Goal: Book appointment/travel/reservation

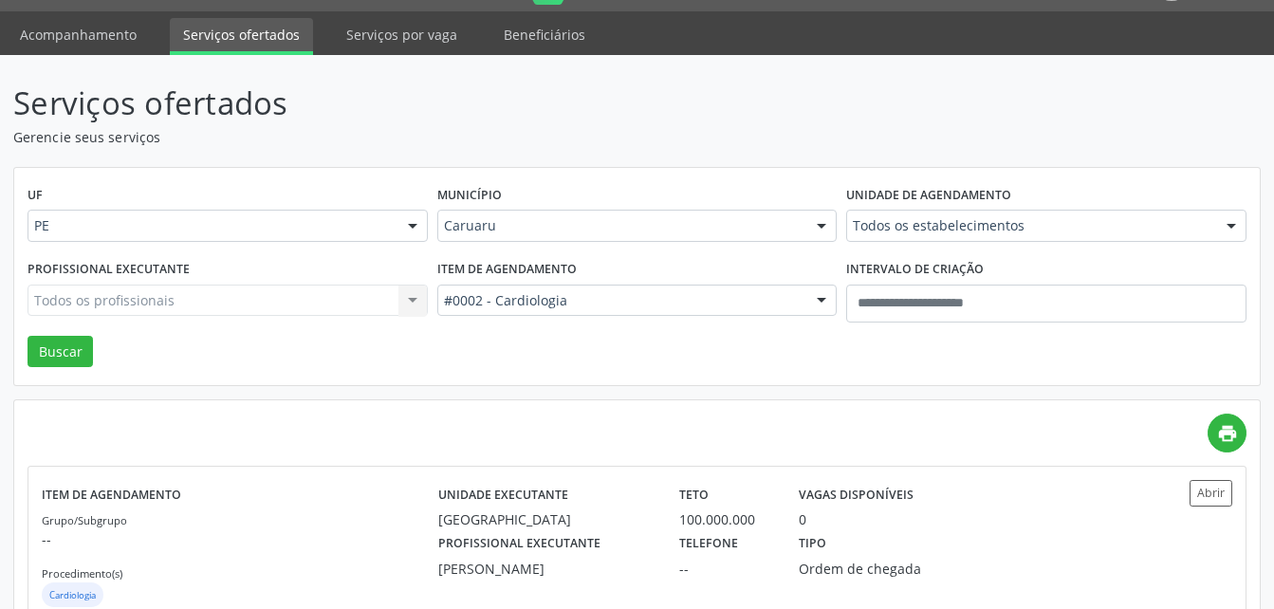
scroll to position [42, 0]
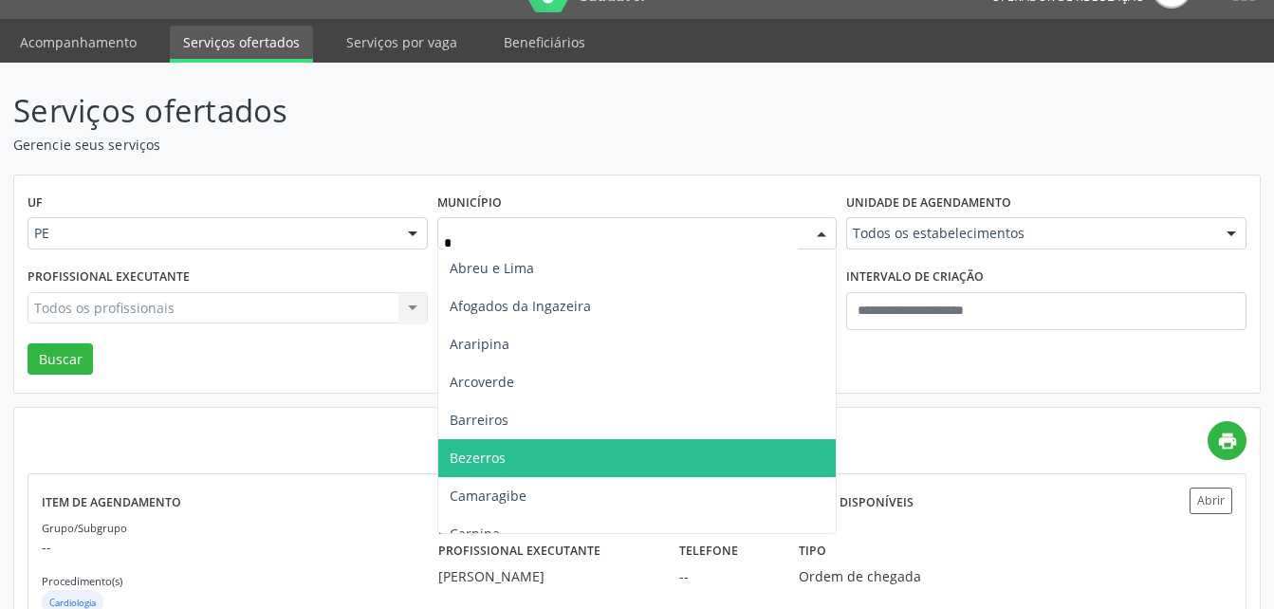
type input "**"
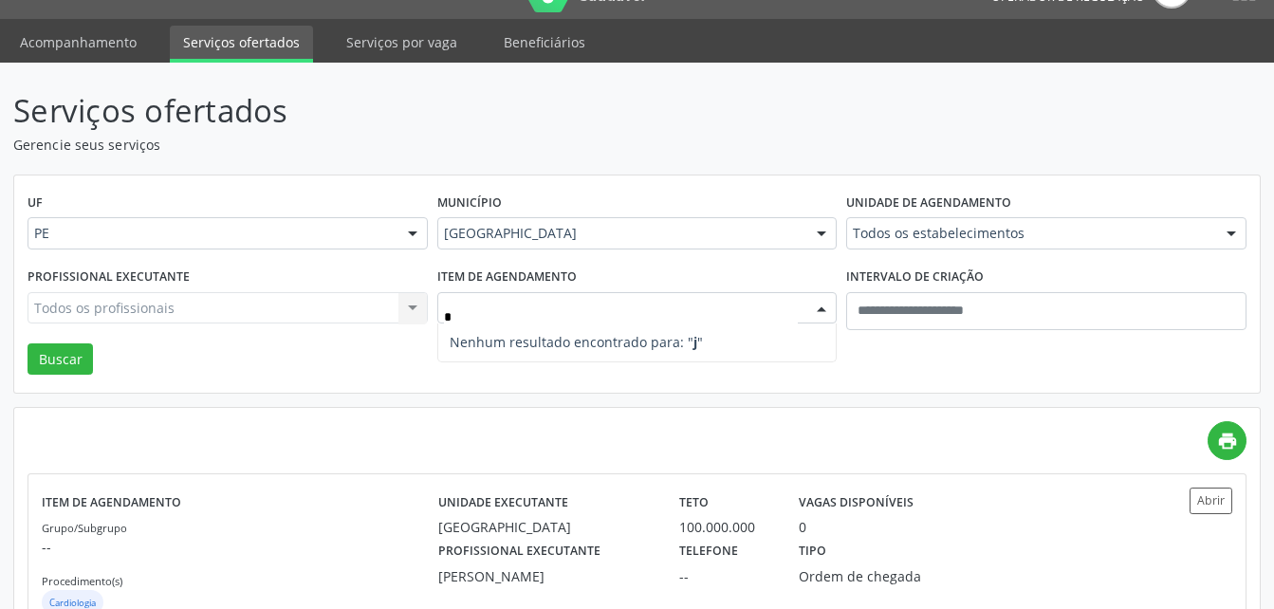
type input "**"
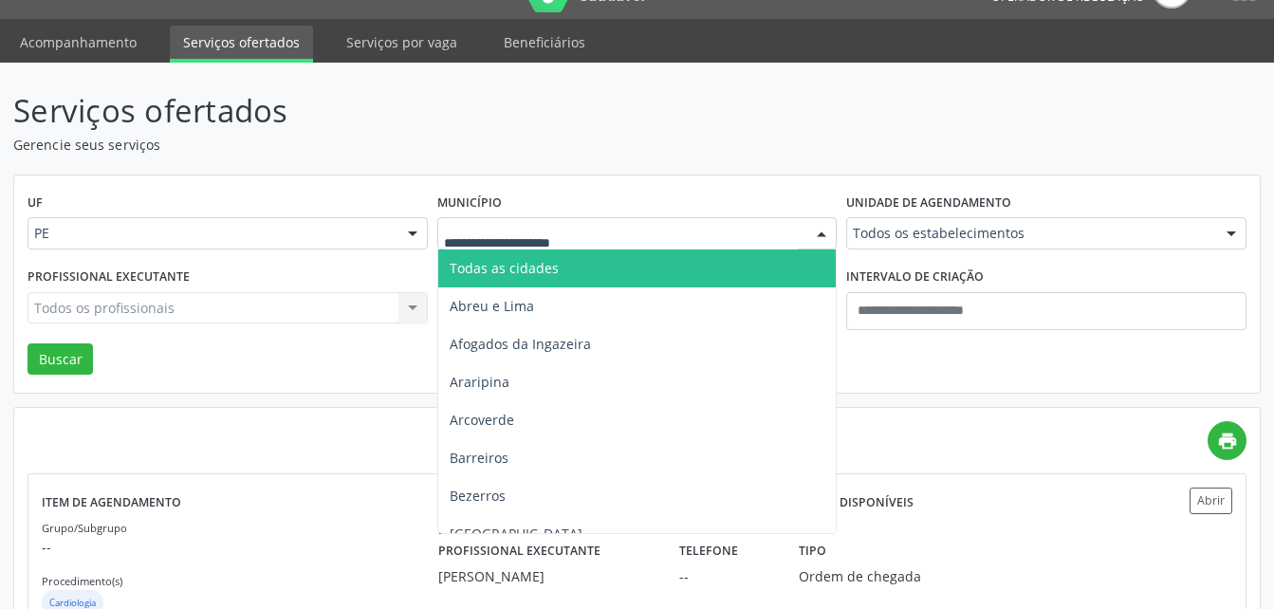
click at [717, 229] on input "text" at bounding box center [621, 243] width 355 height 38
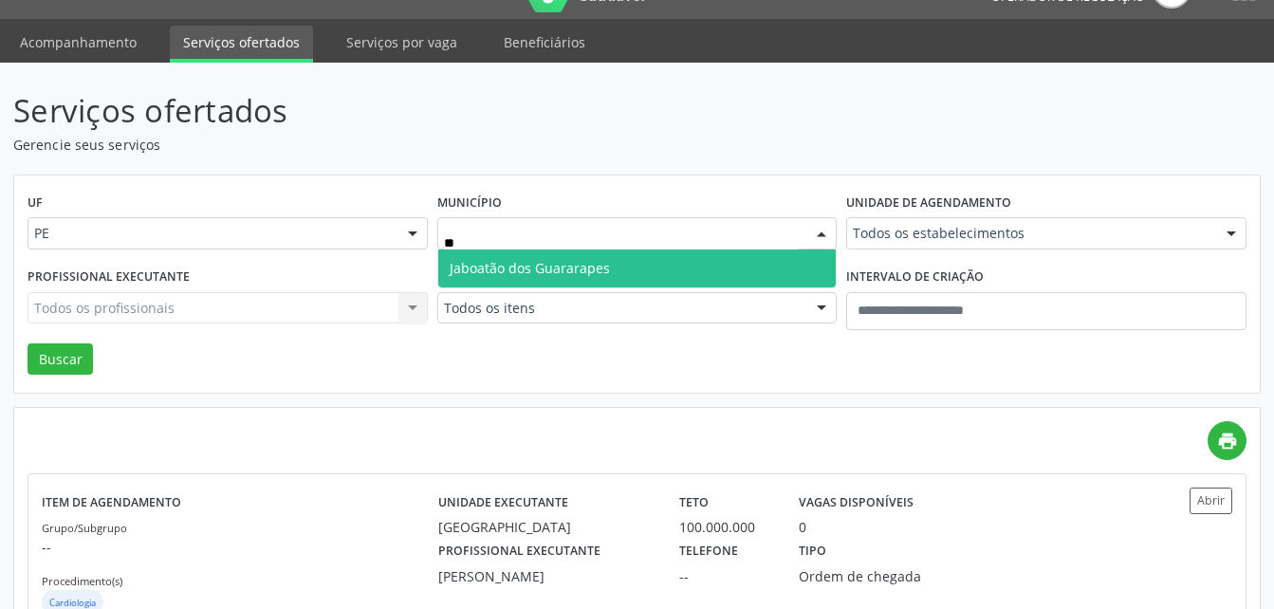
click at [696, 270] on span "Jaboatão dos Guararapes" at bounding box center [637, 268] width 398 height 38
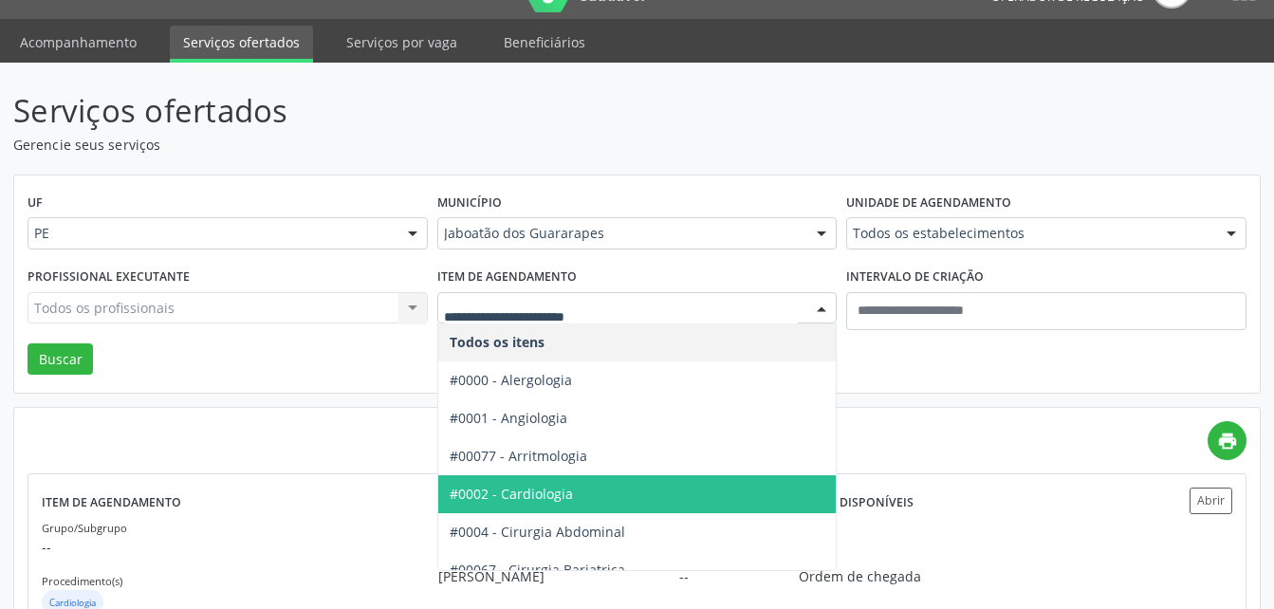
click at [603, 491] on span "#0002 - Cardiologia" at bounding box center [700, 494] width 525 height 38
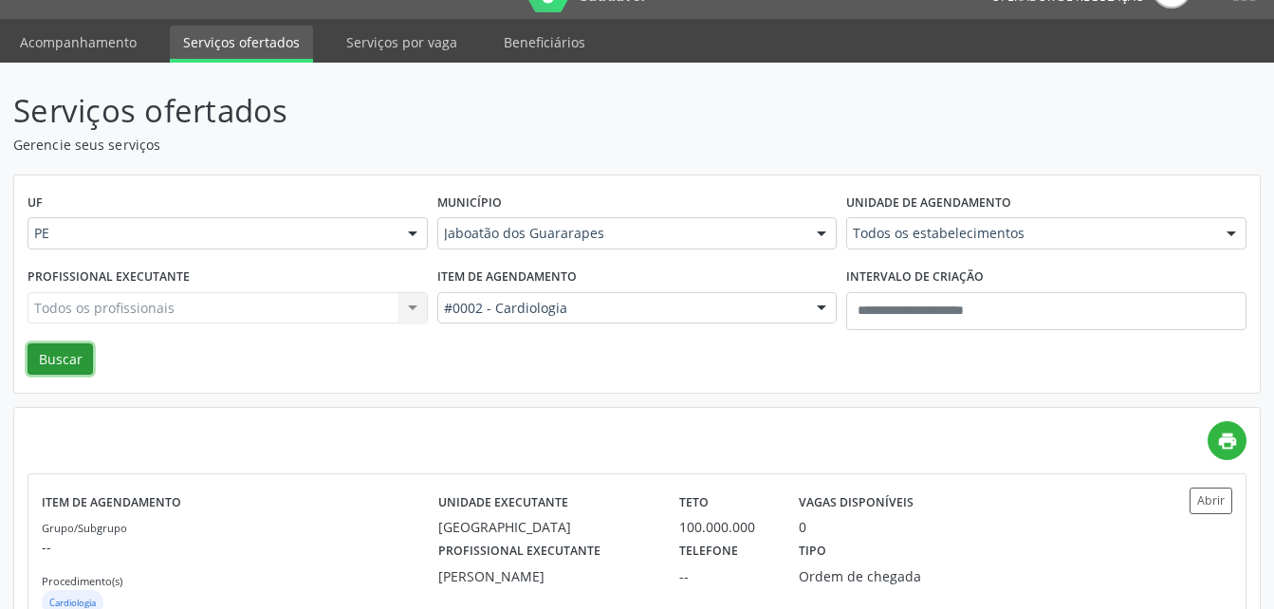
click at [73, 354] on button "Buscar" at bounding box center [59, 359] width 65 height 32
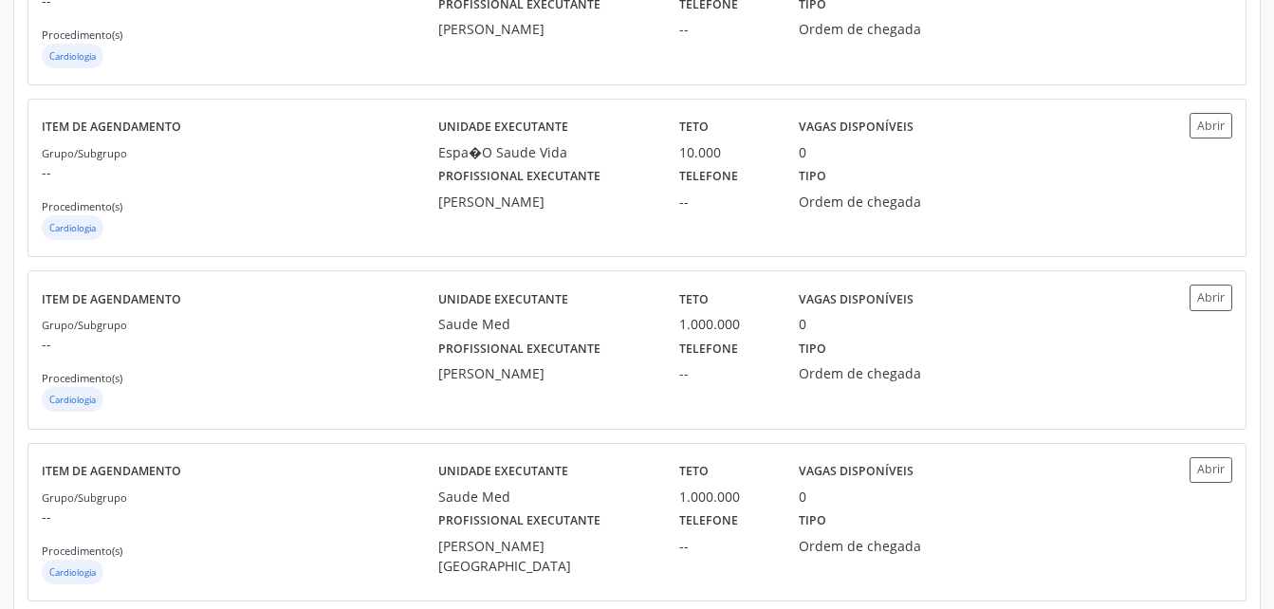
scroll to position [794, 0]
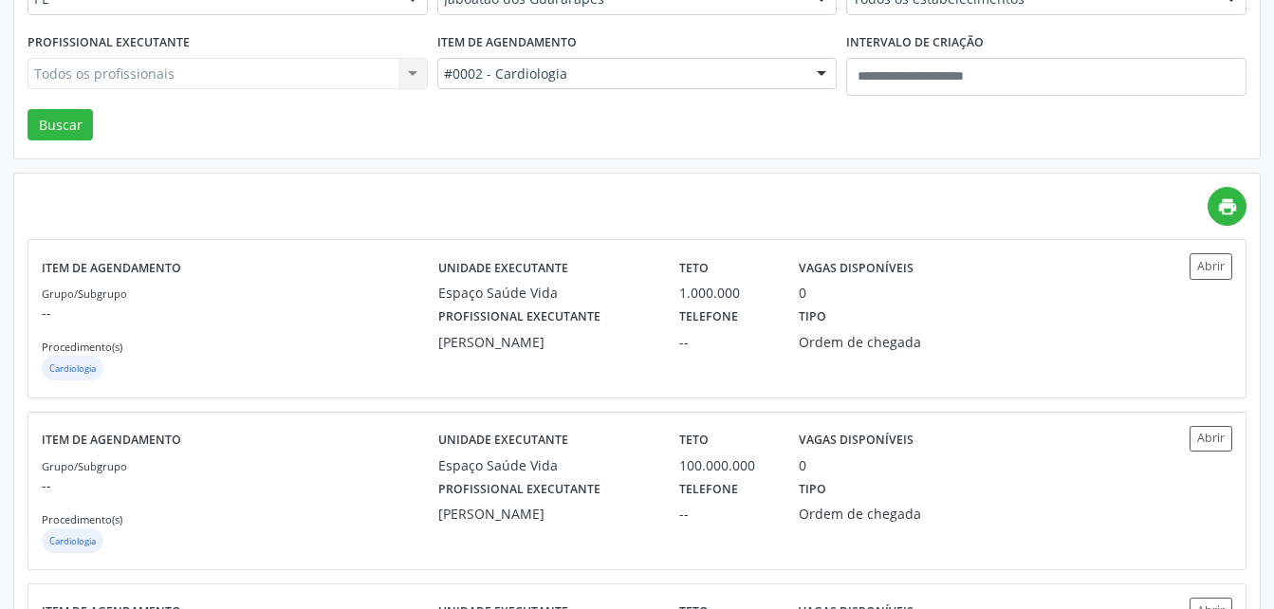
scroll to position [156, 0]
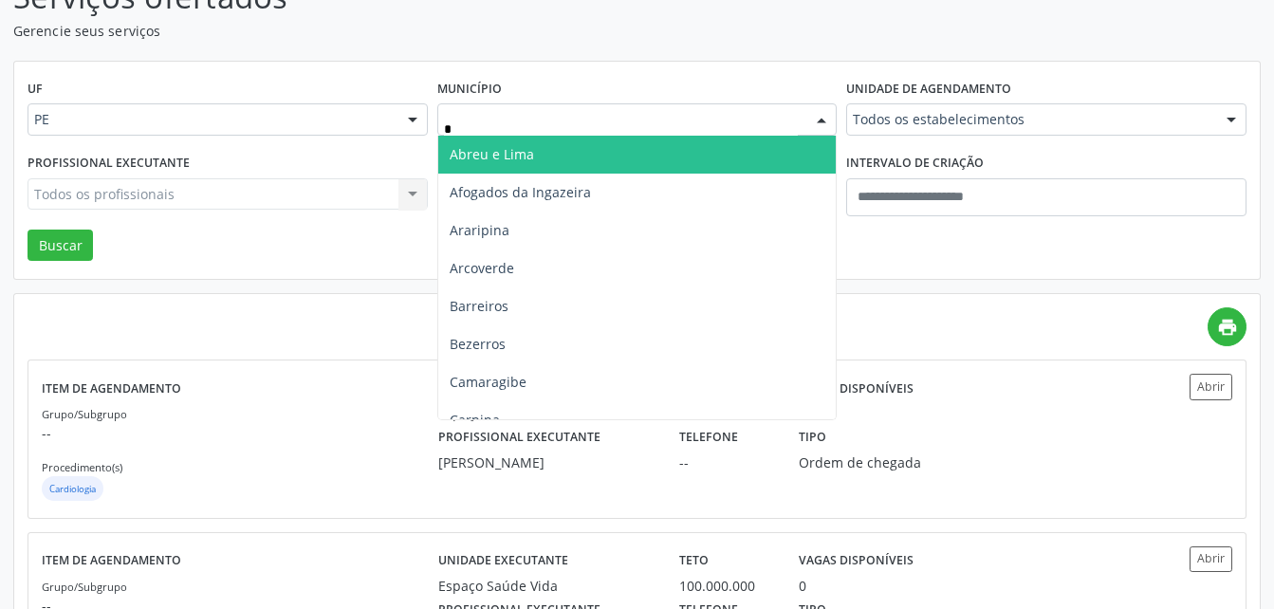
type input "**"
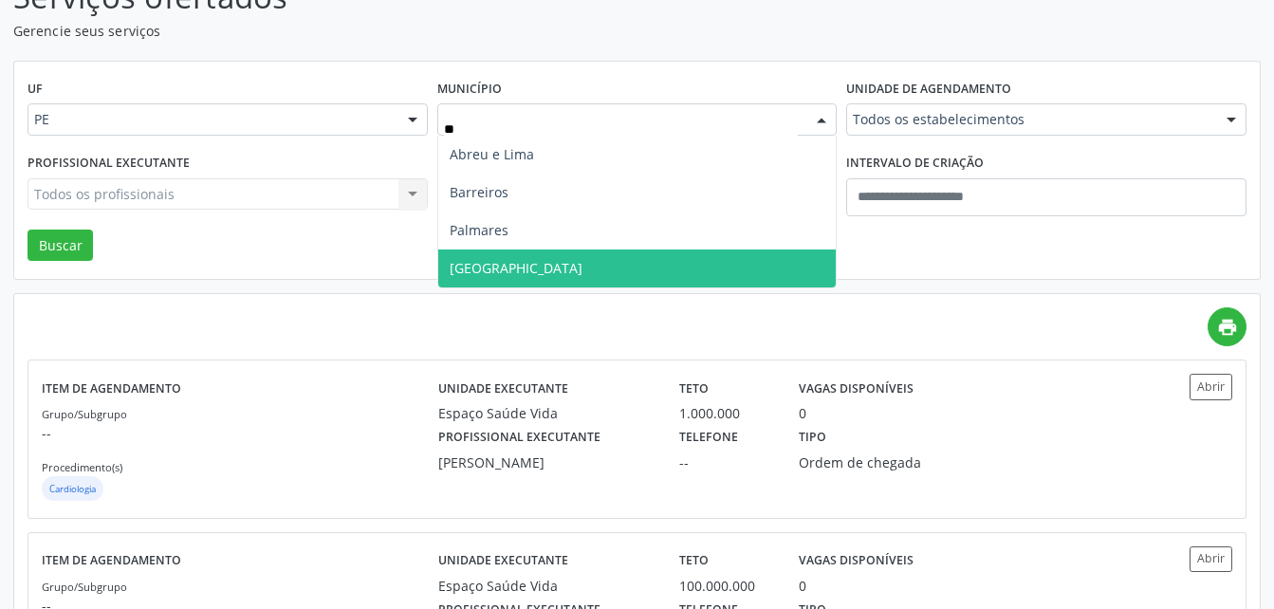
click at [556, 268] on span "Recife" at bounding box center [637, 268] width 398 height 38
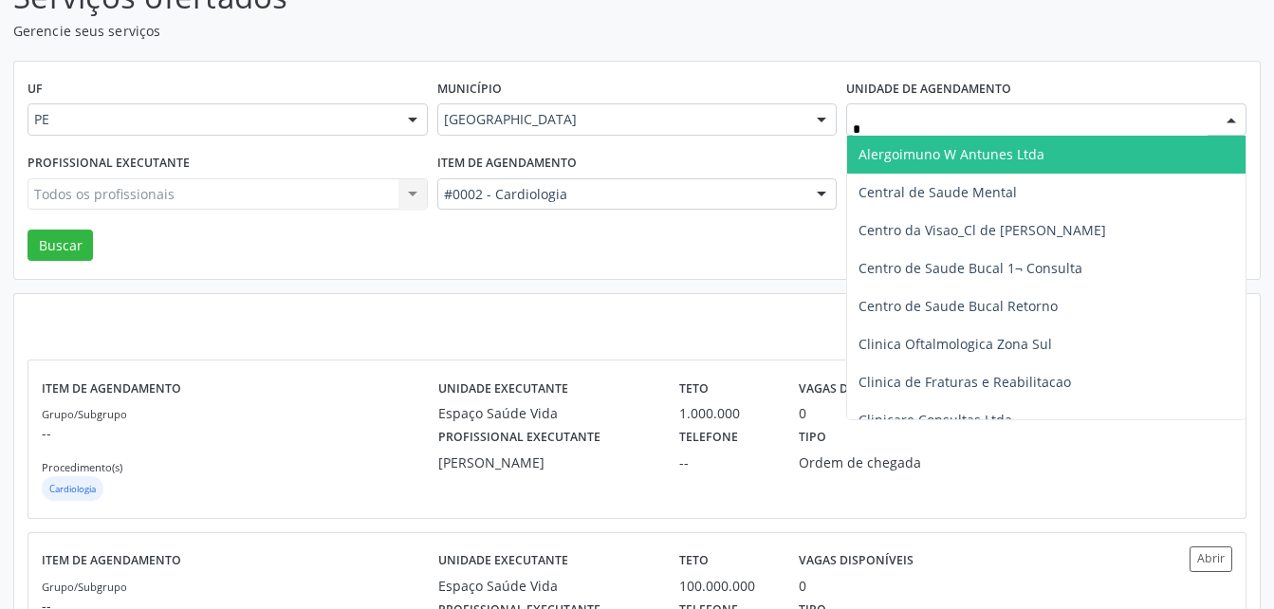
type input "**"
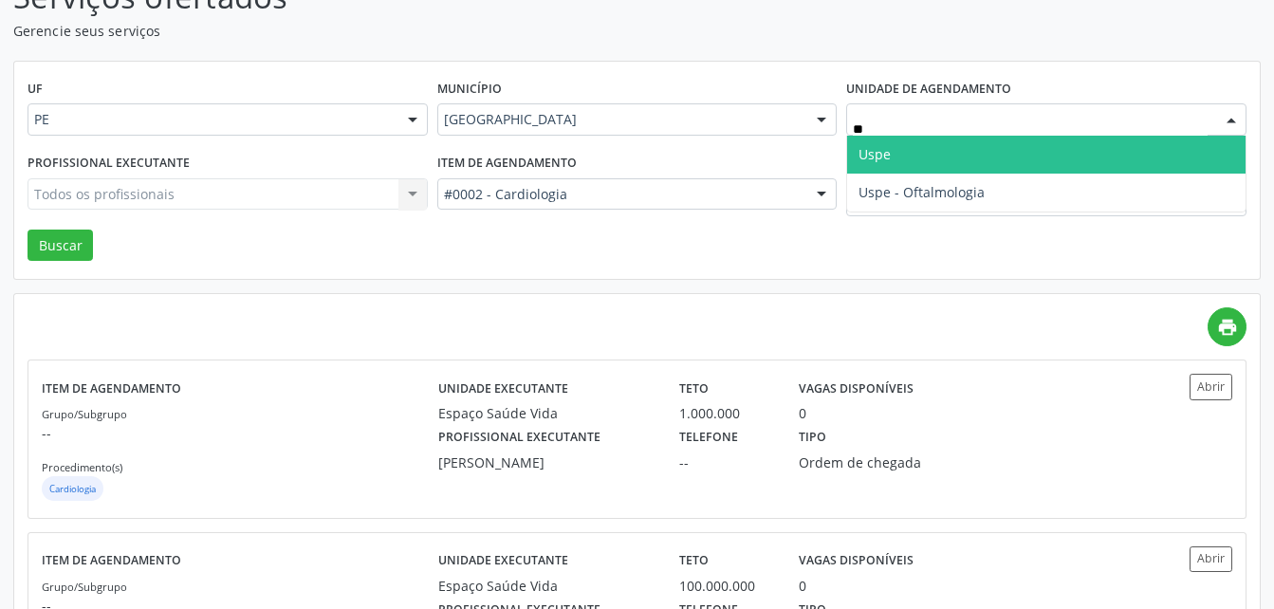
click at [1070, 165] on span "Uspe" at bounding box center [1046, 155] width 398 height 38
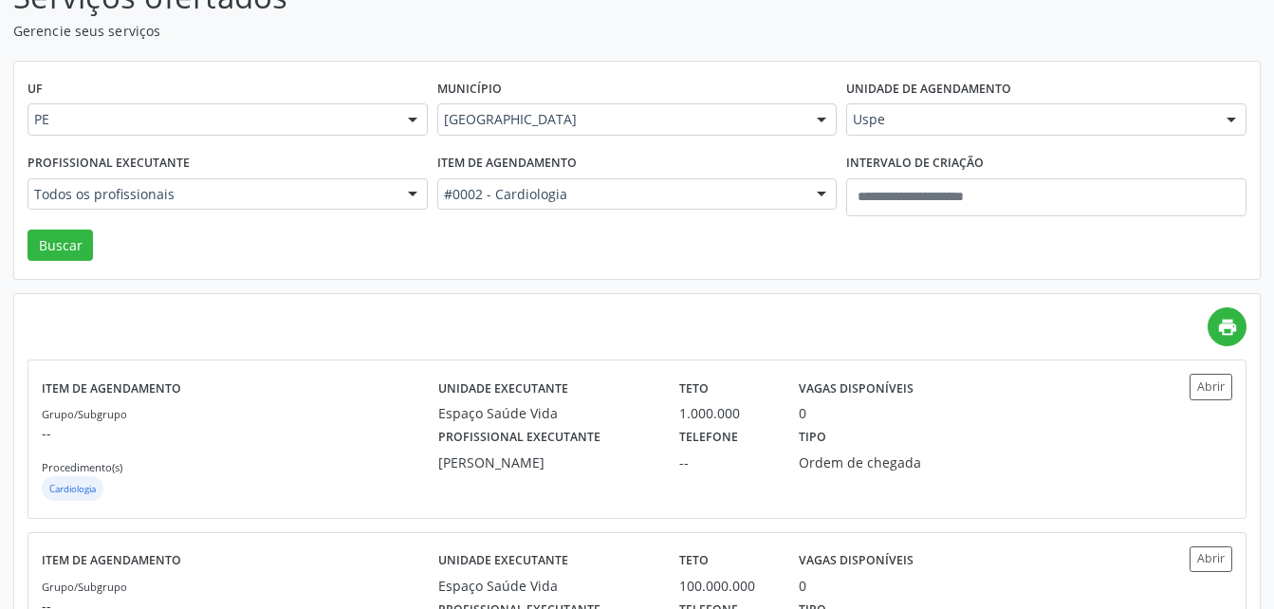
click at [240, 183] on div "Todos os profissionais" at bounding box center [227, 194] width 400 height 32
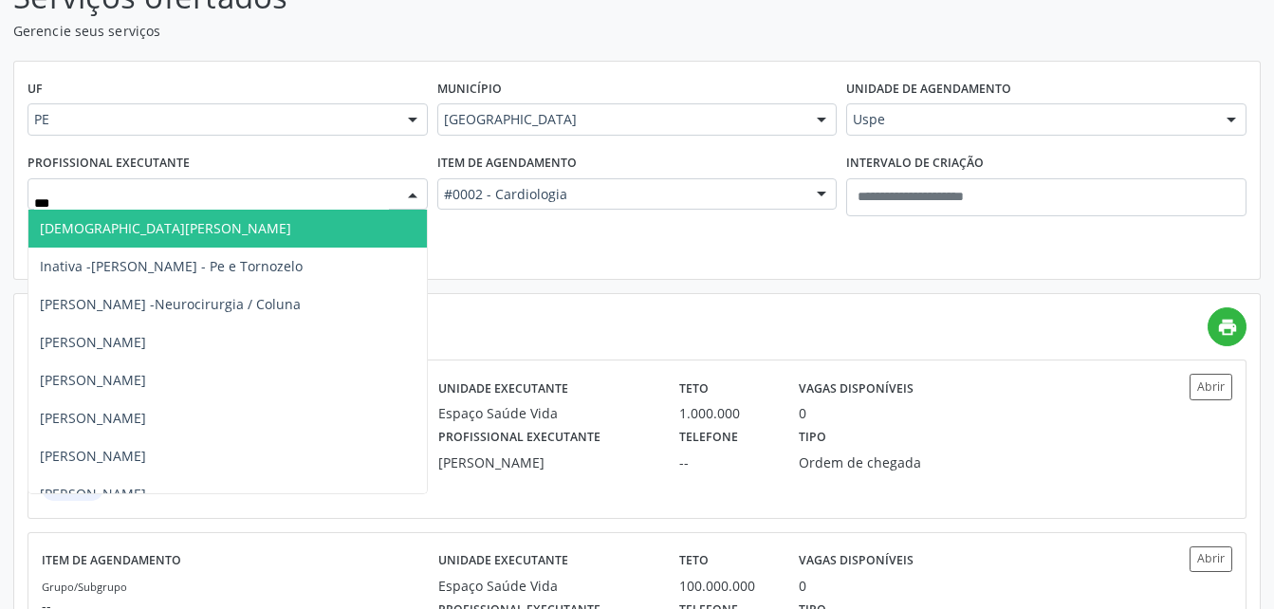
type input "****"
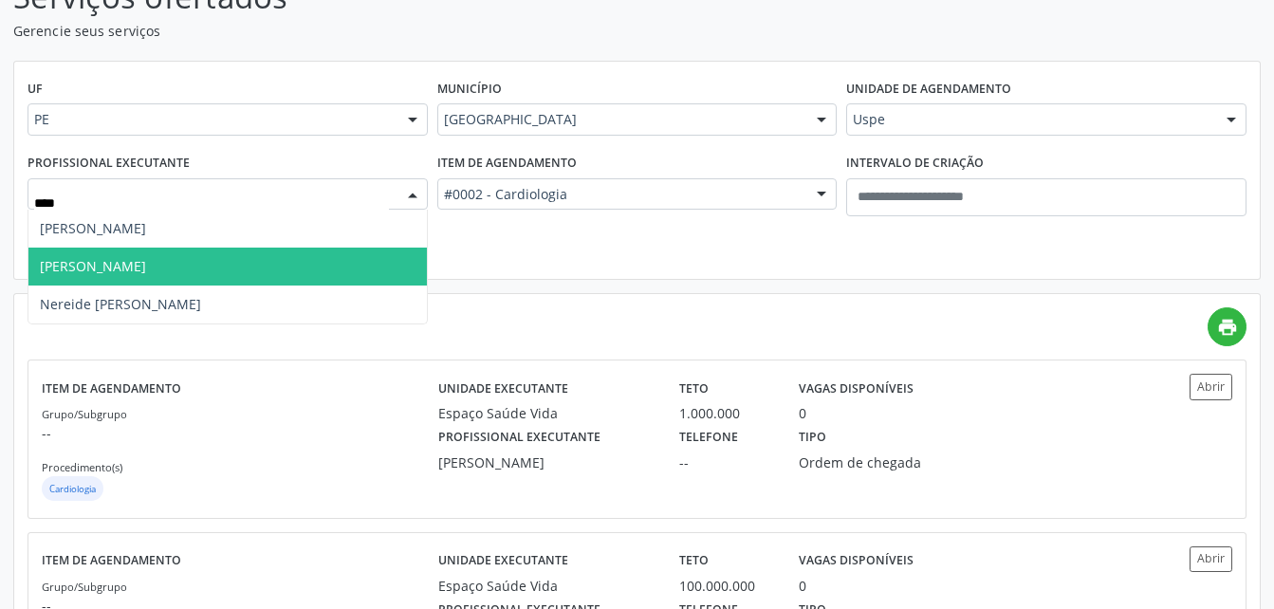
click at [146, 259] on span "Maria de Fatima de Morais Mendes" at bounding box center [93, 266] width 106 height 18
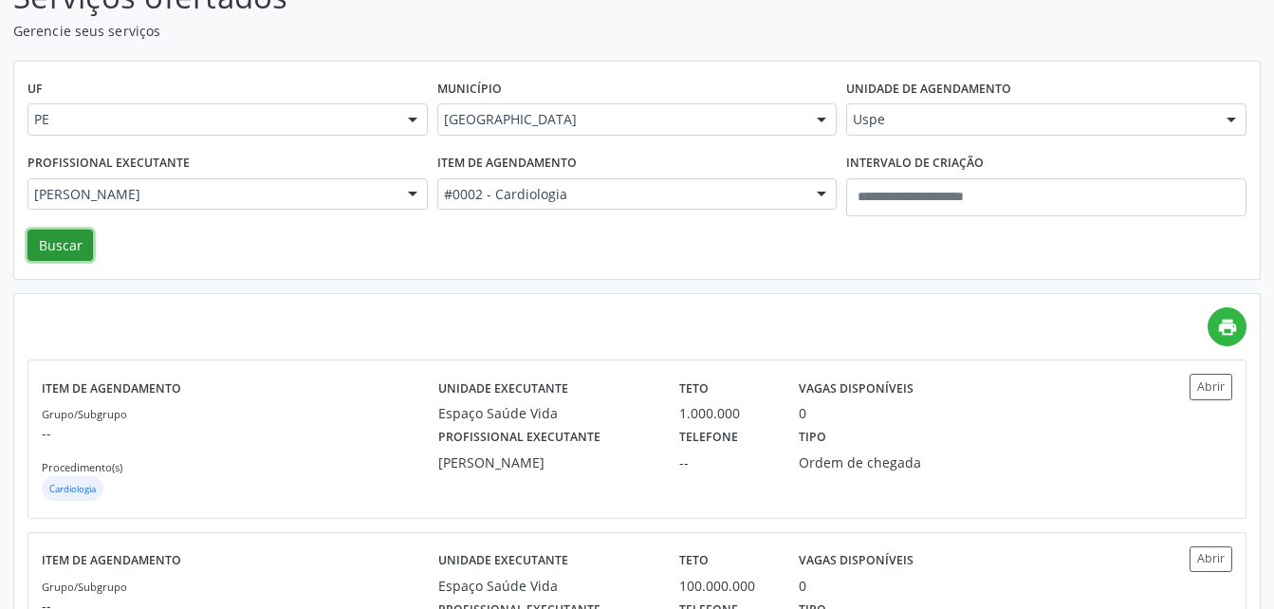
click at [56, 252] on button "Buscar" at bounding box center [59, 245] width 65 height 32
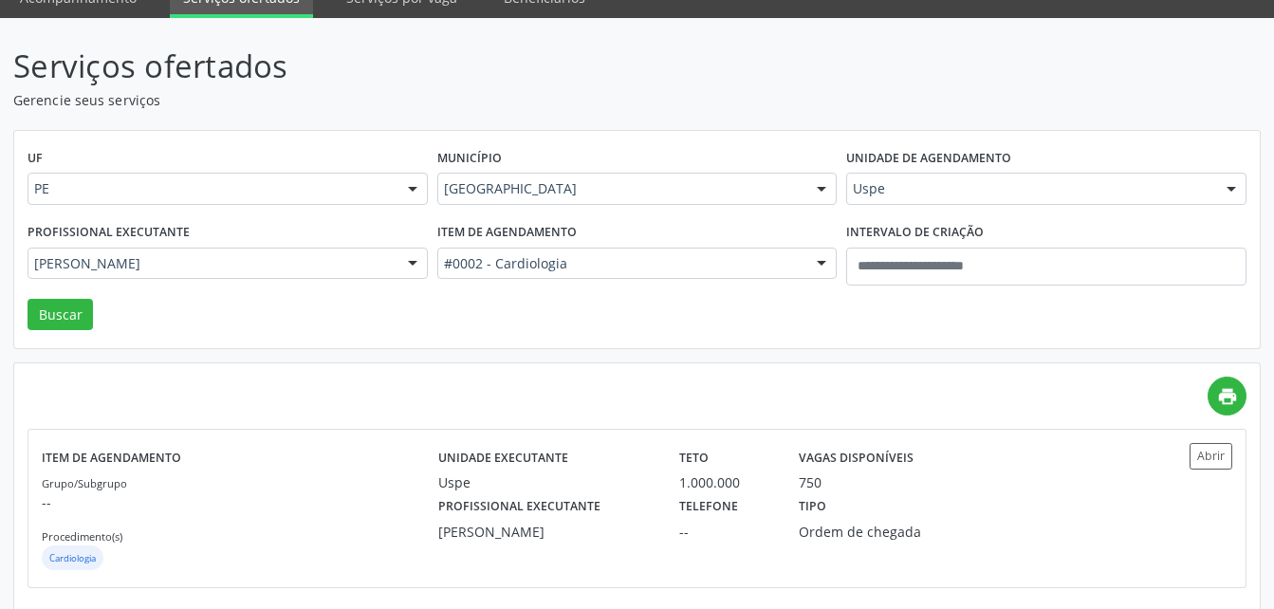
scroll to position [106, 0]
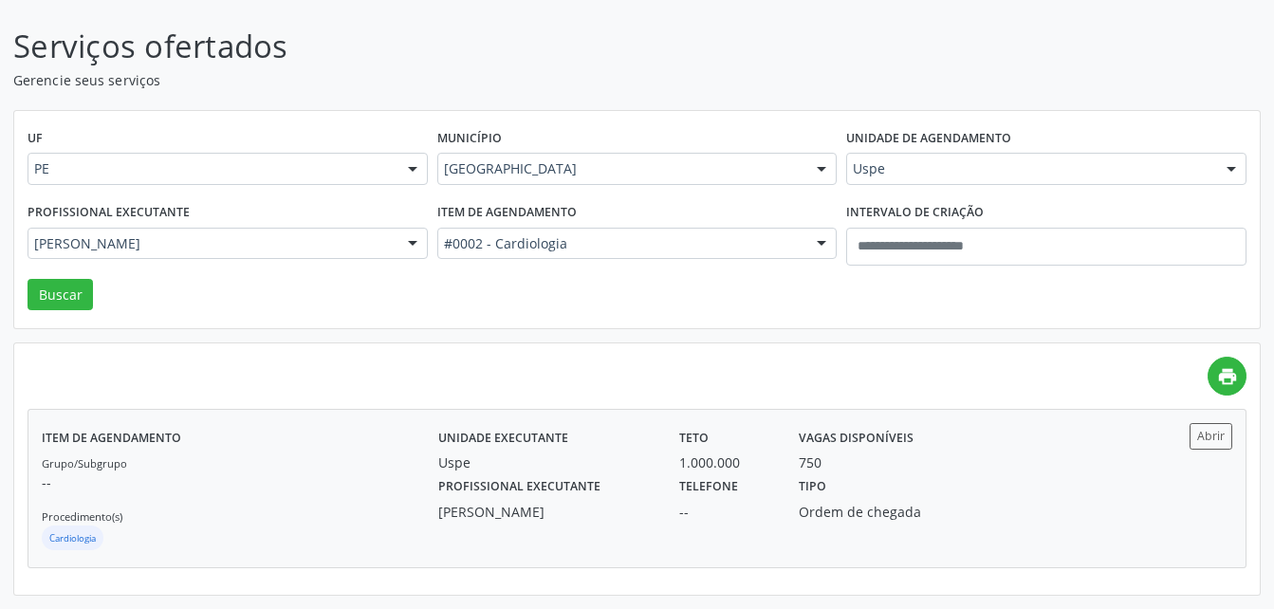
click at [1014, 477] on div "Profissional executante Maria de Fatima de Morais Mendes Telefone -- Tipo Ordem…" at bounding box center [785, 496] width 721 height 49
drag, startPoint x: 575, startPoint y: 214, endPoint x: 575, endPoint y: 196, distance: 18.0
click at [575, 196] on div "UF PE PE Nenhum resultado encontrado para: " " Não há nenhuma opção para ser ex…" at bounding box center [636, 220] width 1245 height 218
drag, startPoint x: 575, startPoint y: 196, endPoint x: 570, endPoint y: 171, distance: 26.0
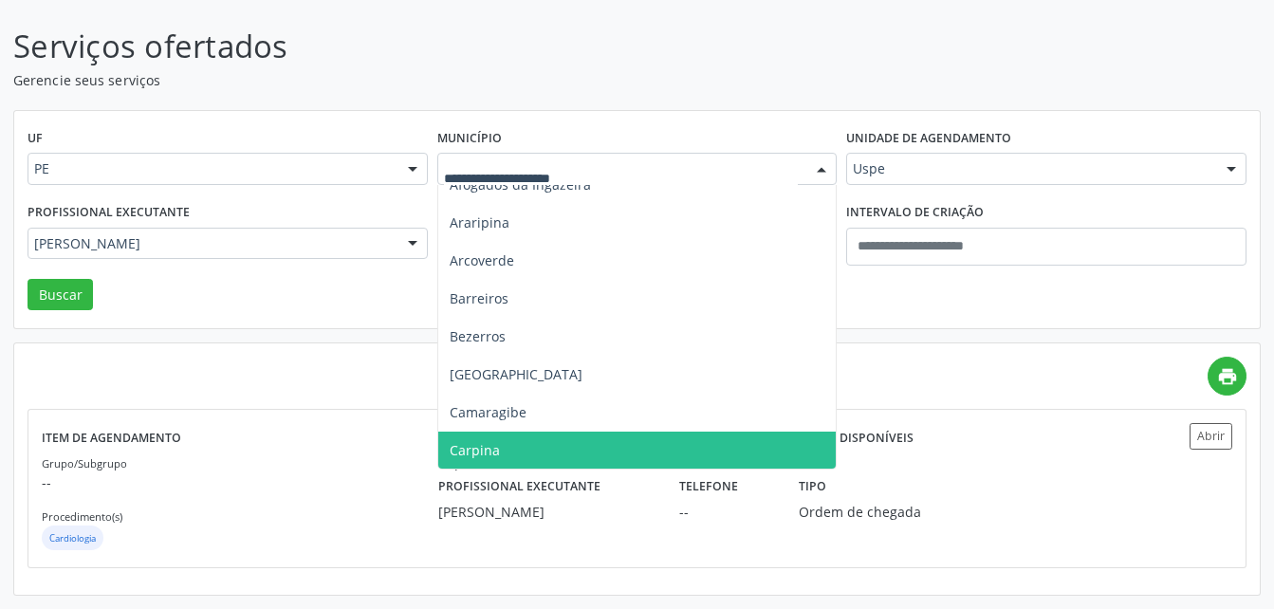
scroll to position [133, 0]
click at [506, 441] on span "Caruaru" at bounding box center [637, 450] width 398 height 38
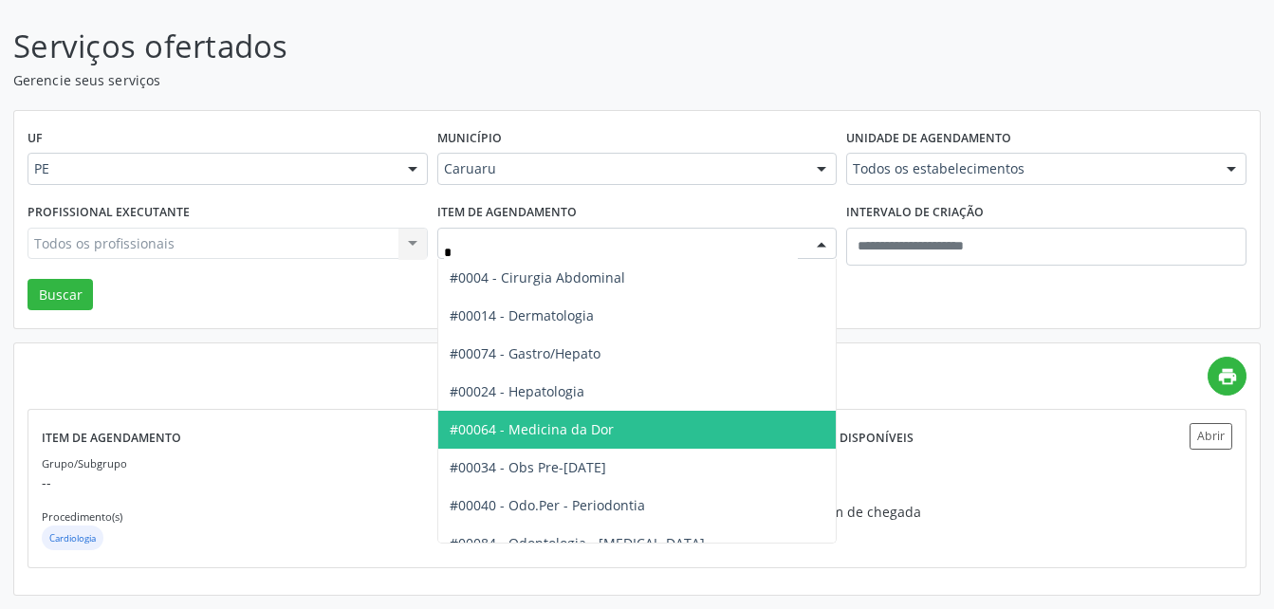
type input "**"
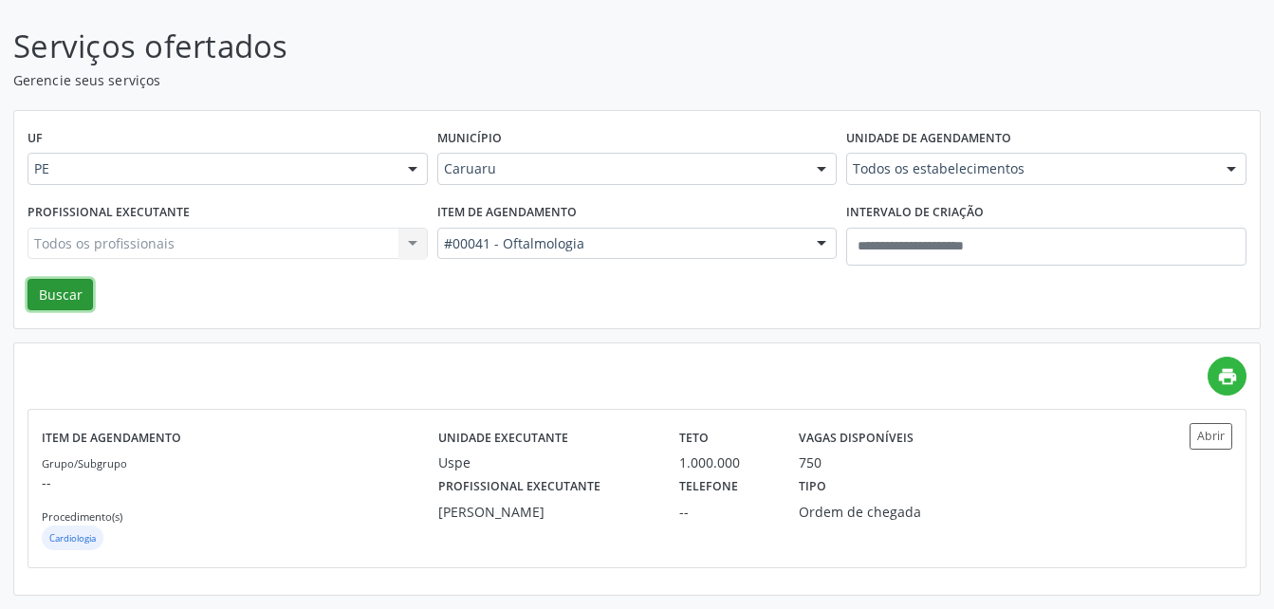
click at [64, 294] on button "Buscar" at bounding box center [59, 295] width 65 height 32
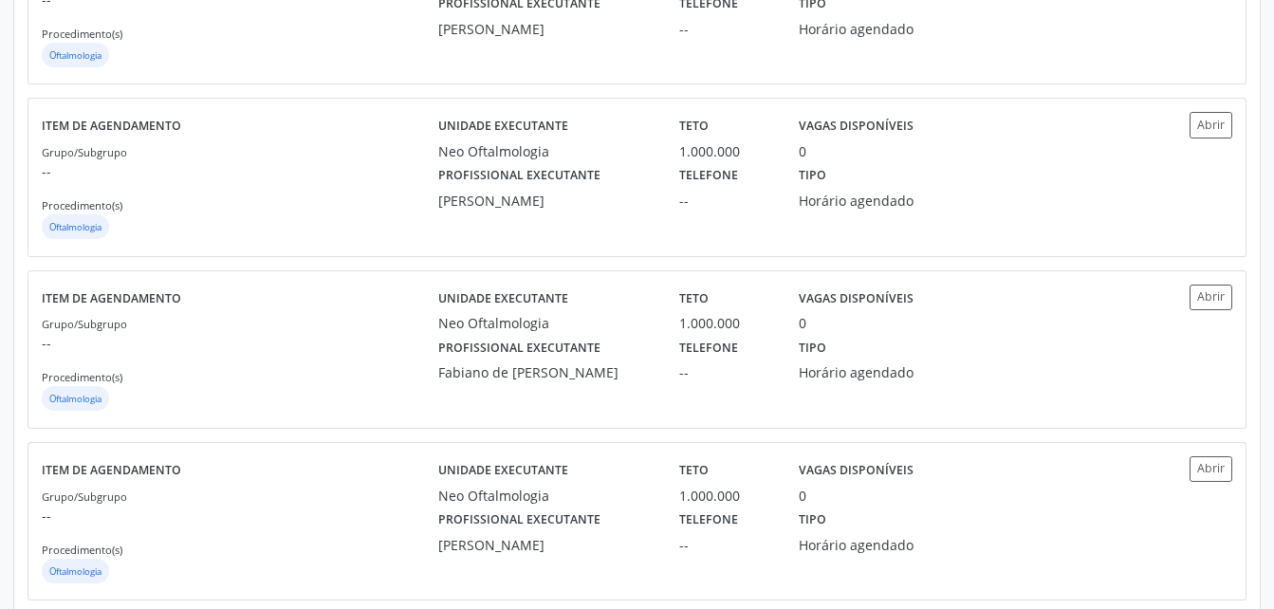
scroll to position [2558, 0]
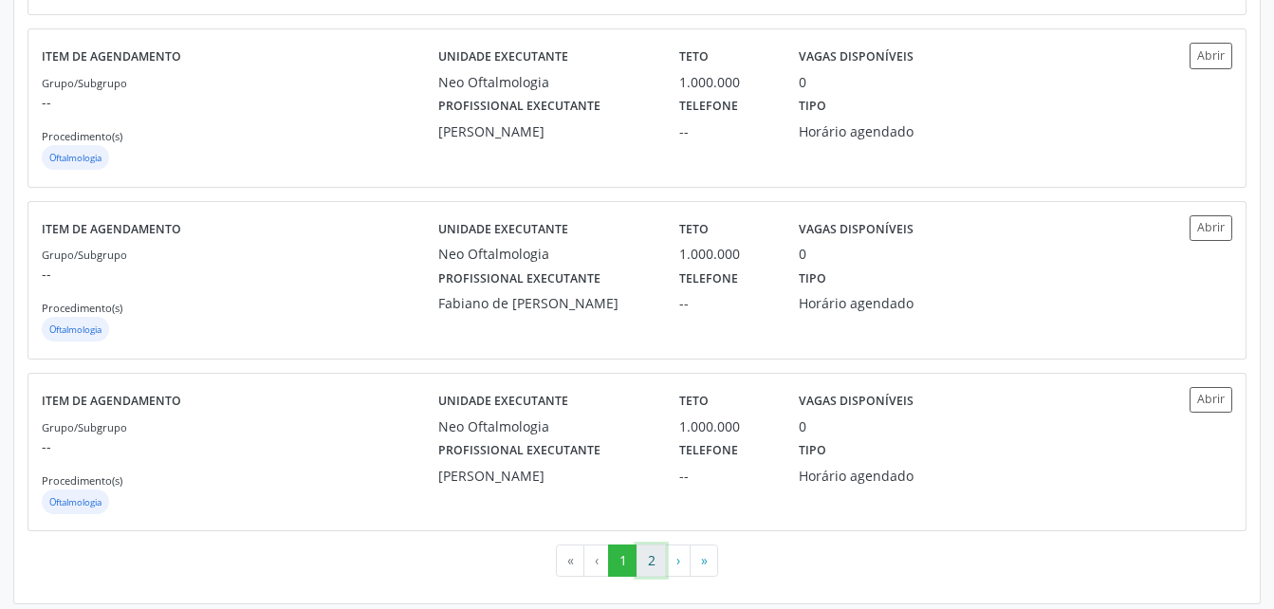
click at [653, 547] on button "2" at bounding box center [650, 560] width 29 height 32
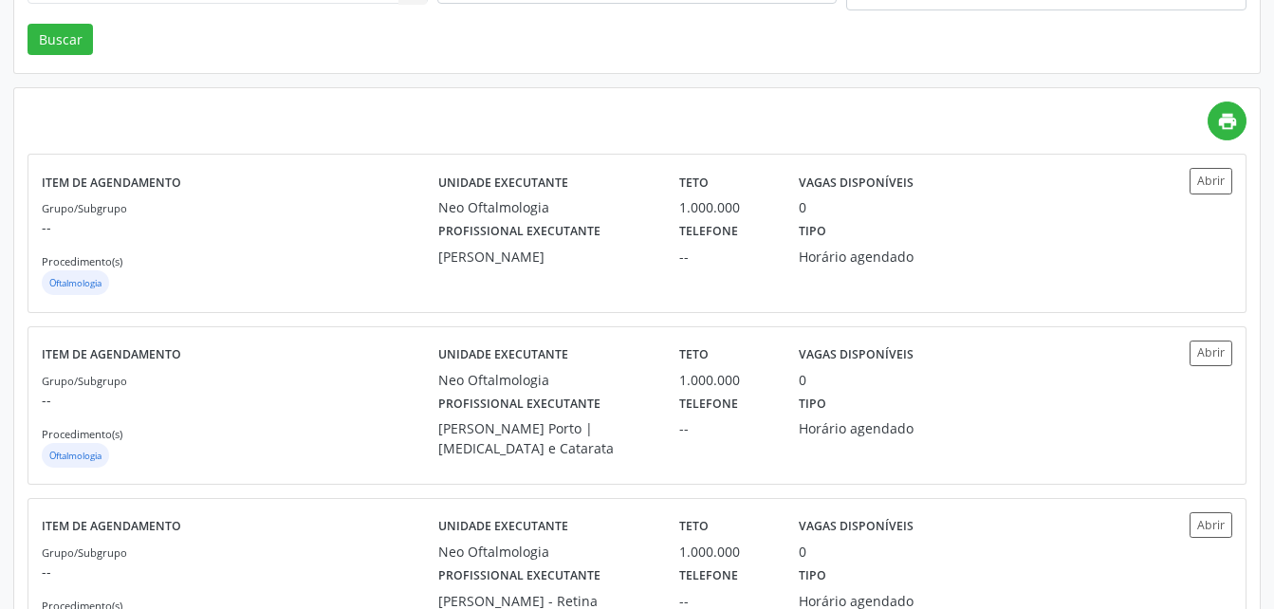
scroll to position [352, 0]
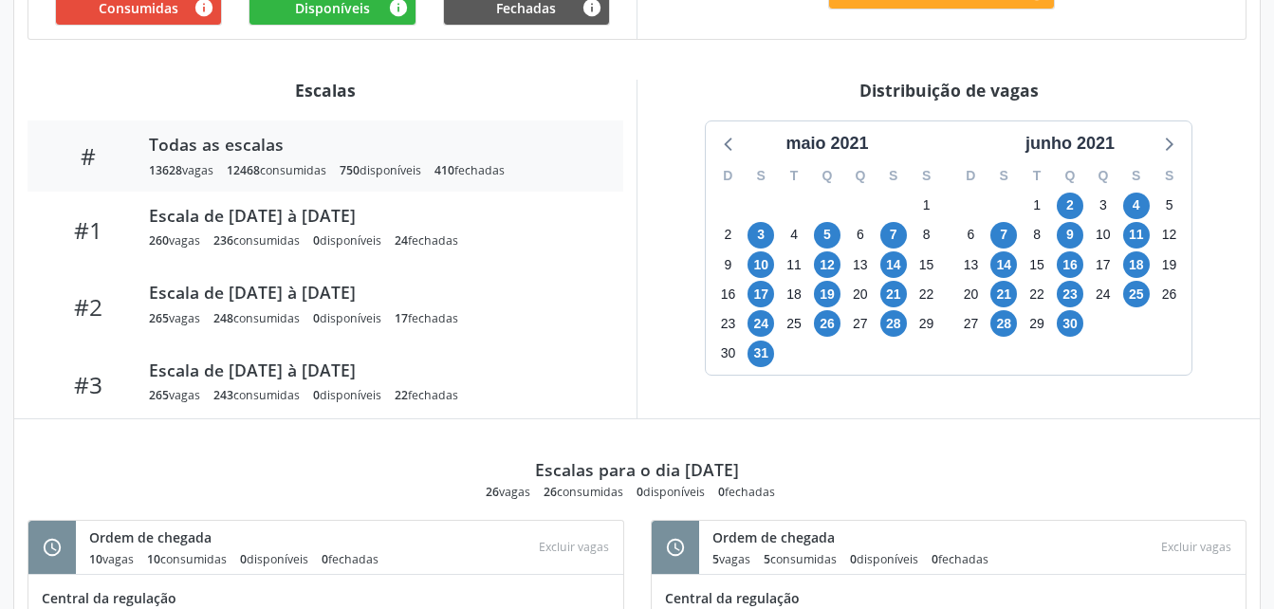
scroll to position [557, 0]
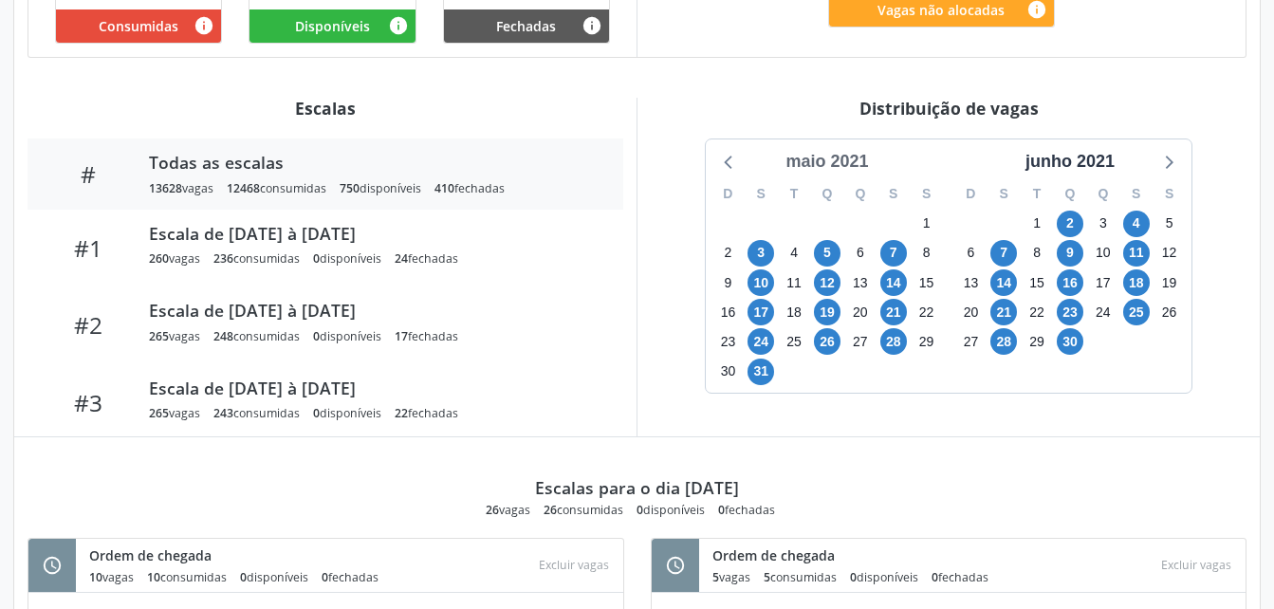
click at [837, 162] on div "maio 2021" at bounding box center [827, 162] width 98 height 26
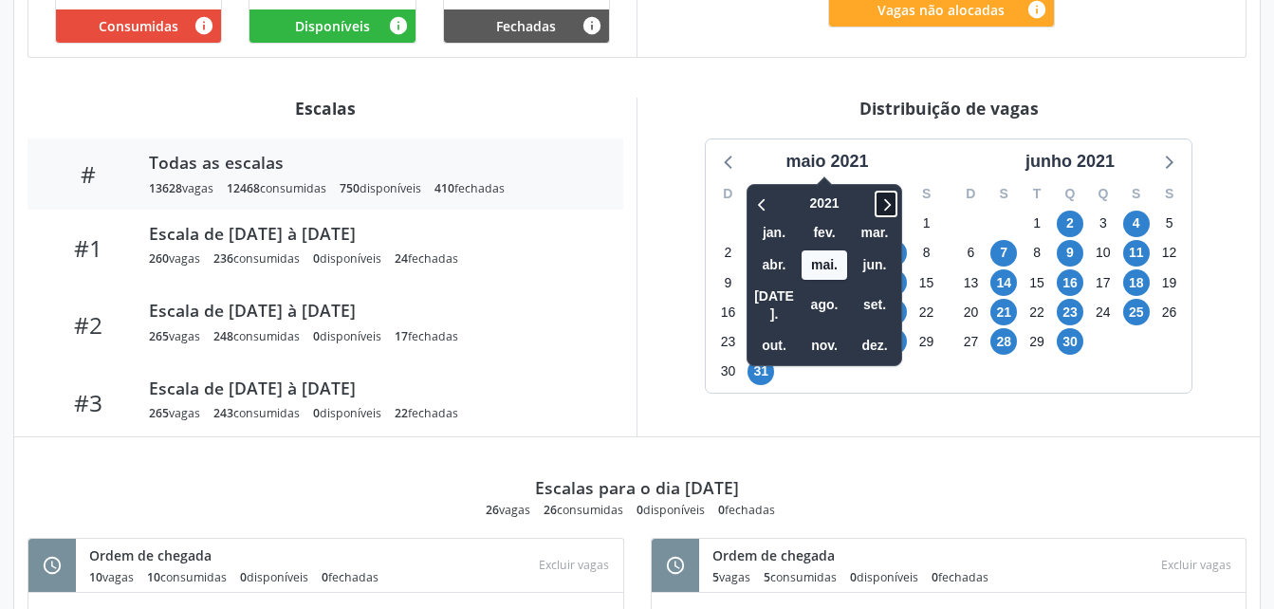
click at [882, 208] on icon at bounding box center [885, 203] width 19 height 23
click at [881, 211] on icon at bounding box center [885, 203] width 19 height 23
click at [874, 304] on span "set." at bounding box center [875, 304] width 46 height 29
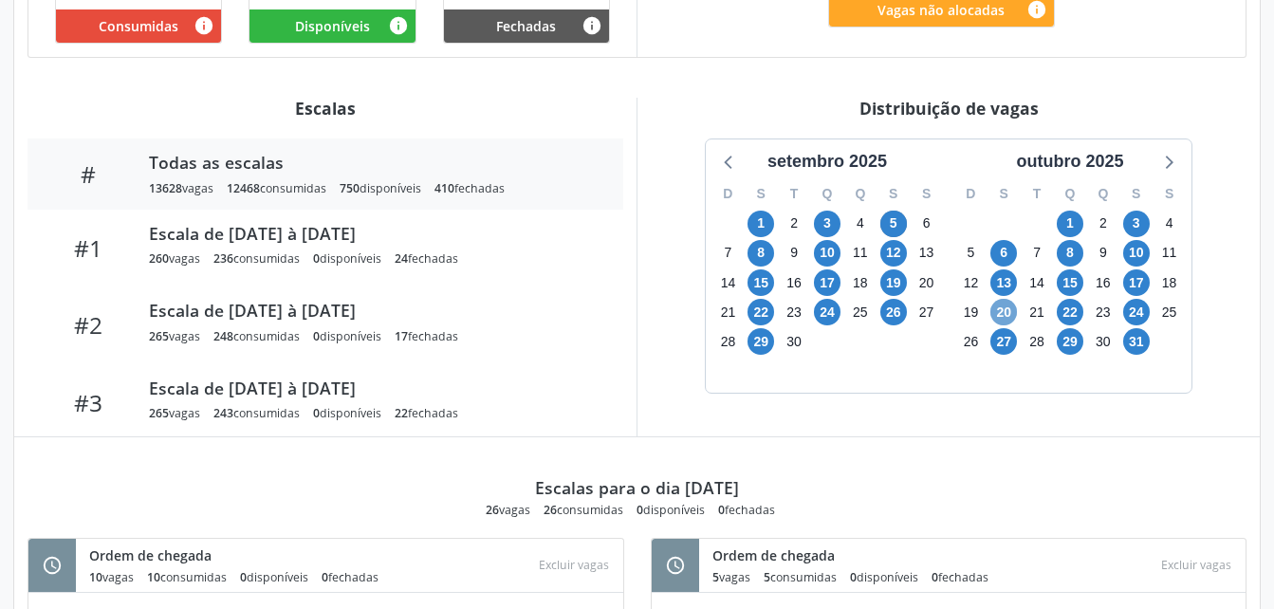
click at [1006, 307] on span "20" at bounding box center [1003, 312] width 27 height 27
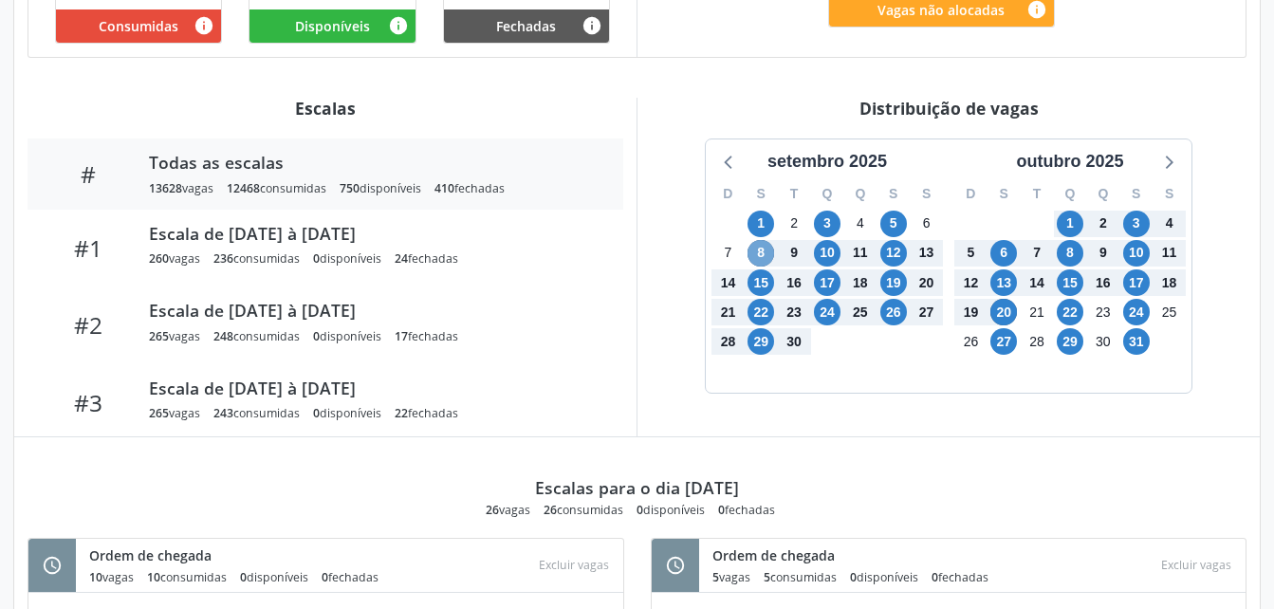
click at [758, 254] on span "8" at bounding box center [760, 253] width 27 height 27
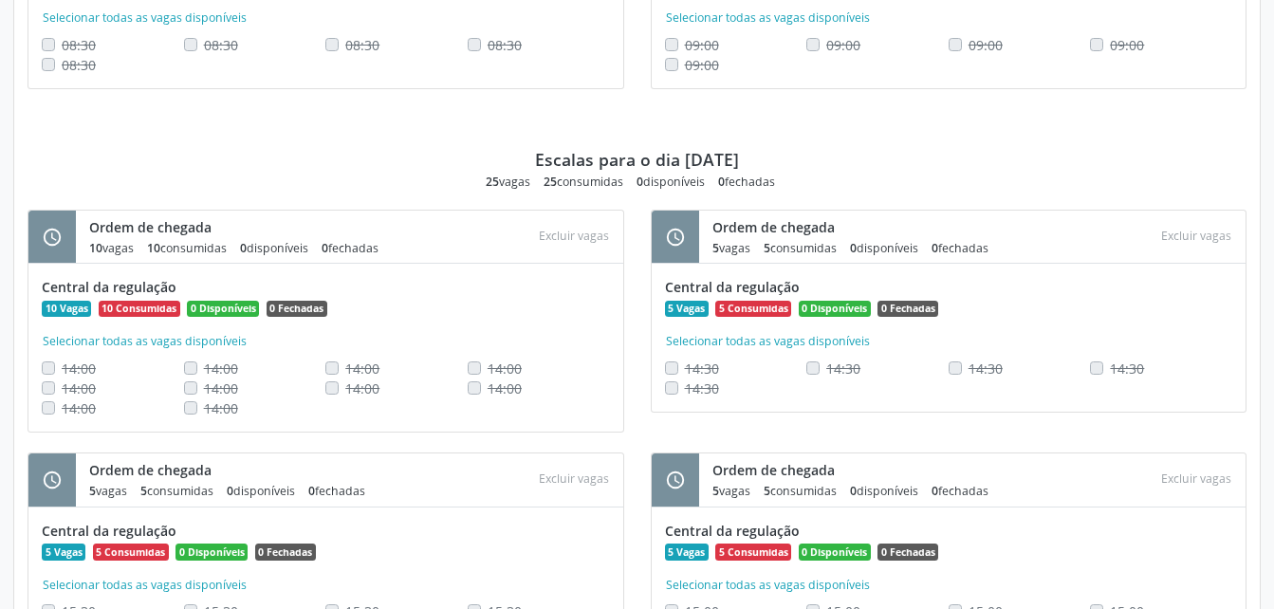
scroll to position [11389, 0]
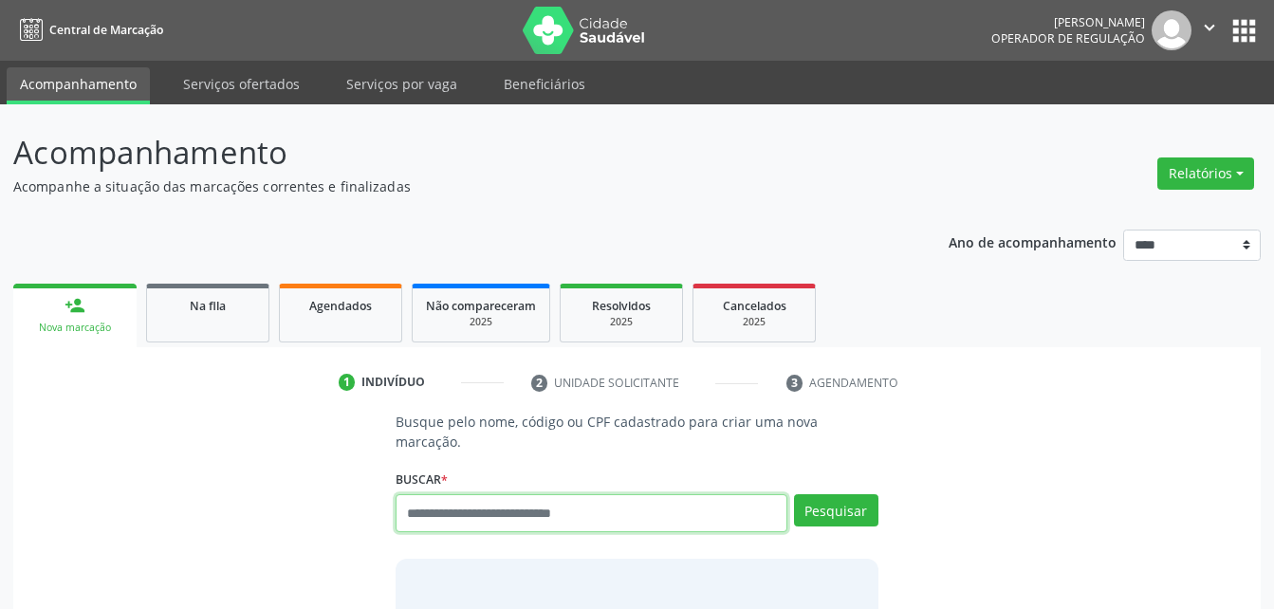
paste input "**********"
type input "**********"
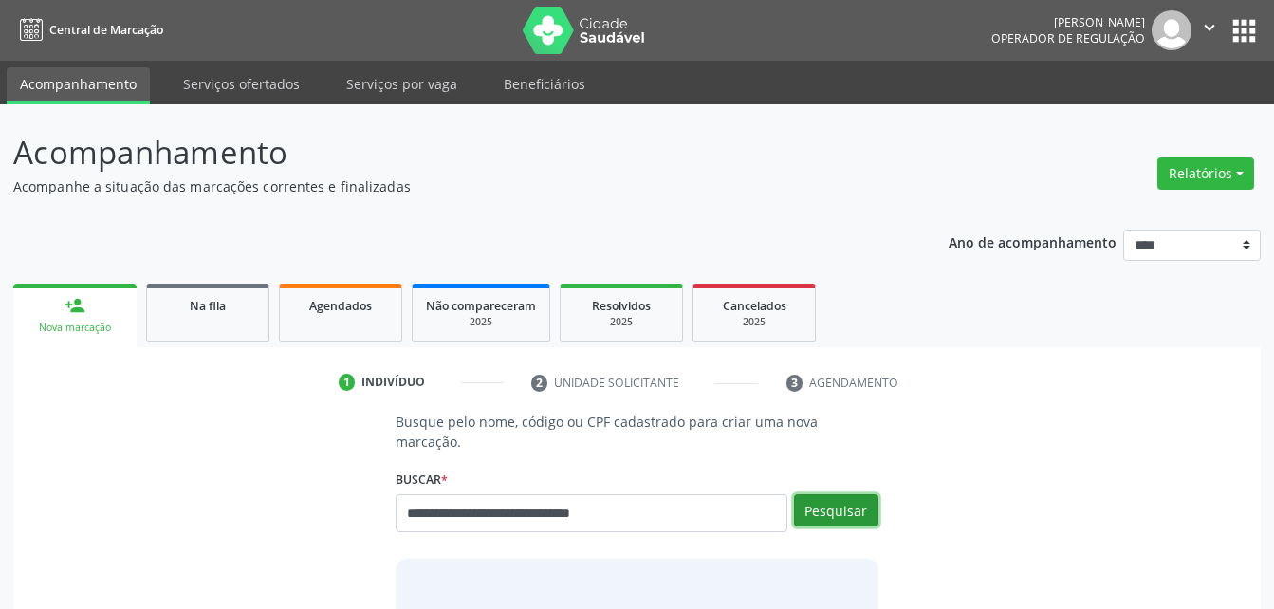
click at [857, 494] on button "Pesquisar" at bounding box center [836, 510] width 84 height 32
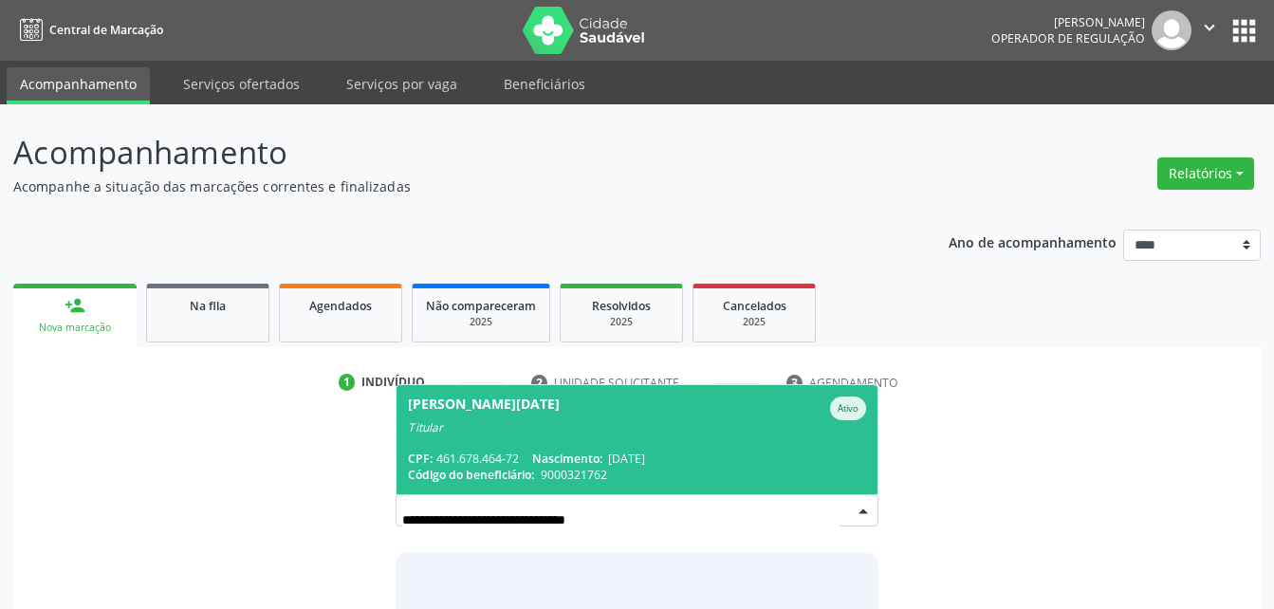
click at [559, 396] on div "Glauce Lucia dos Santos Maciel" at bounding box center [484, 408] width 152 height 24
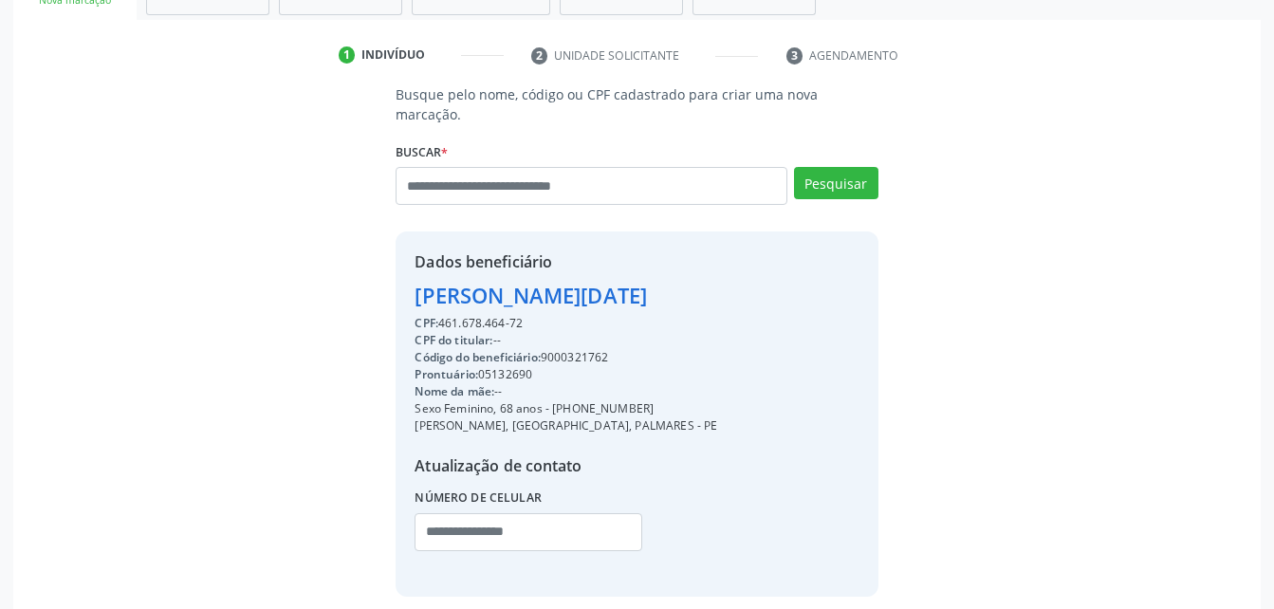
scroll to position [344, 0]
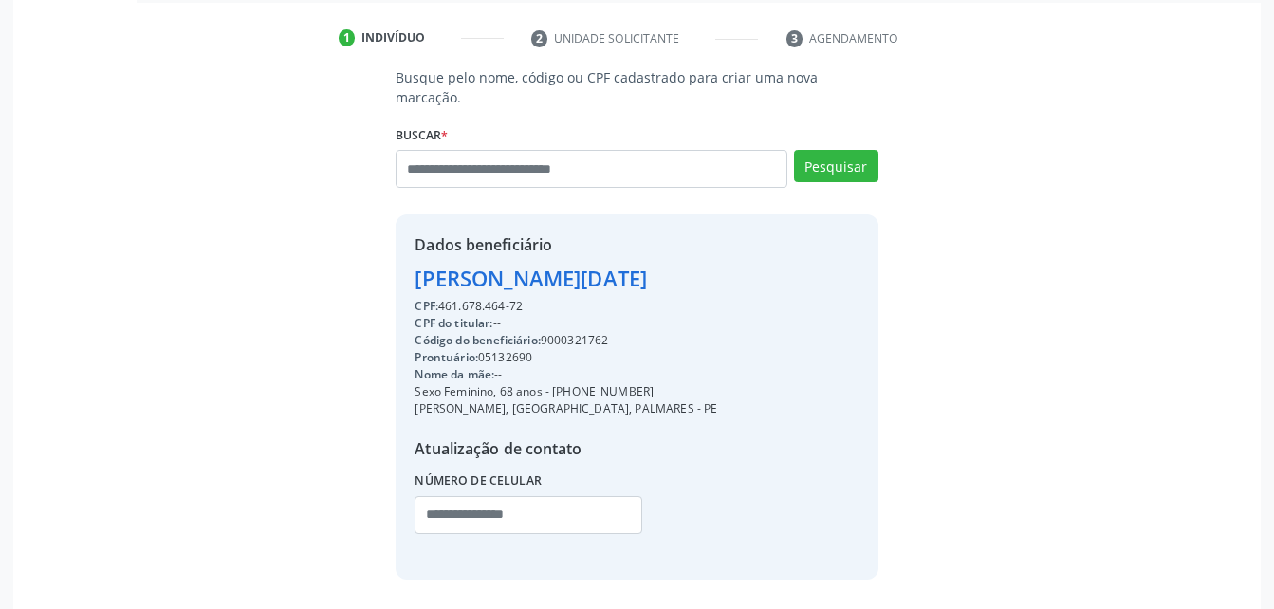
click at [496, 298] on div "CPF: 461.678.464-72" at bounding box center [565, 306] width 302 height 17
copy div "CPF: 461.678.464-72"
paste input "**********"
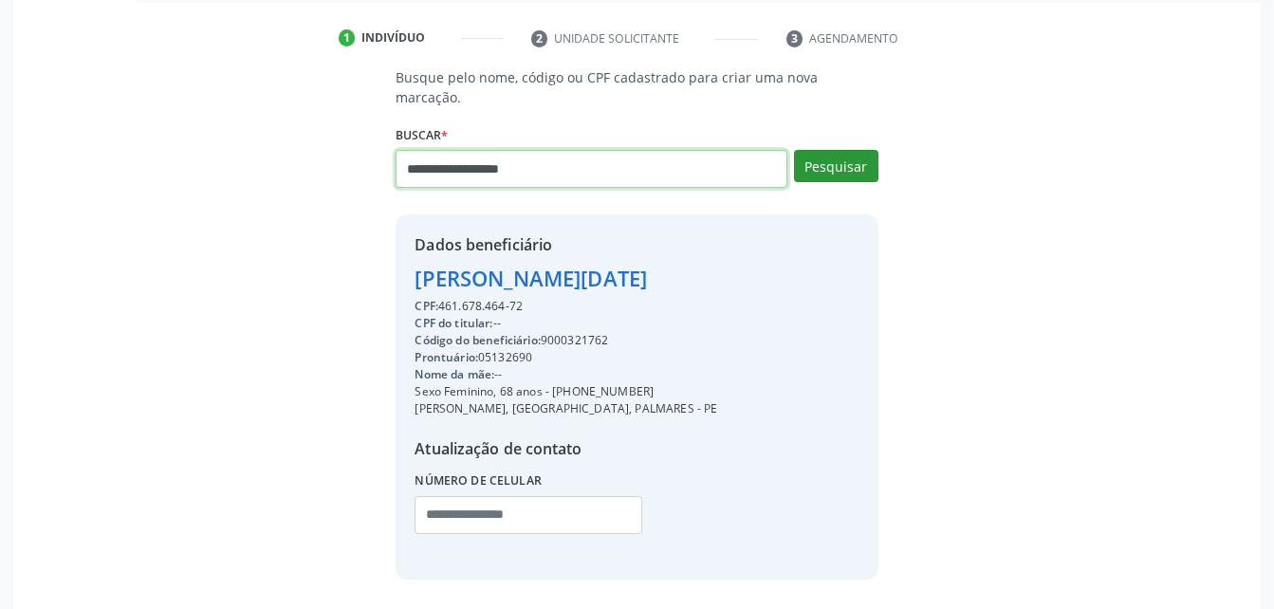
type input "**********"
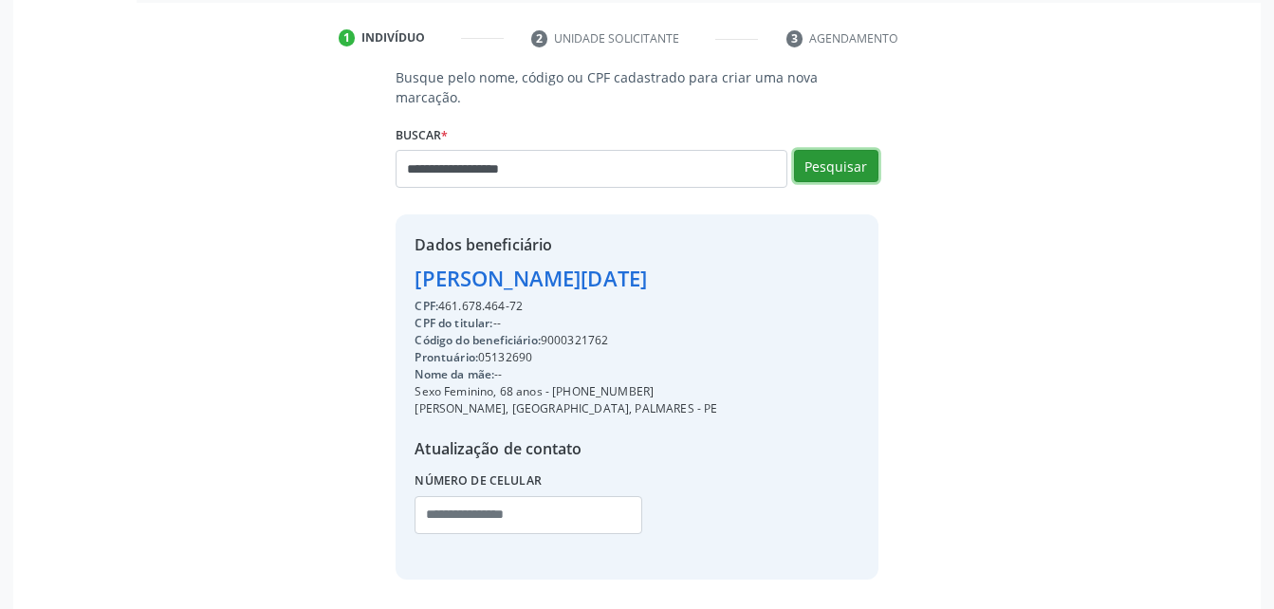
click at [837, 150] on button "Pesquisar" at bounding box center [836, 166] width 84 height 32
type input "**********"
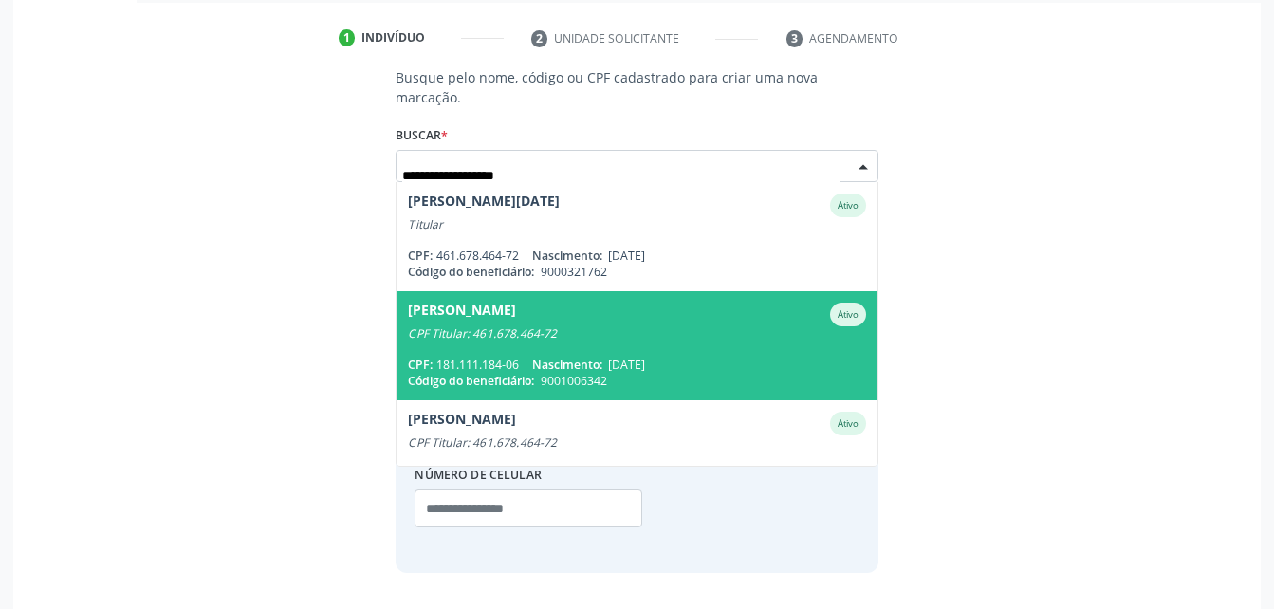
scroll to position [45, 0]
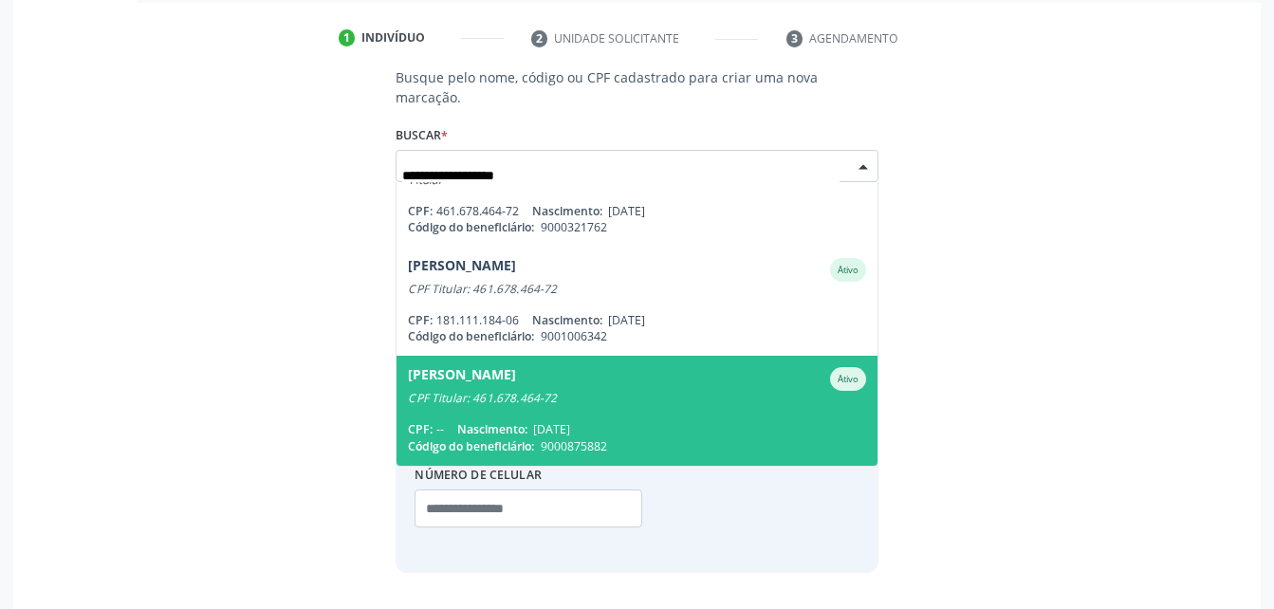
click at [711, 367] on div "Manoel Lins Maciel Filho Ativo" at bounding box center [636, 379] width 457 height 24
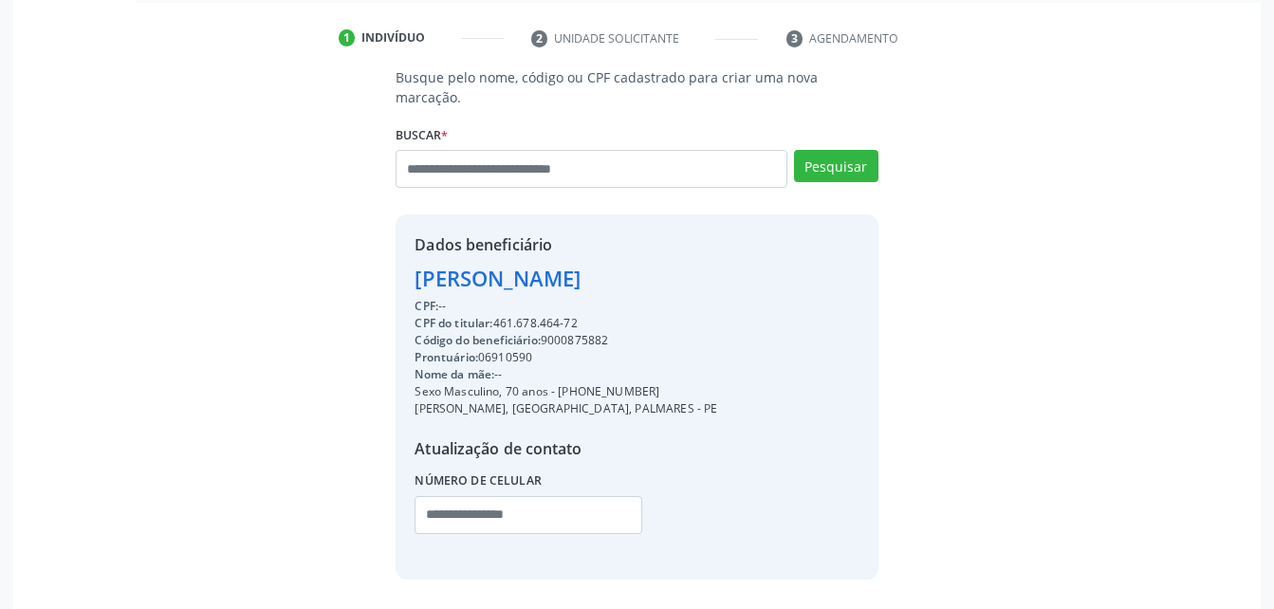
scroll to position [393, 0]
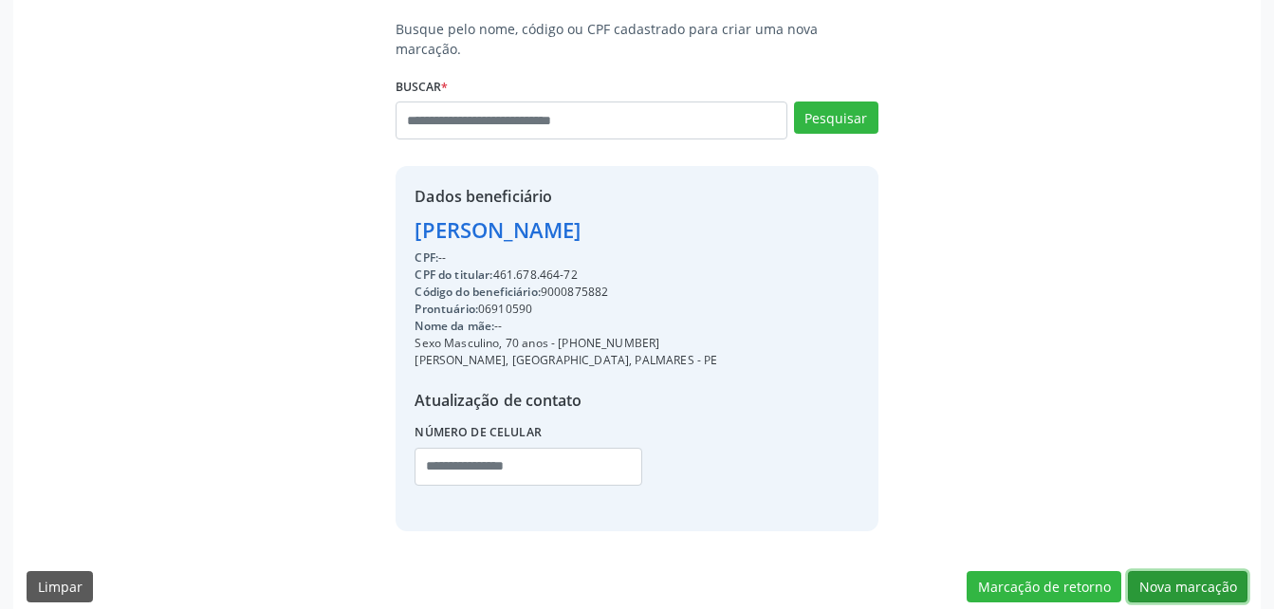
click at [1227, 571] on button "Nova marcação" at bounding box center [1186, 587] width 119 height 32
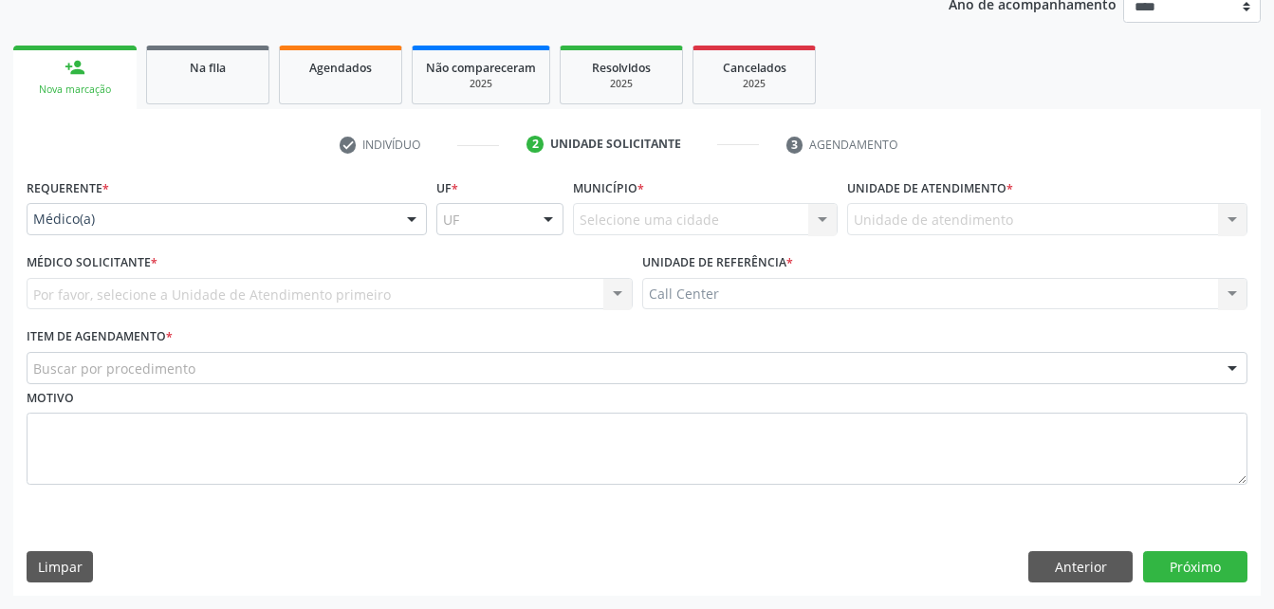
scroll to position [238, 0]
click at [216, 234] on div "Médico(a) Enfermeiro(a) Paciente Nenhum resultado encontrado para: " " Não há n…" at bounding box center [227, 219] width 400 height 32
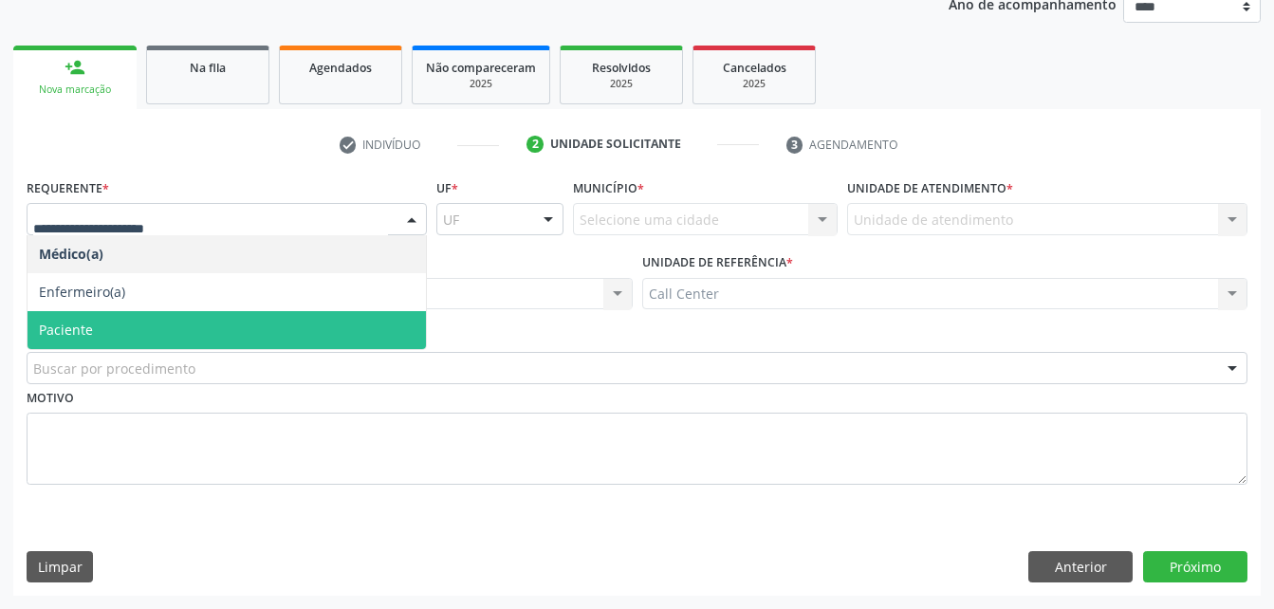
click at [214, 329] on span "Paciente" at bounding box center [226, 330] width 398 height 38
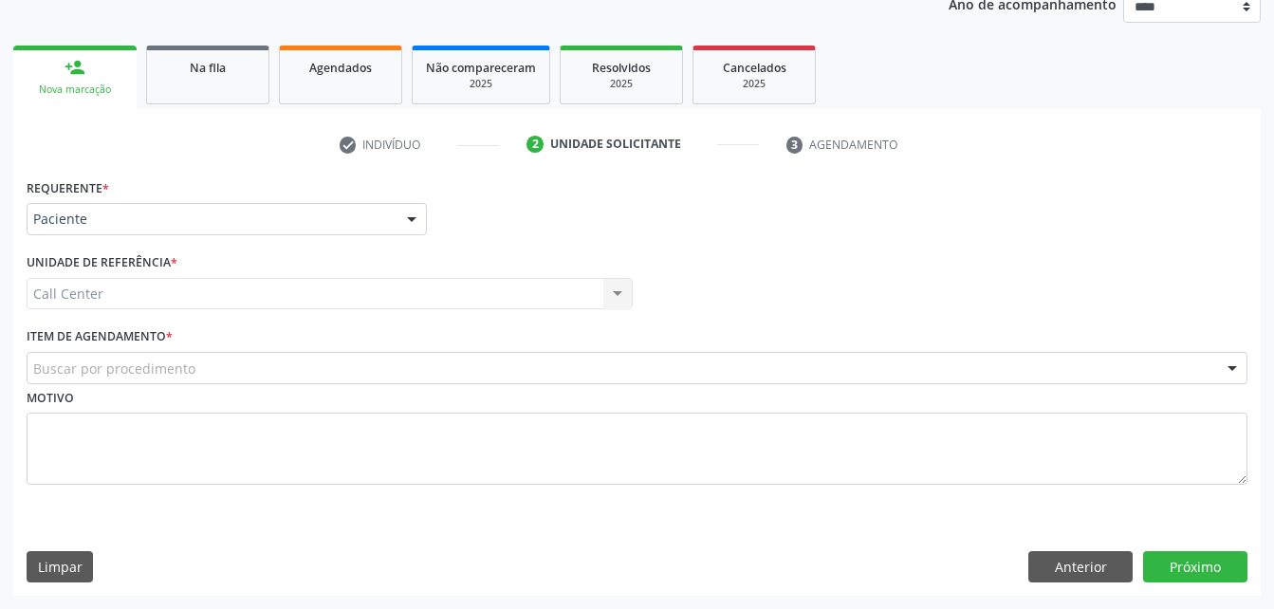
click at [214, 329] on div "Item de agendamento * Buscar por procedimento #0000 - Alergologia #0001 - Angio…" at bounding box center [637, 352] width 1220 height 61
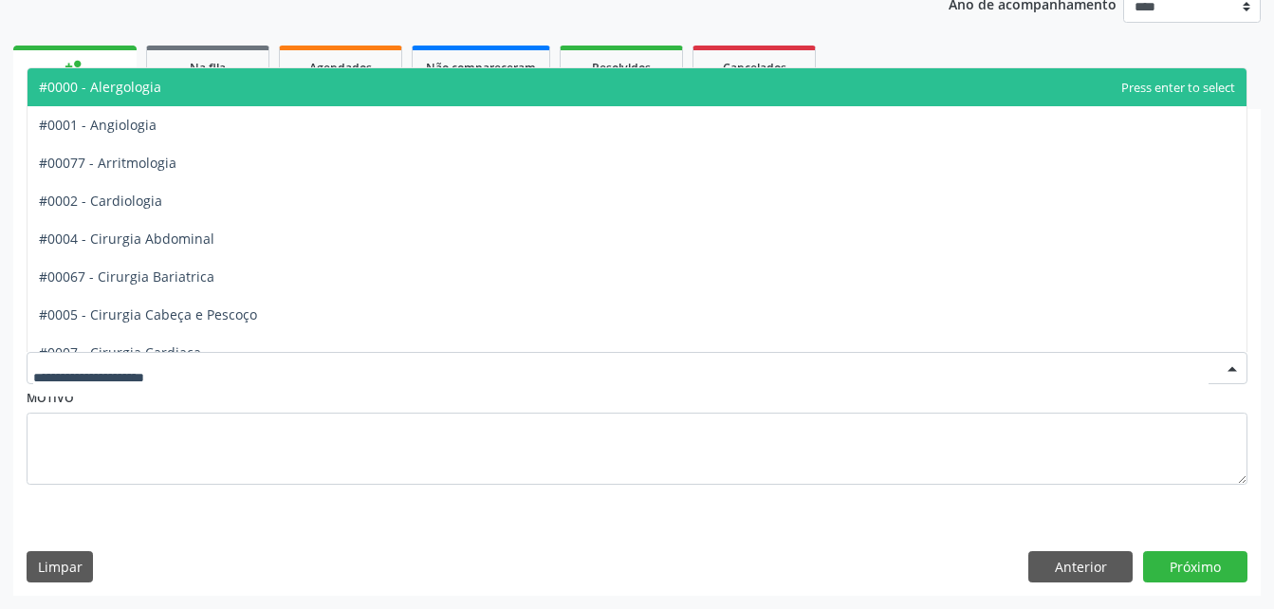
click at [222, 370] on div at bounding box center [637, 368] width 1220 height 32
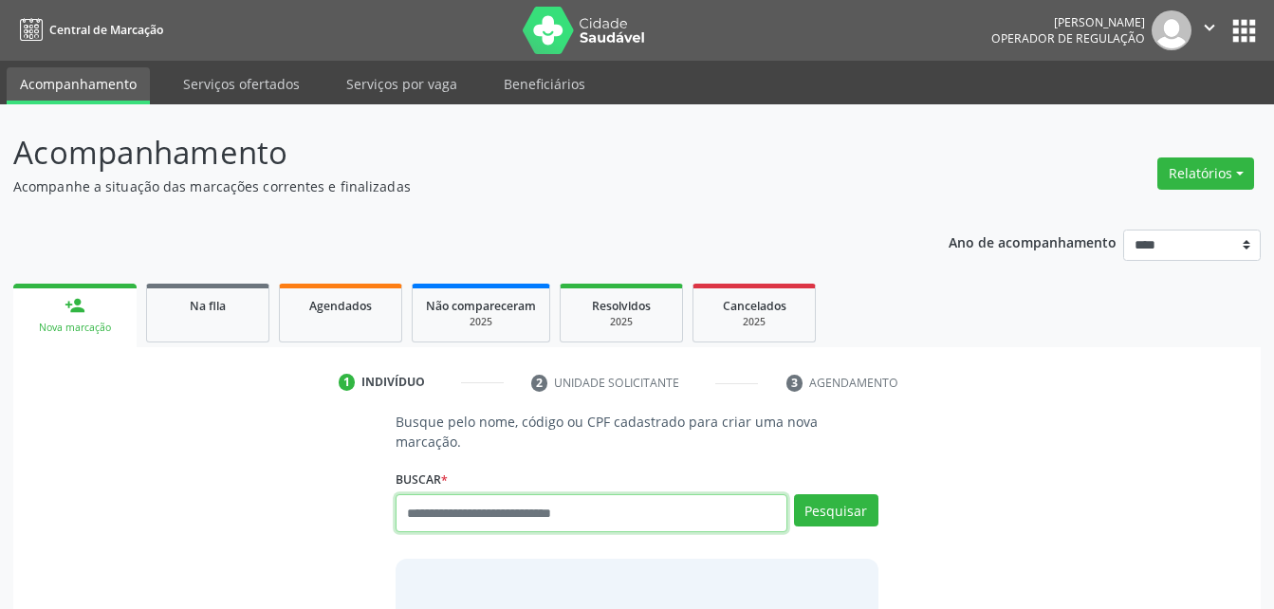
scroll to position [24, 0]
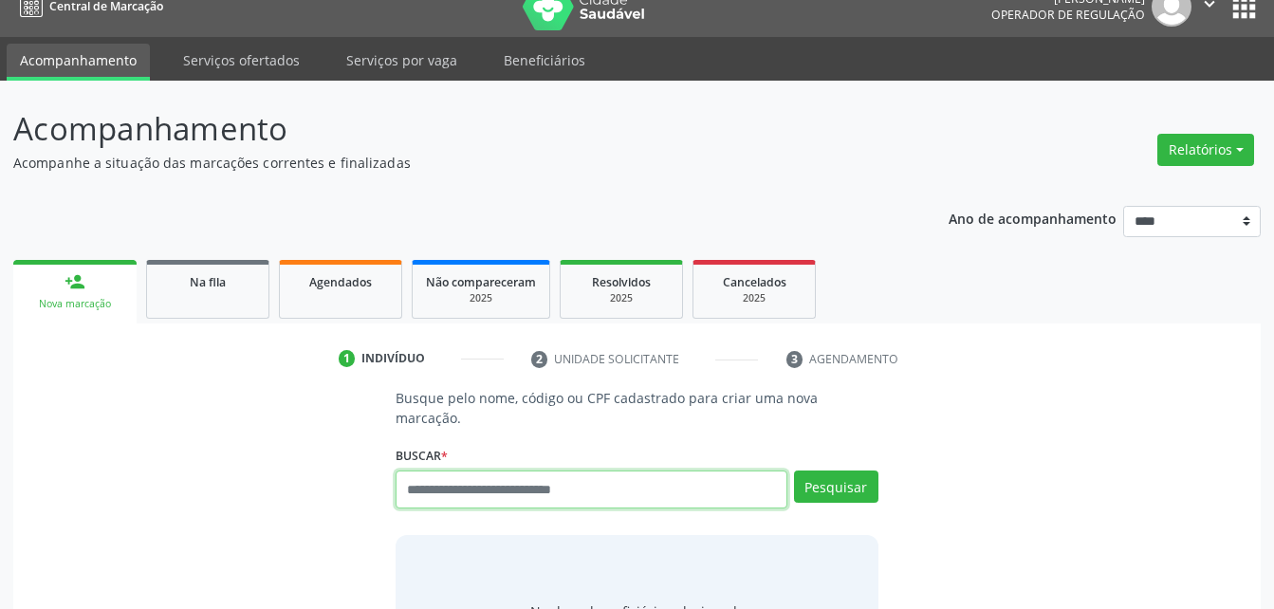
click at [532, 484] on input "text" at bounding box center [590, 489] width 391 height 38
type input "**********"
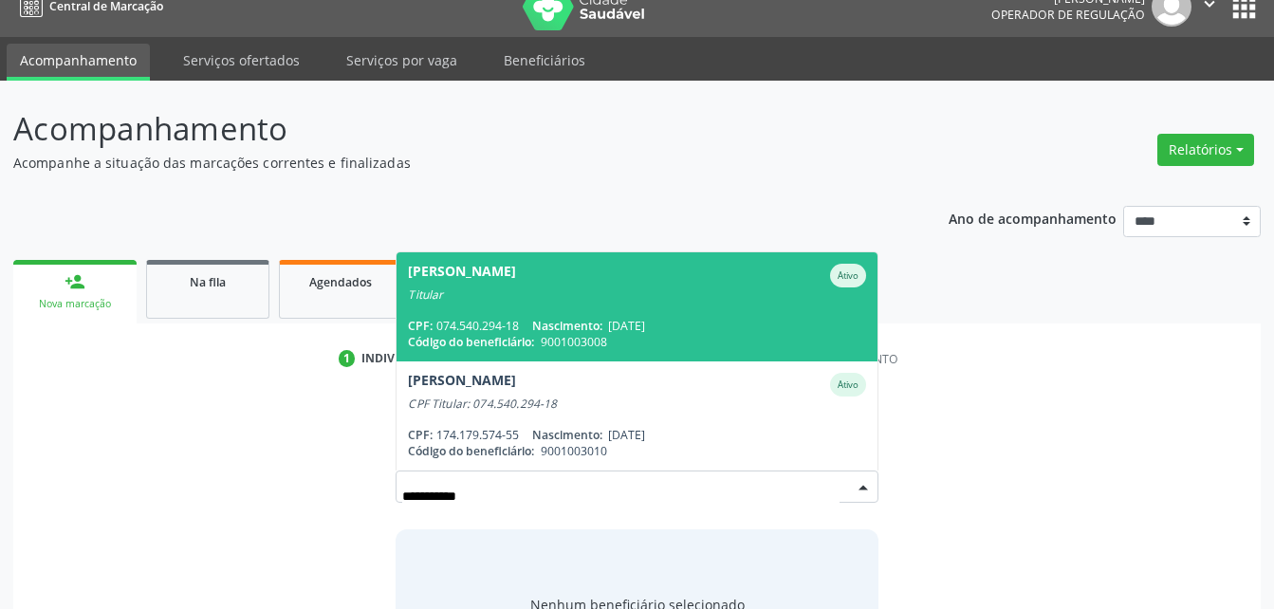
click at [648, 334] on div "Código do beneficiário: 9001003008" at bounding box center [636, 342] width 457 height 16
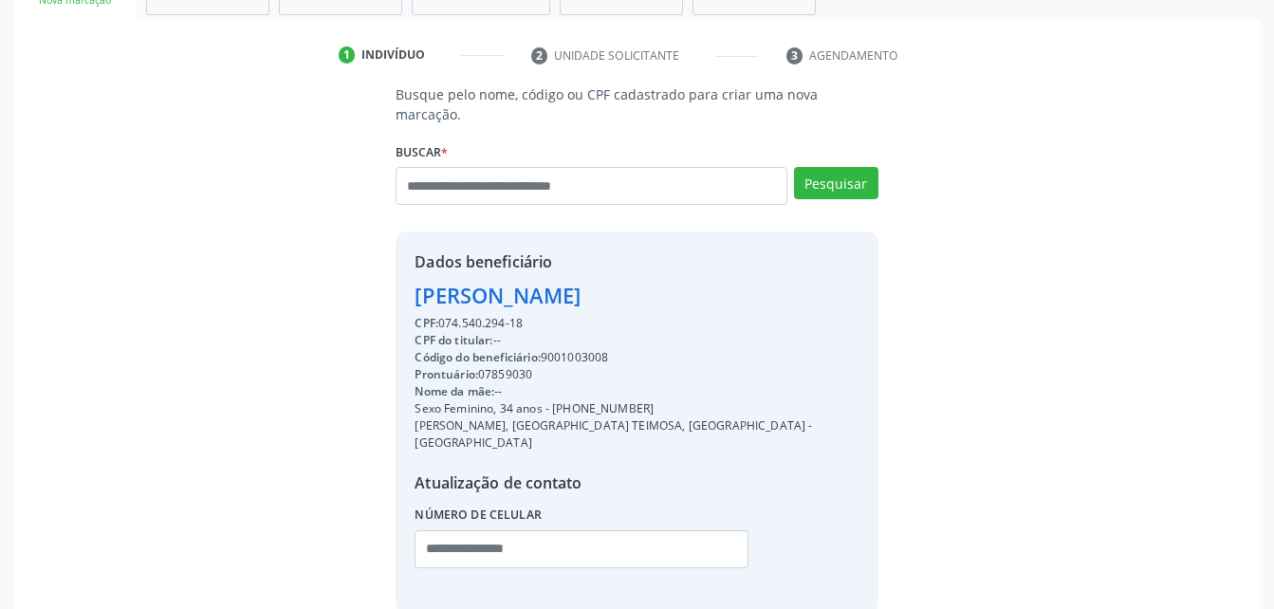
scroll to position [365, 0]
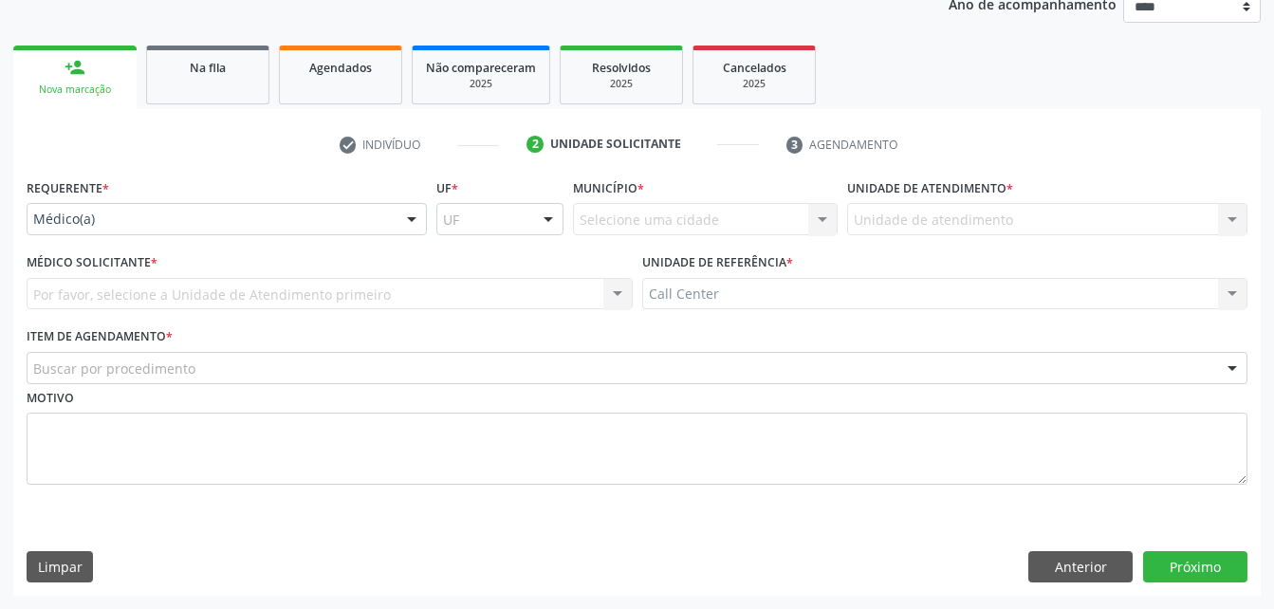
click at [188, 234] on div "Médico(a) Médico(a) Enfermeiro(a) Paciente Nenhum resultado encontrado para: " …" at bounding box center [227, 219] width 400 height 32
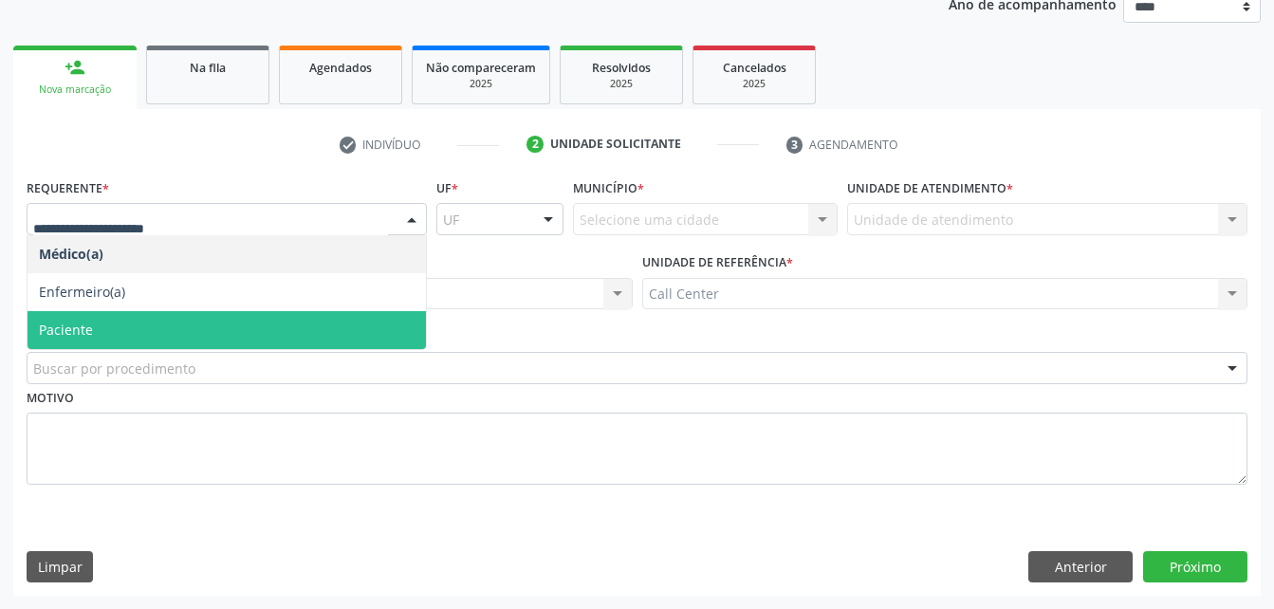
click at [163, 314] on span "Paciente" at bounding box center [226, 330] width 398 height 38
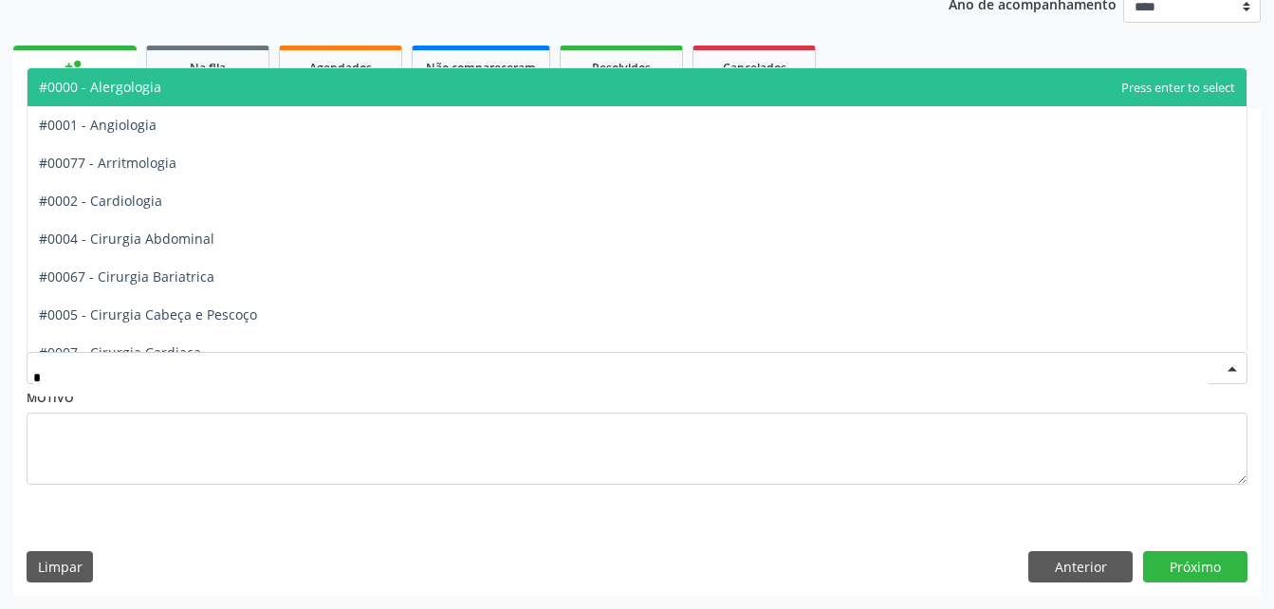
type input "**"
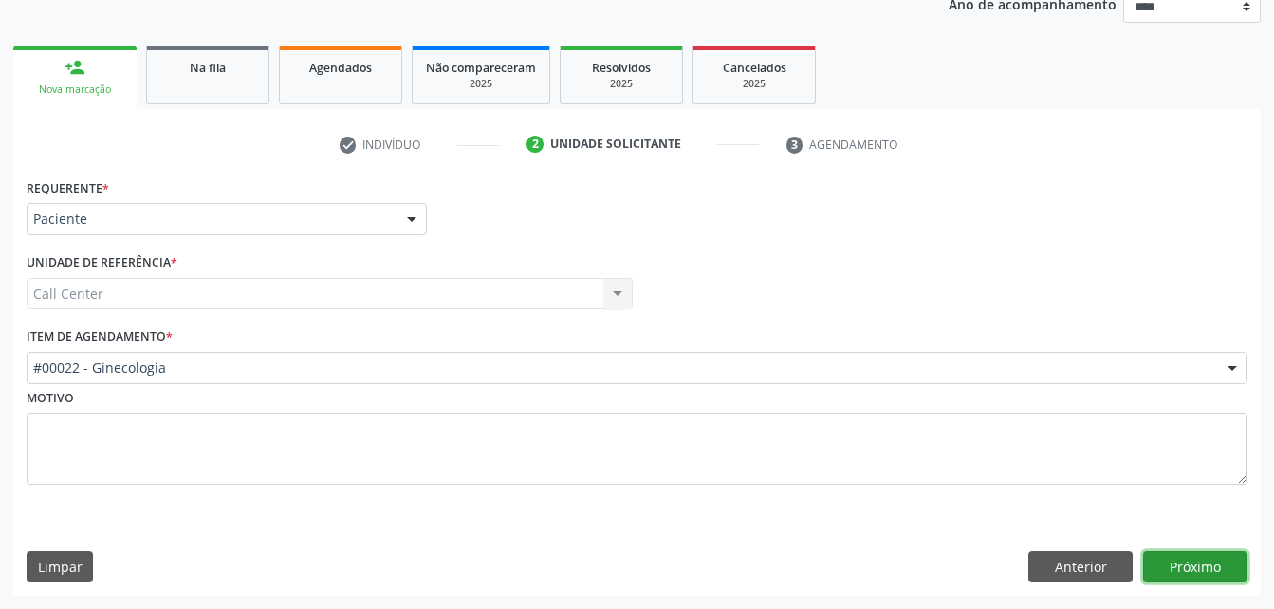
click at [1232, 564] on button "Próximo" at bounding box center [1195, 567] width 104 height 32
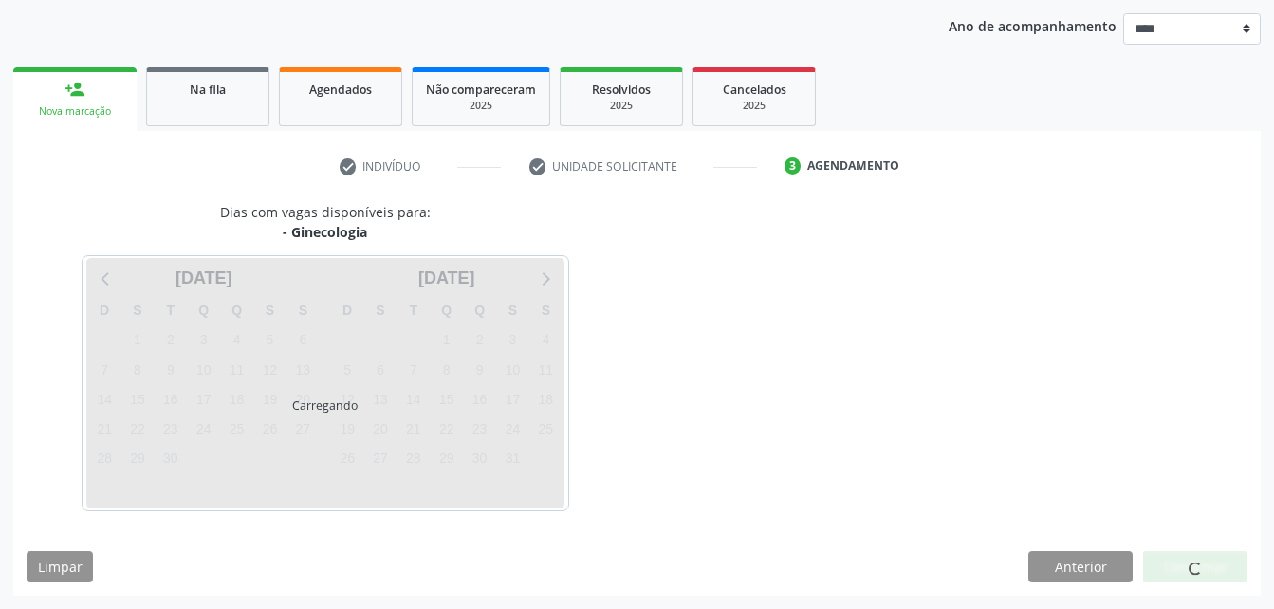
scroll to position [216, 0]
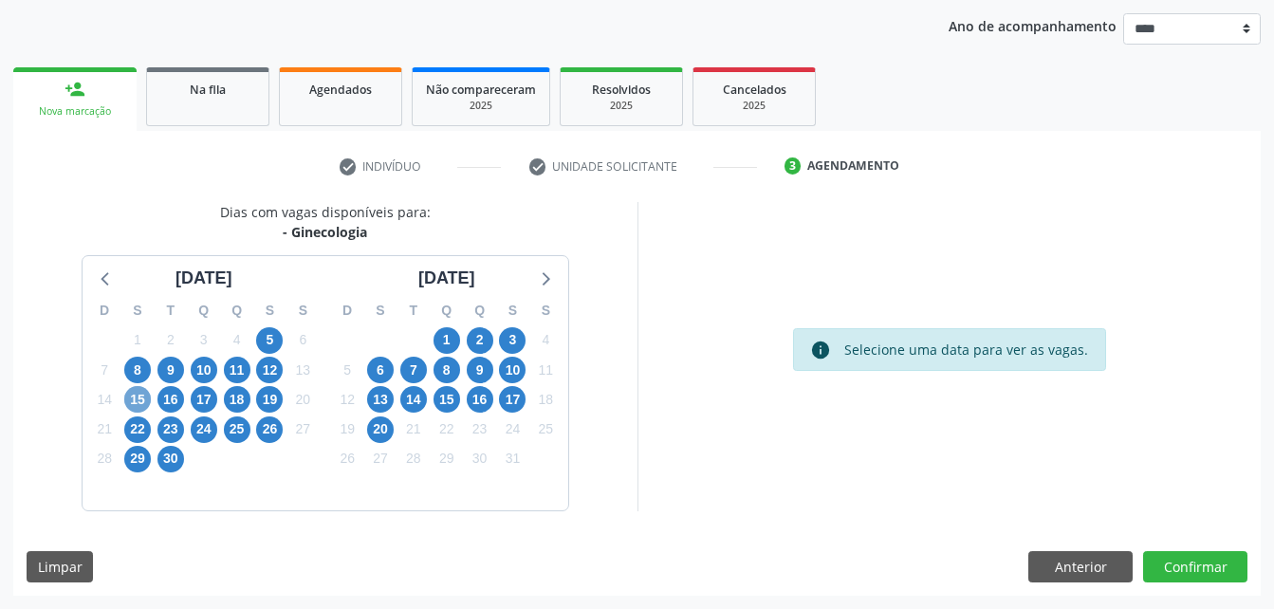
click at [137, 401] on span "15" at bounding box center [137, 399] width 27 height 27
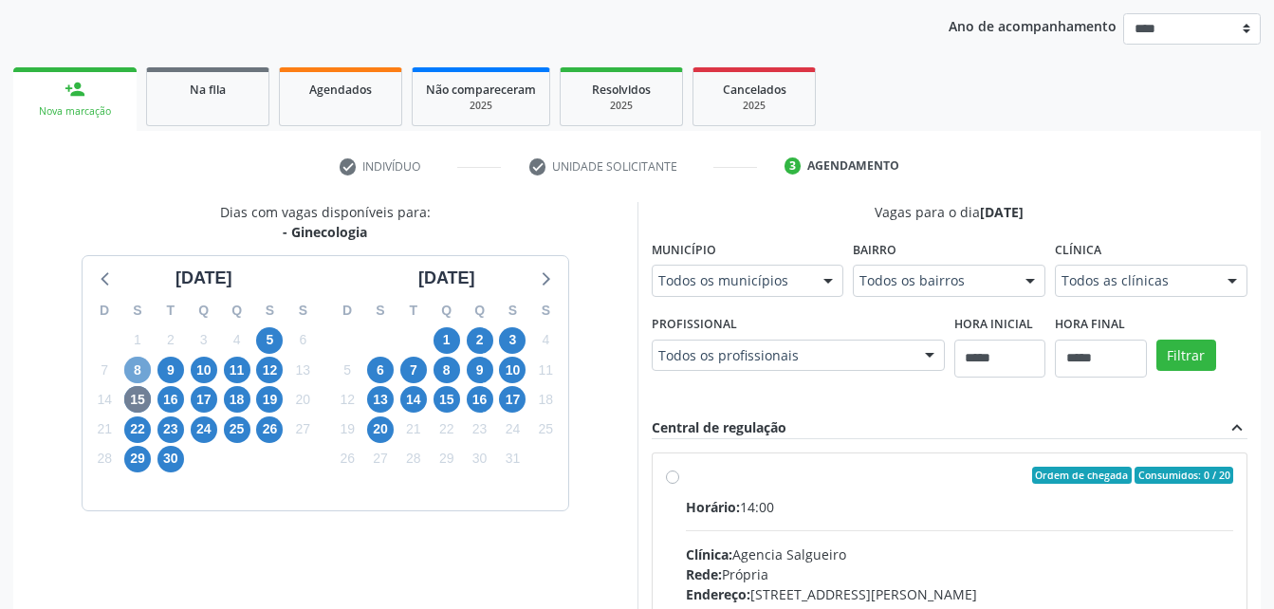
click at [144, 371] on span "8" at bounding box center [137, 370] width 27 height 27
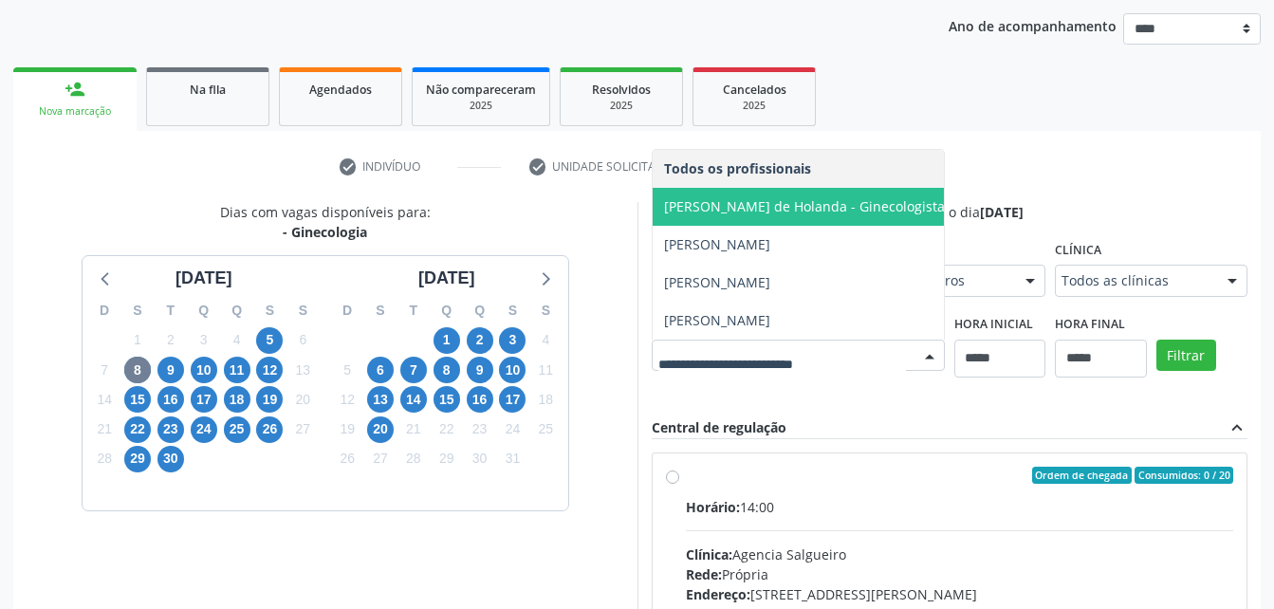
click at [716, 197] on span "Ana Lúcia Vilanova de Holanda - Ginecologista" at bounding box center [804, 206] width 281 height 18
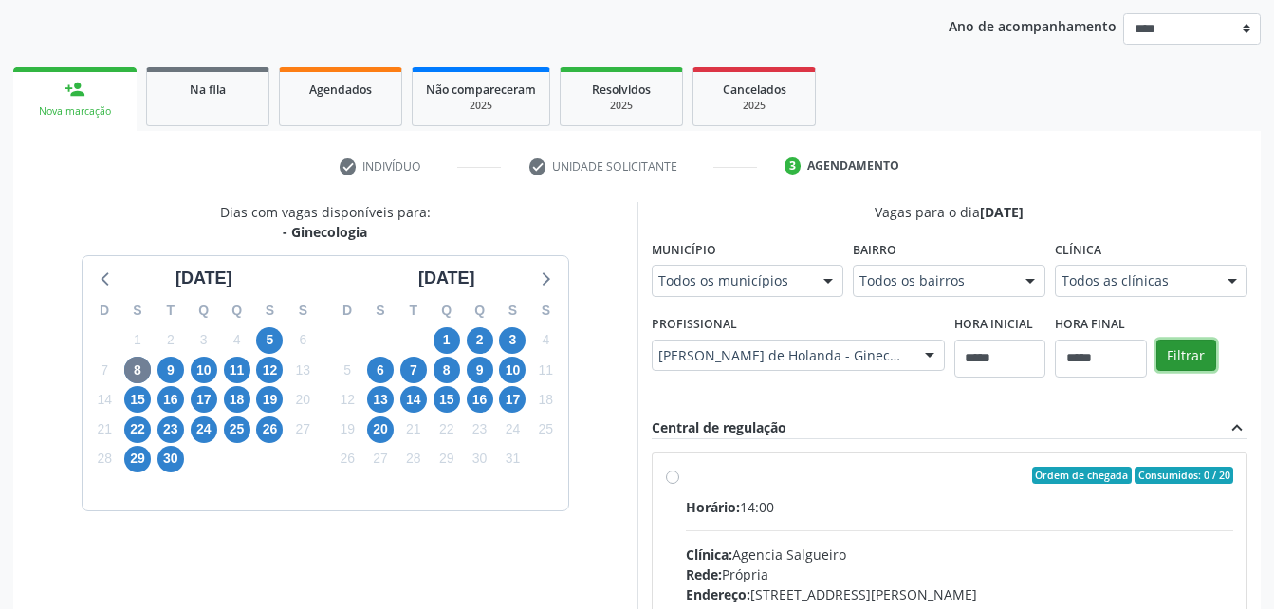
click at [1195, 343] on button "Filtrar" at bounding box center [1186, 355] width 60 height 32
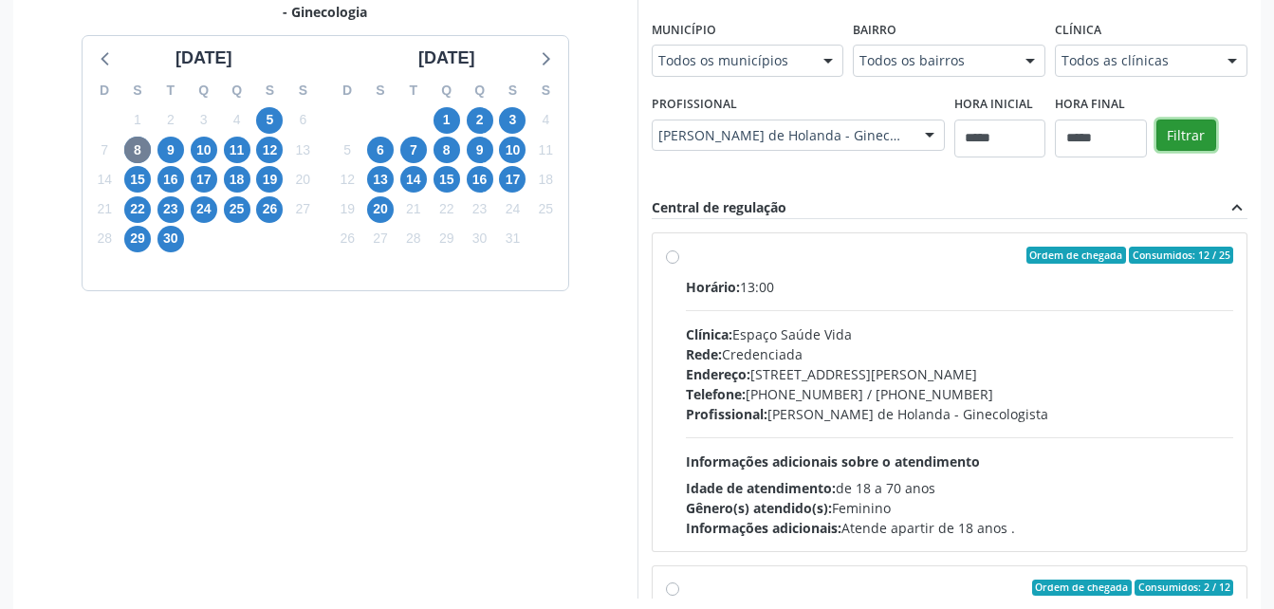
scroll to position [448, 0]
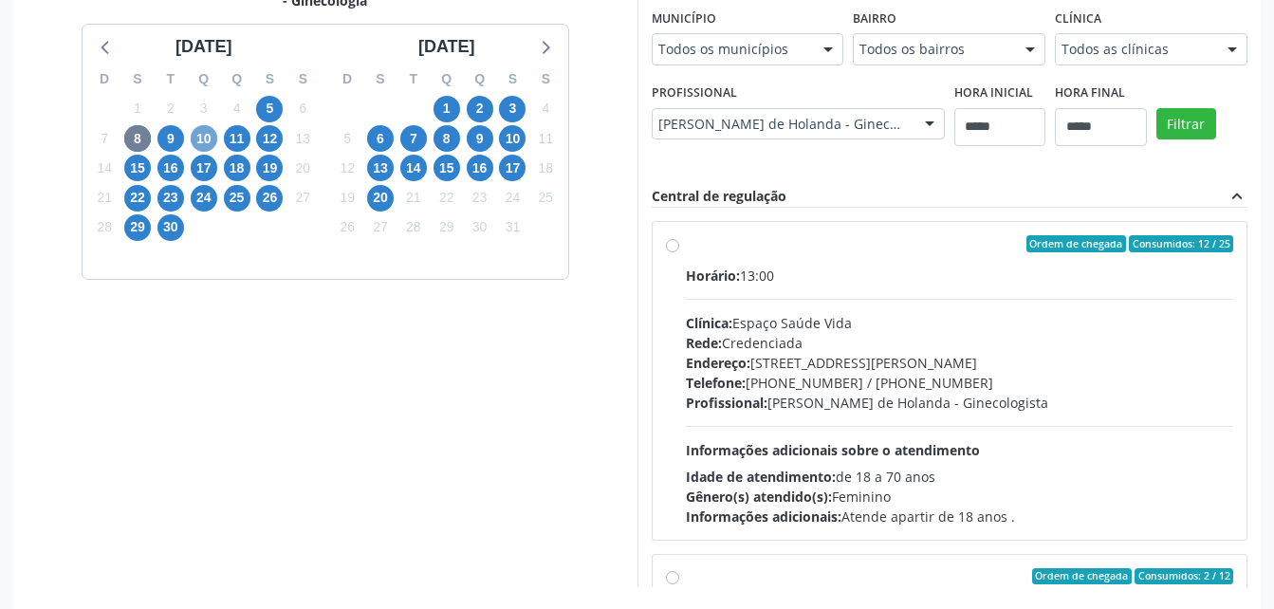
click at [211, 147] on span "10" at bounding box center [204, 138] width 27 height 27
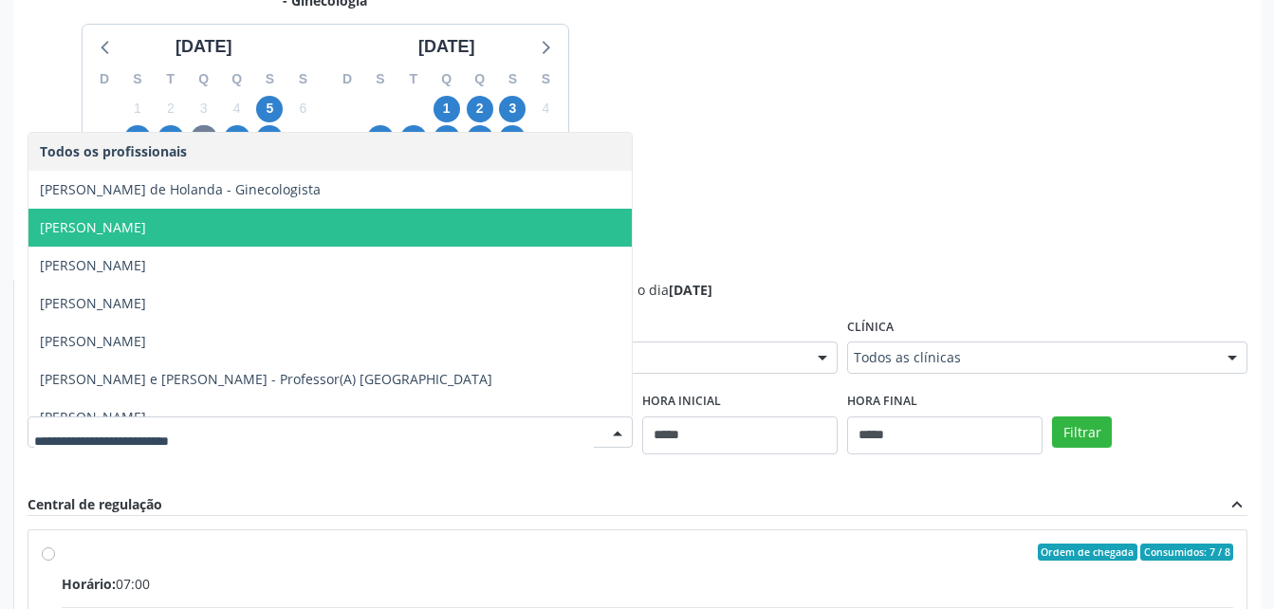
click at [455, 209] on span "Emanuel Robson Macedo Silva" at bounding box center [329, 228] width 603 height 38
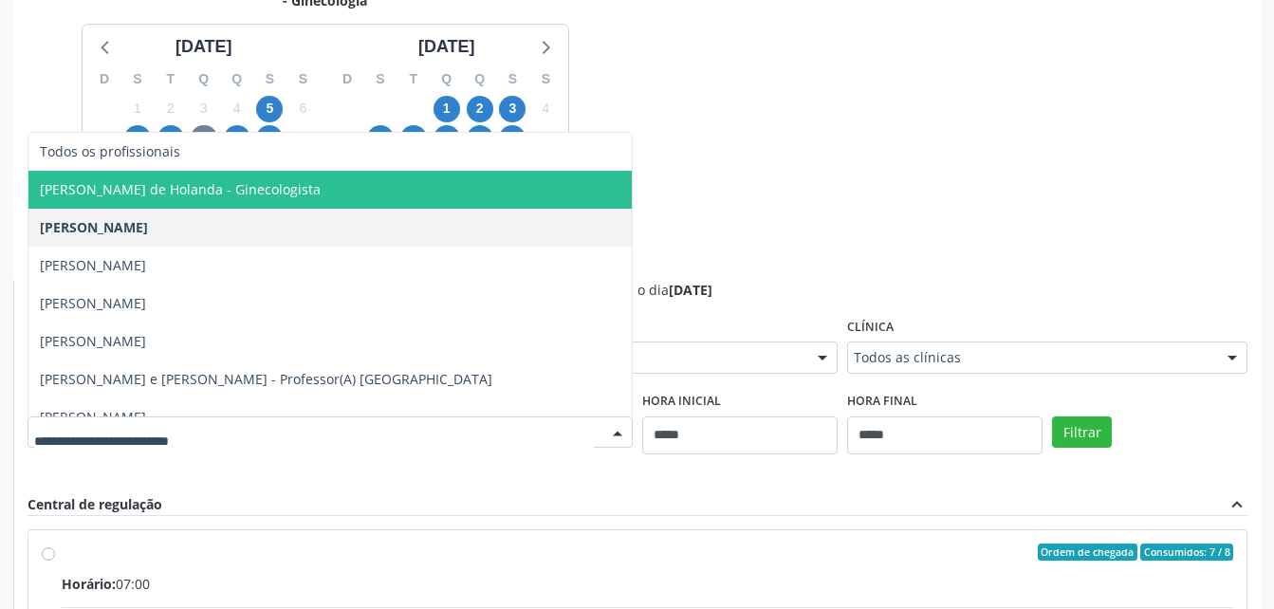
click at [378, 194] on span "Ana Lúcia Vilanova de Holanda - Ginecologista" at bounding box center [329, 190] width 603 height 38
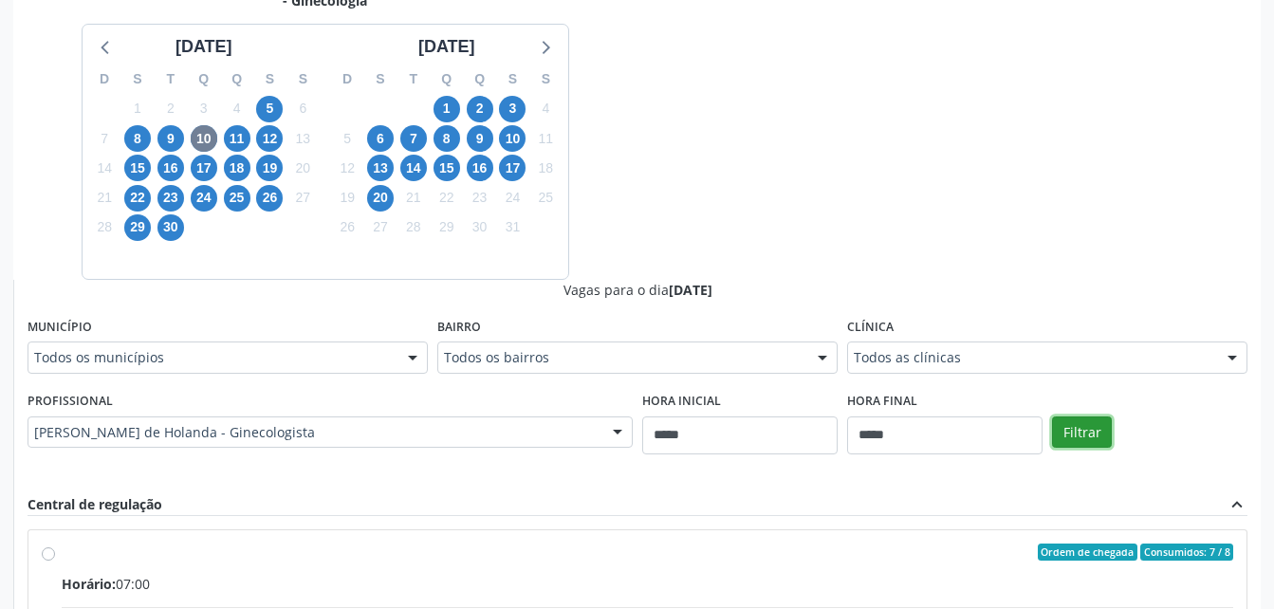
click at [1083, 427] on button "Filtrar" at bounding box center [1082, 432] width 60 height 32
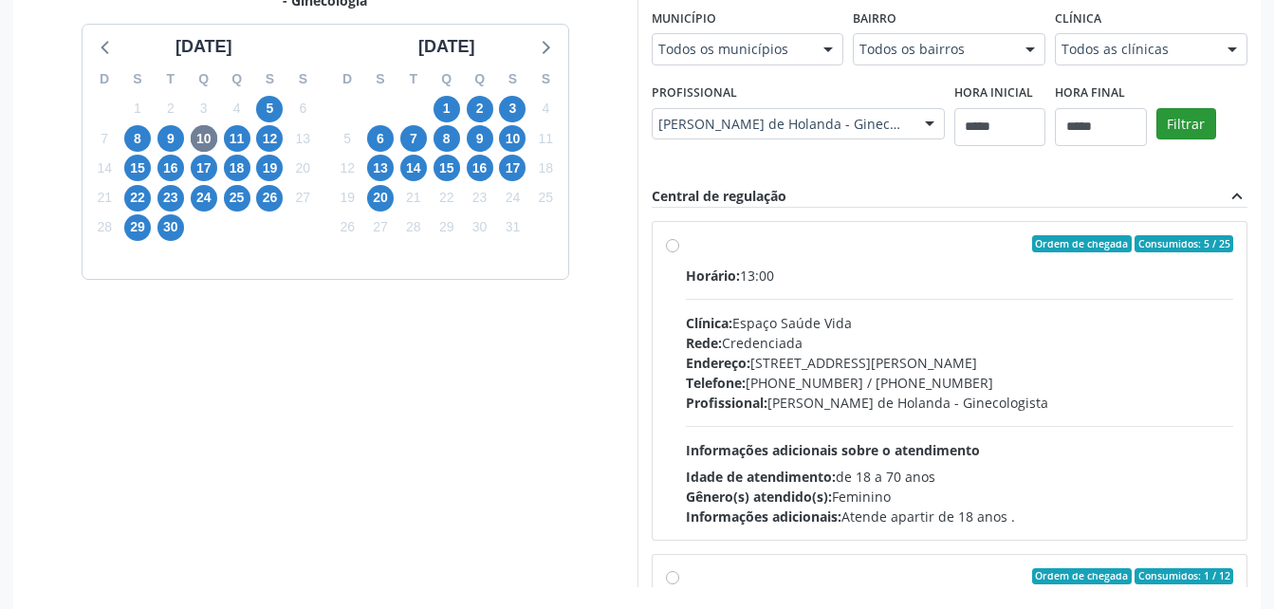
click at [1083, 427] on div "Horário: 13:00 Clínica: Espaço Saúde Vida Rede: Credenciada Endereço: Rua Silvi…" at bounding box center [960, 396] width 548 height 261
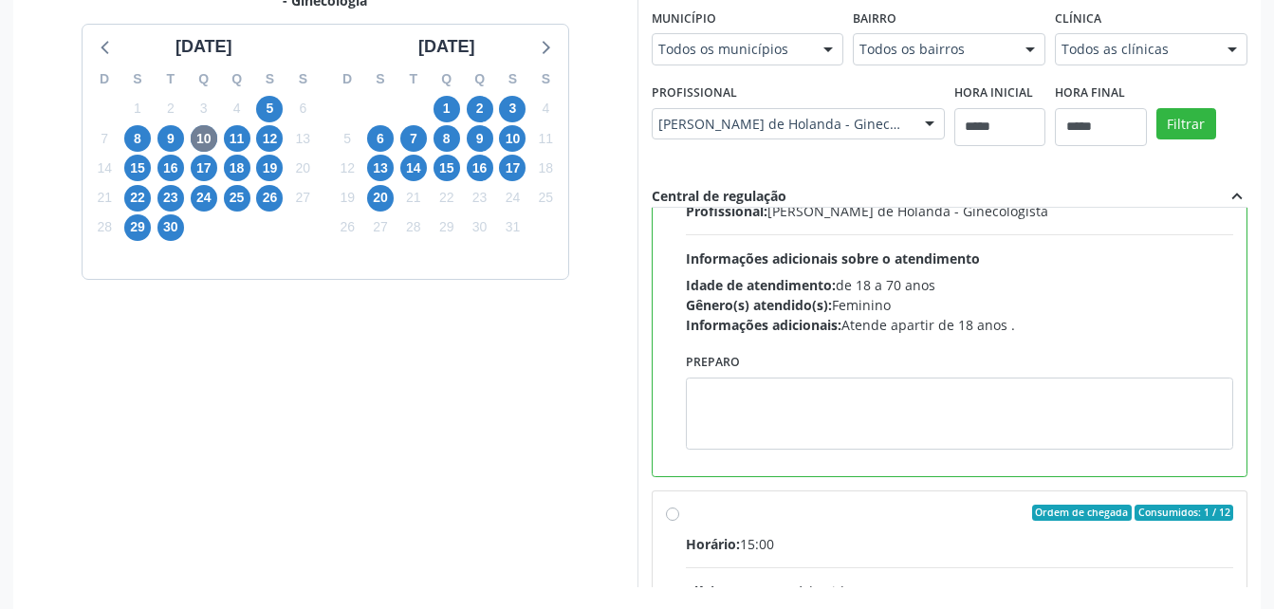
scroll to position [190, 0]
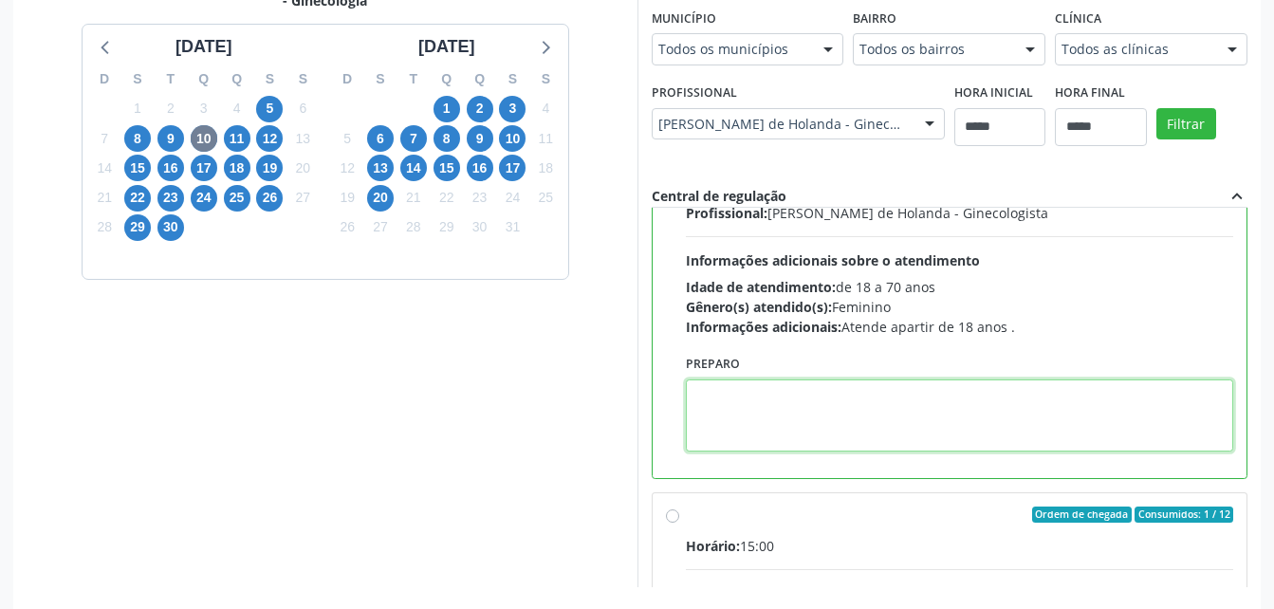
paste textarea "**********"
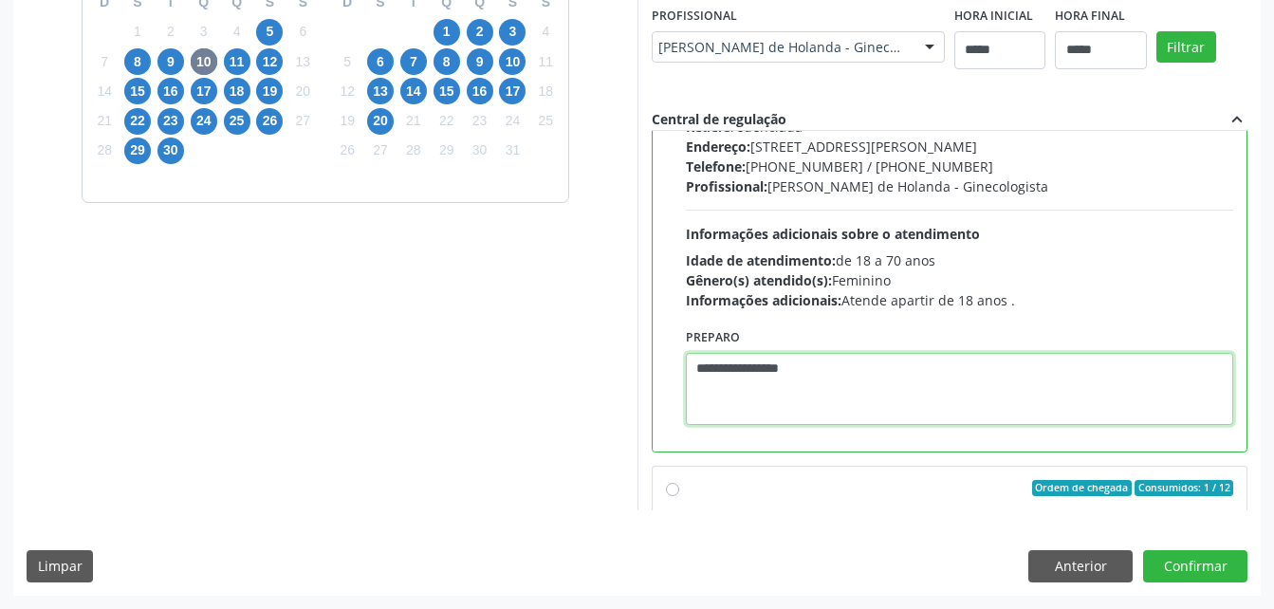
scroll to position [141, 0]
type textarea "**********"
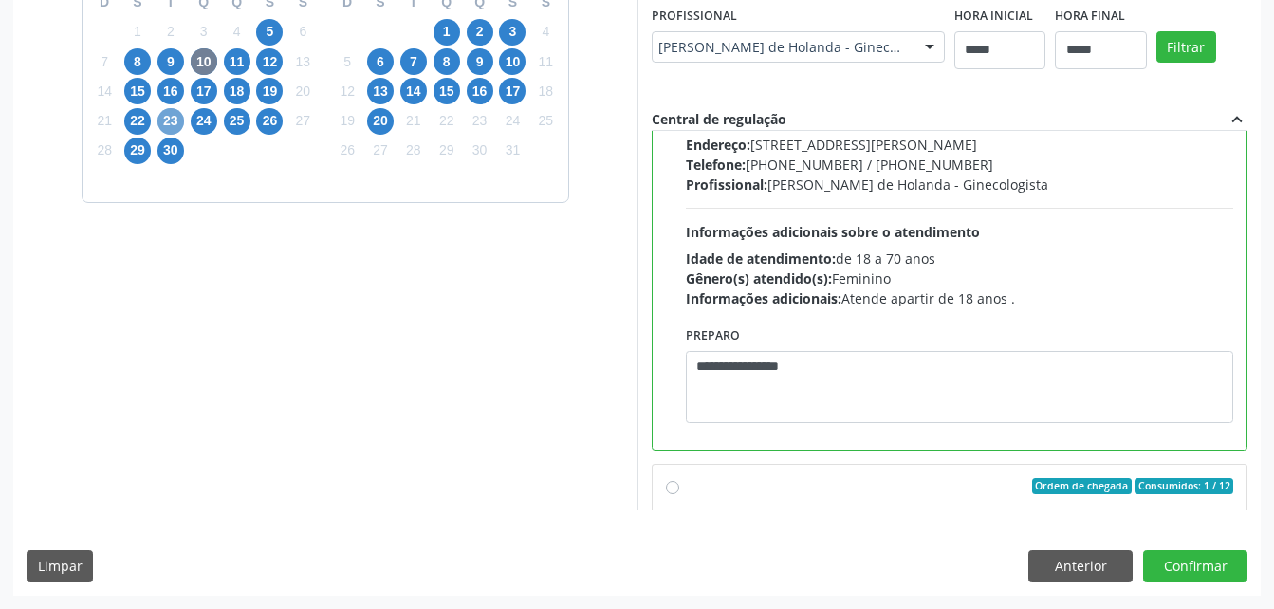
click at [166, 121] on span "23" at bounding box center [170, 121] width 27 height 27
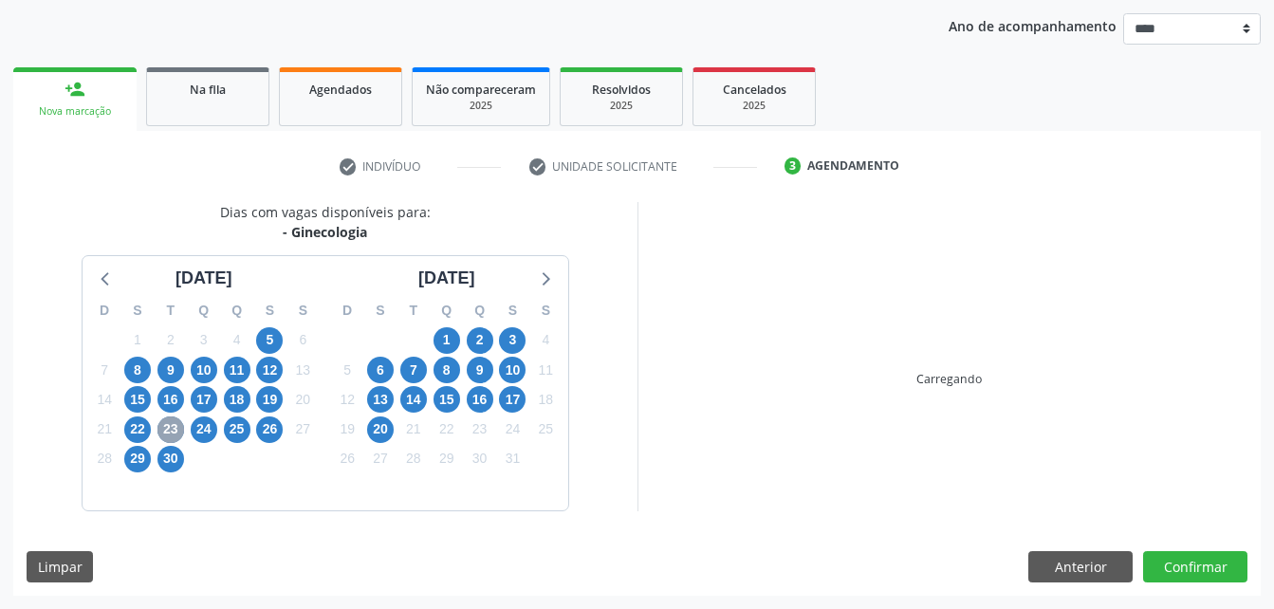
scroll to position [524, 0]
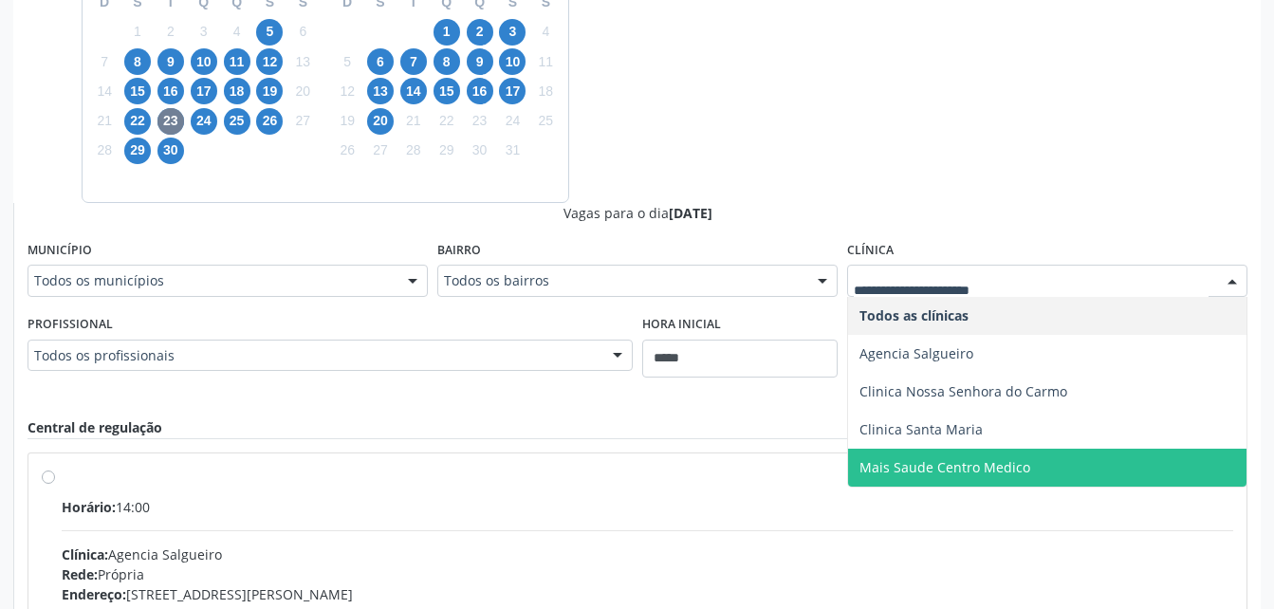
click at [892, 458] on span "Mais Saude Centro Medico" at bounding box center [944, 467] width 171 height 18
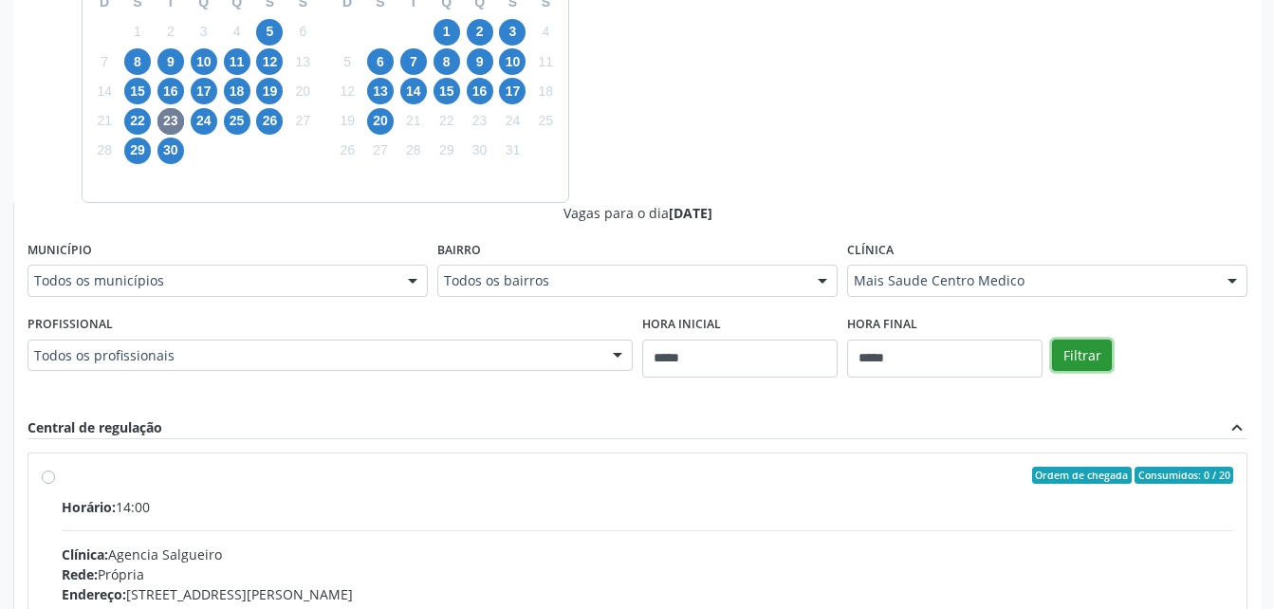
click at [1090, 342] on button "Filtrar" at bounding box center [1082, 355] width 60 height 32
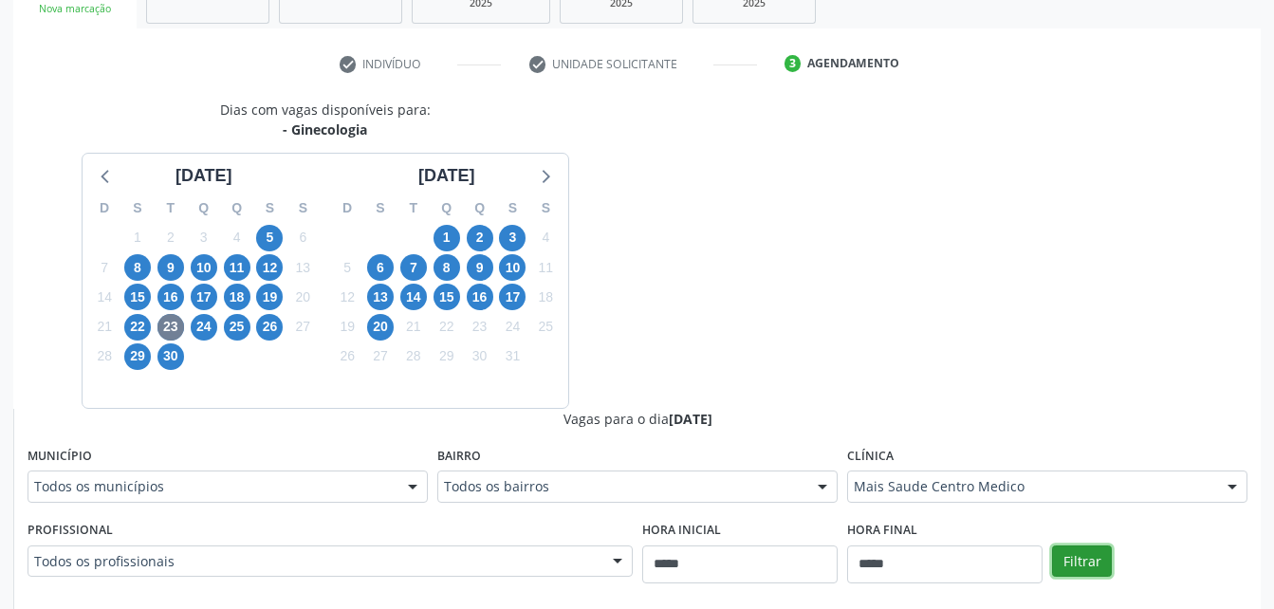
scroll to position [298, 0]
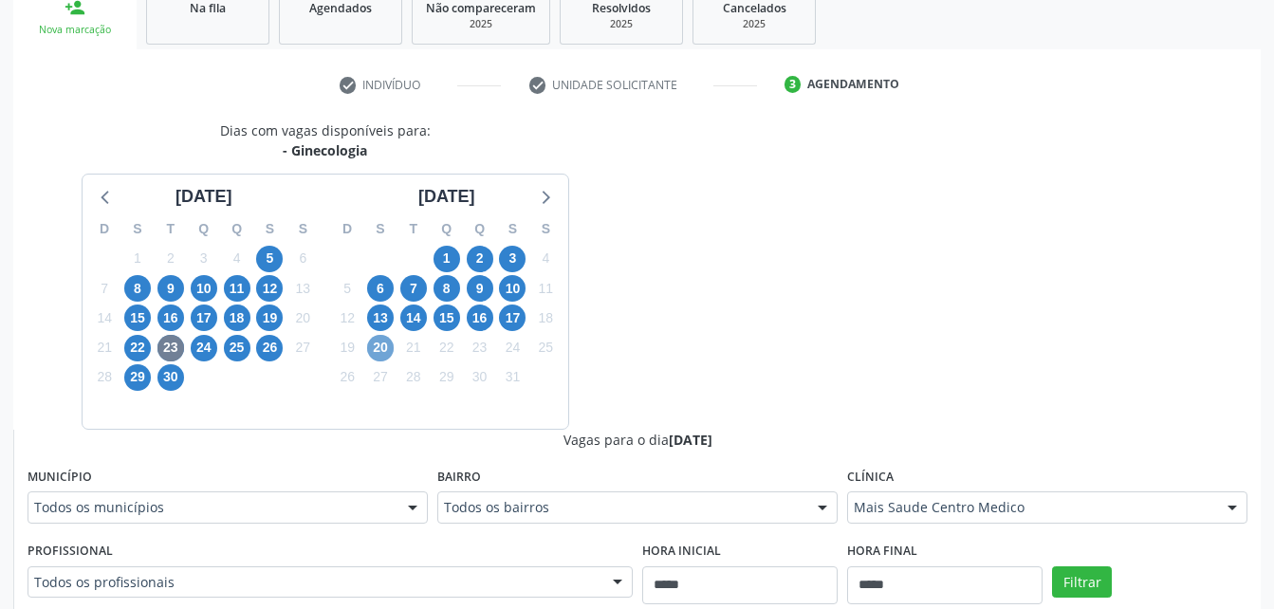
click at [377, 350] on span "20" at bounding box center [380, 348] width 27 height 27
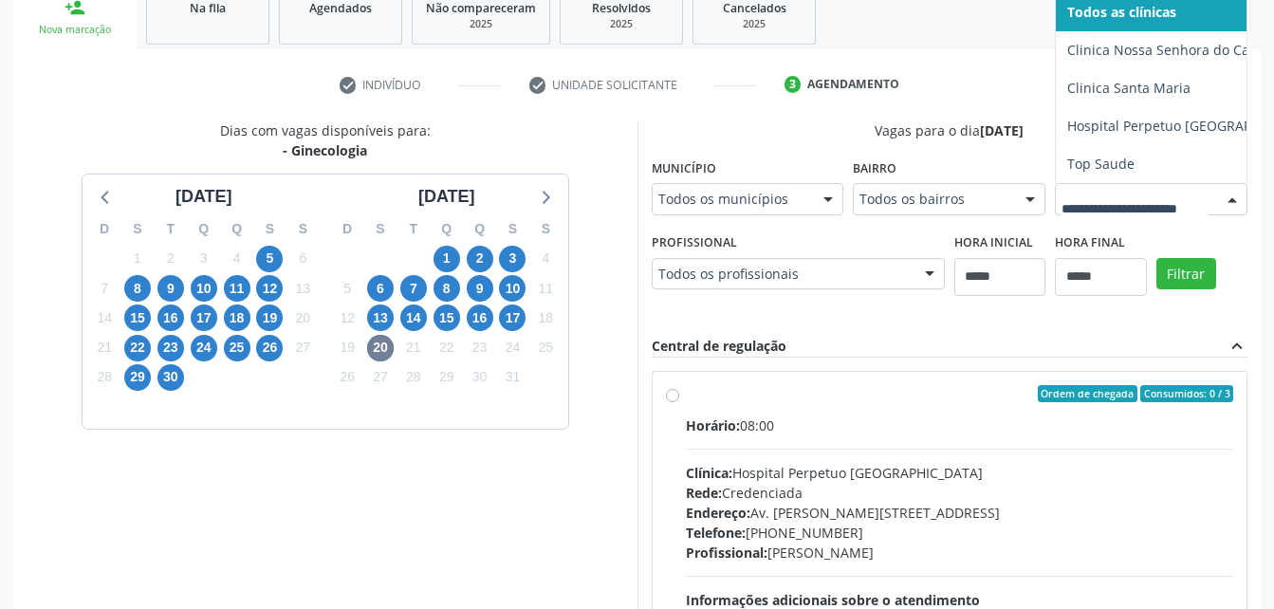
click at [1054, 215] on div at bounding box center [1150, 199] width 192 height 32
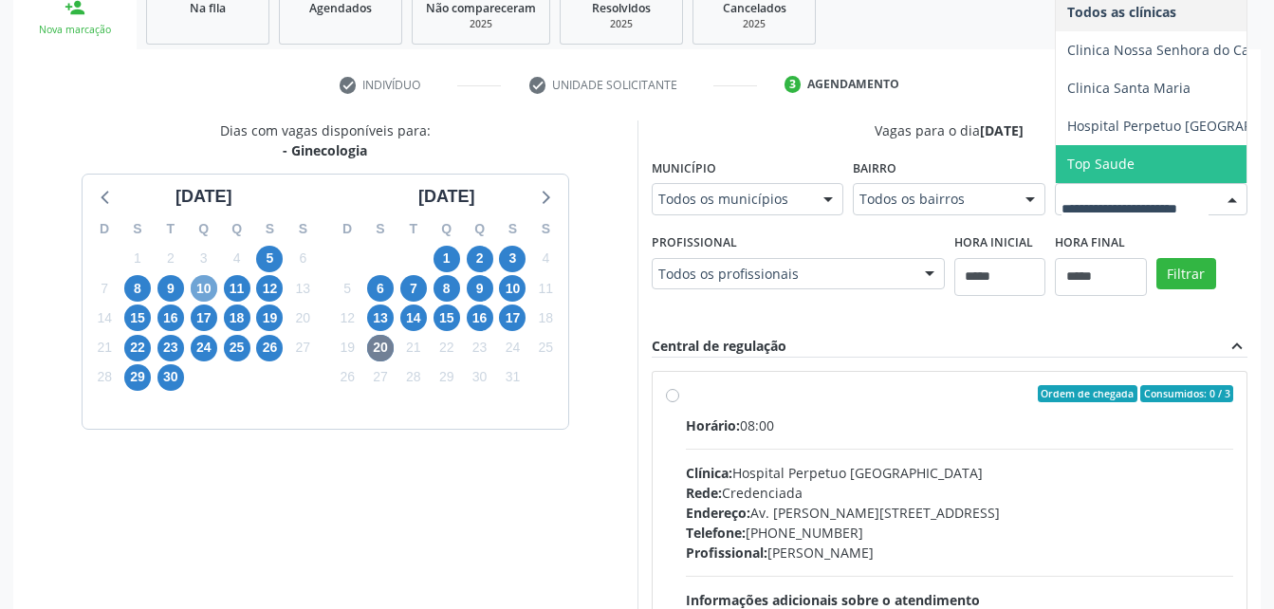
click at [196, 292] on span "10" at bounding box center [204, 288] width 27 height 27
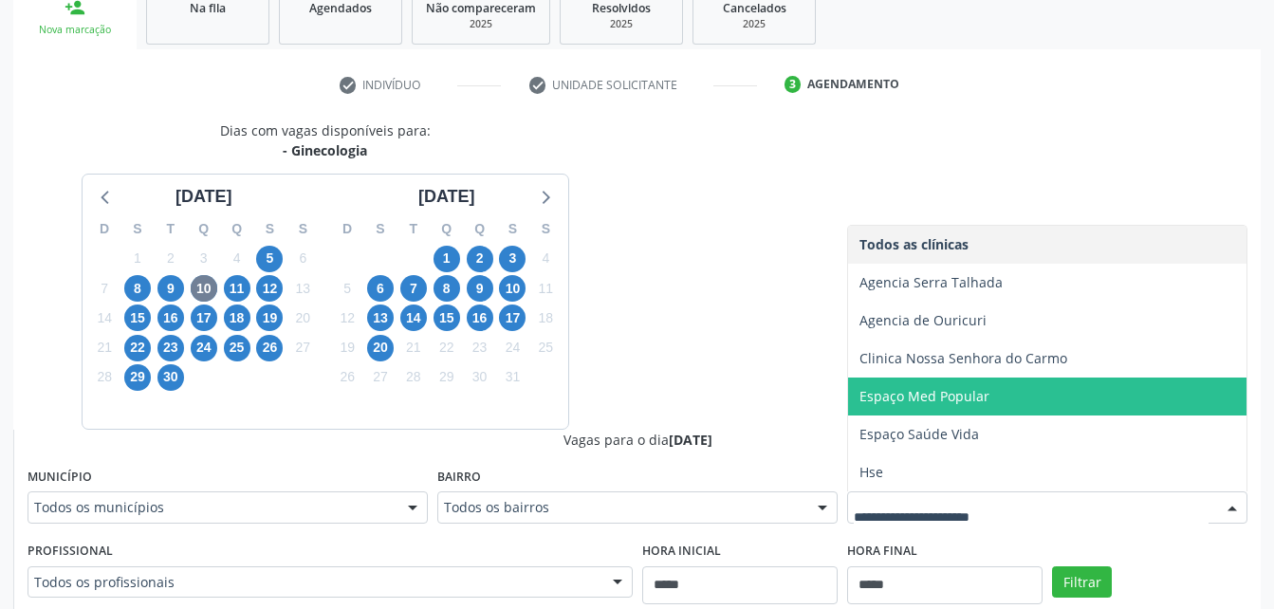
click at [973, 403] on span "Espaço Med Popular" at bounding box center [924, 396] width 130 height 18
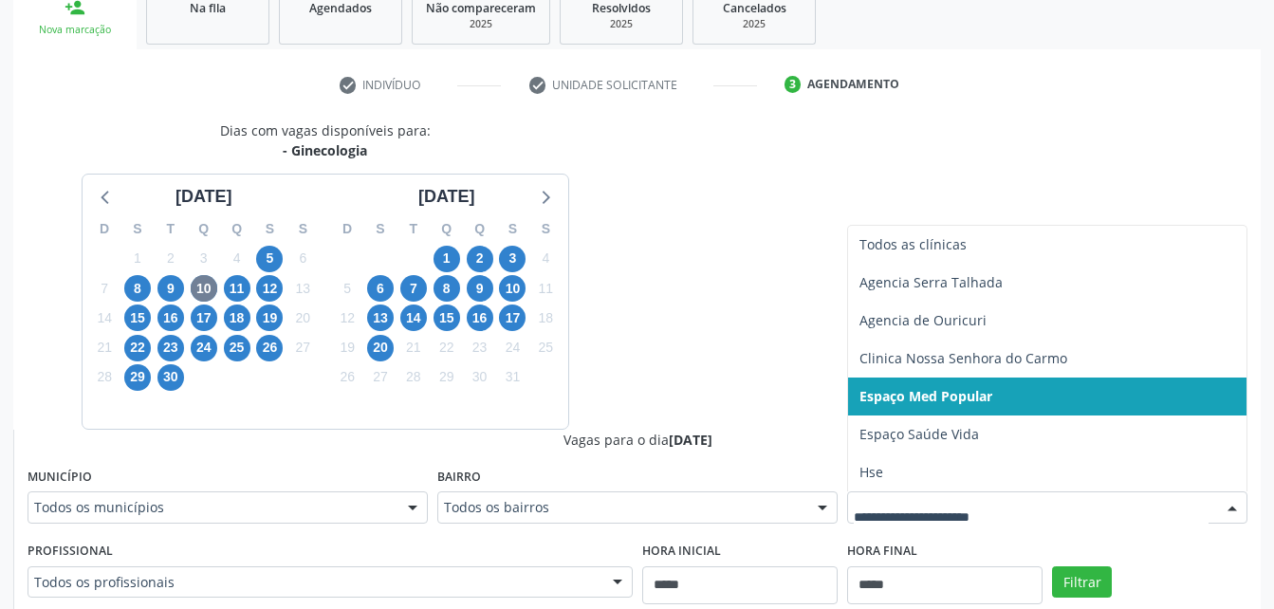
click at [988, 494] on div at bounding box center [1047, 507] width 400 height 32
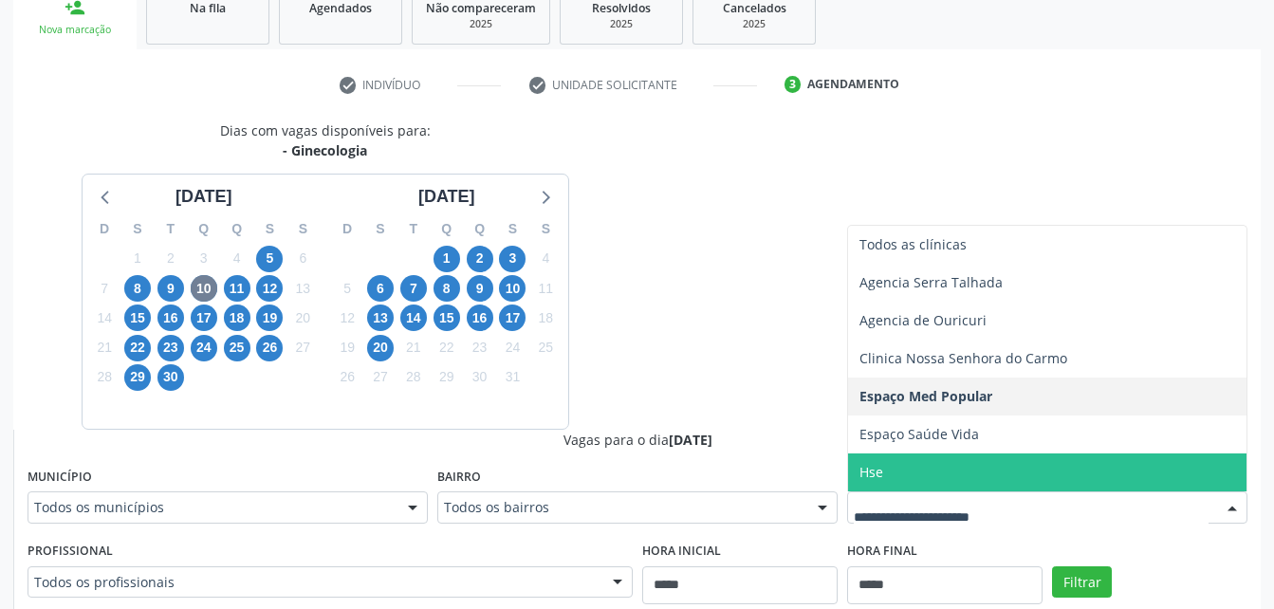
click at [964, 474] on span "Hse" at bounding box center [1047, 472] width 398 height 38
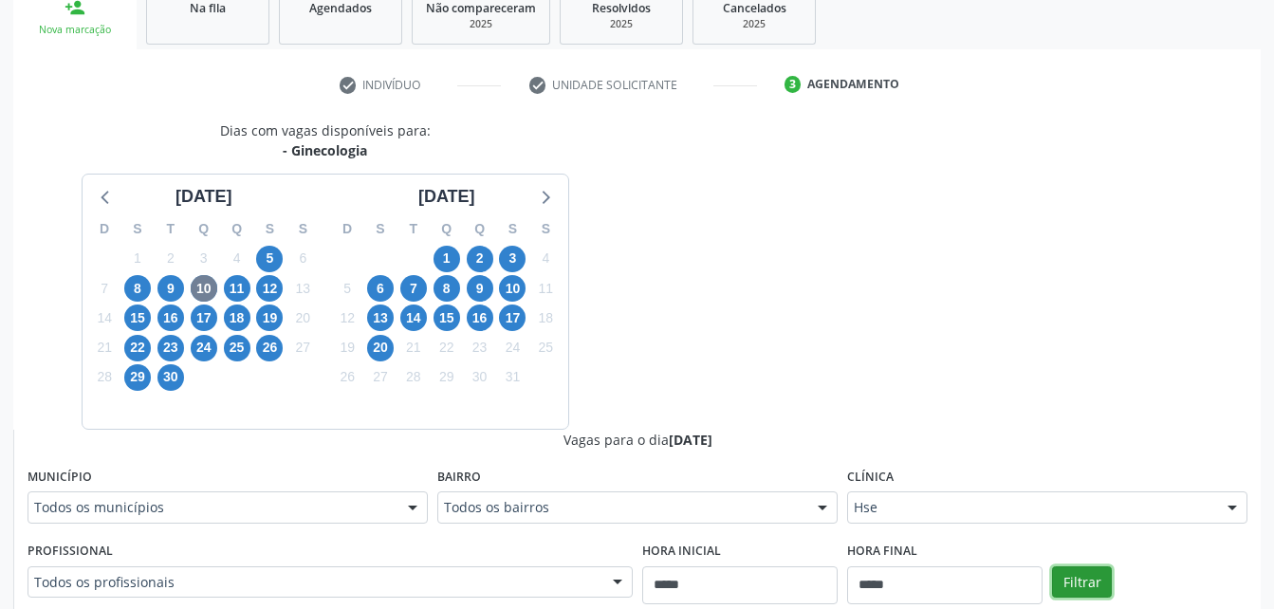
click at [1082, 583] on button "Filtrar" at bounding box center [1082, 582] width 60 height 32
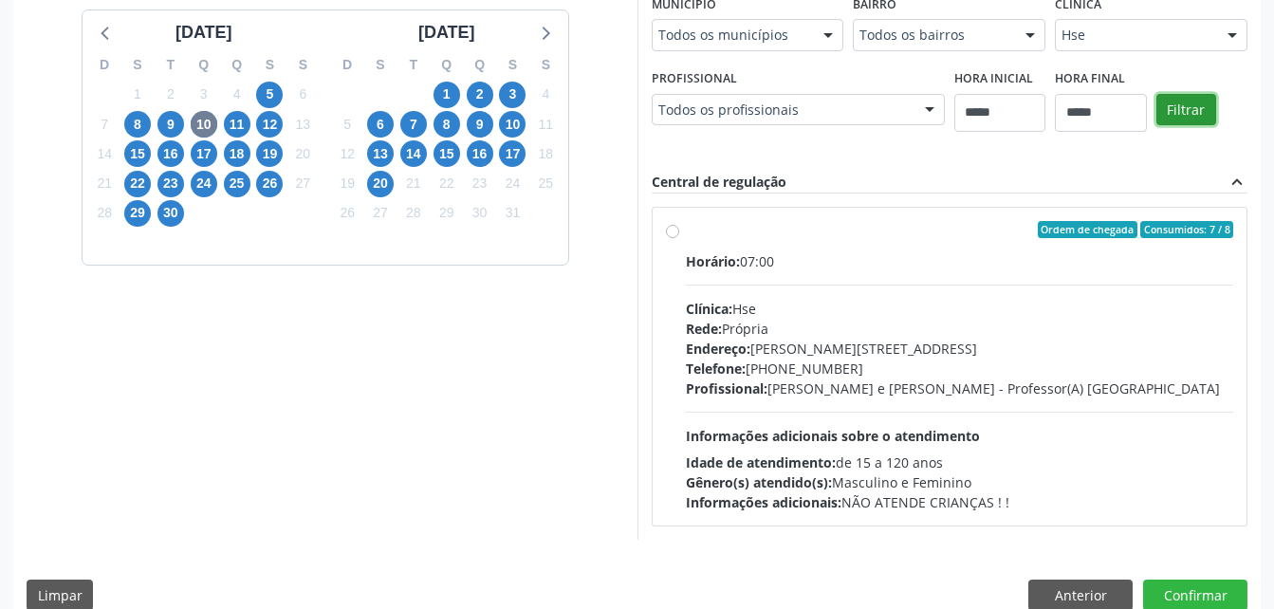
scroll to position [466, 0]
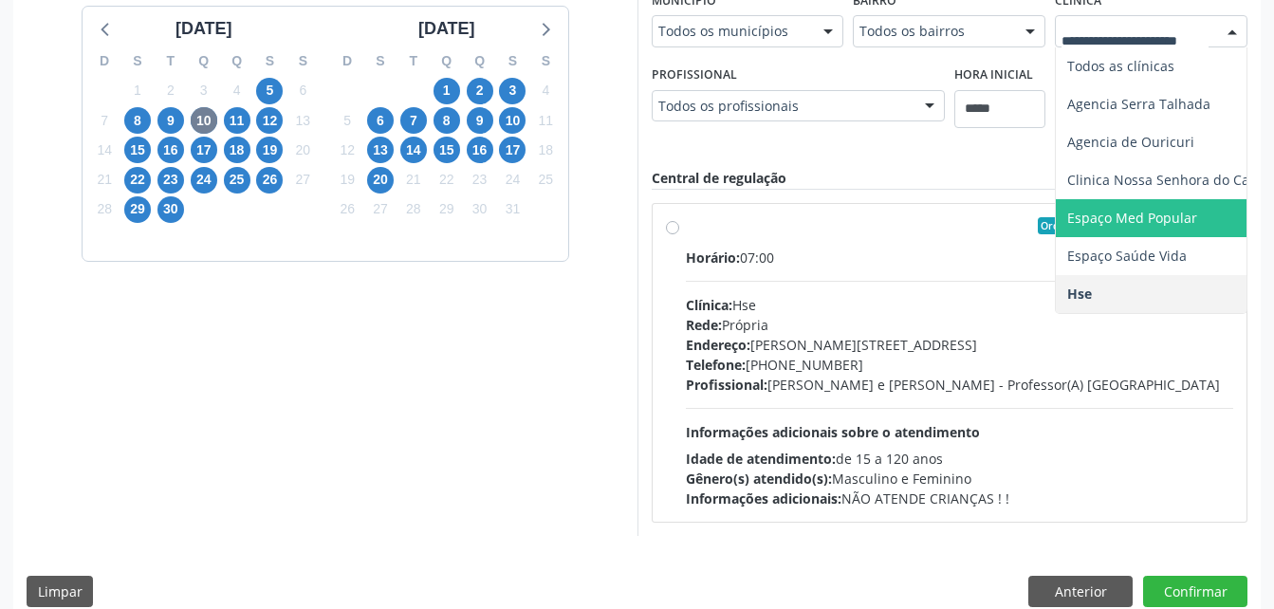
click at [1118, 217] on span "Espaço Med Popular" at bounding box center [1132, 218] width 130 height 18
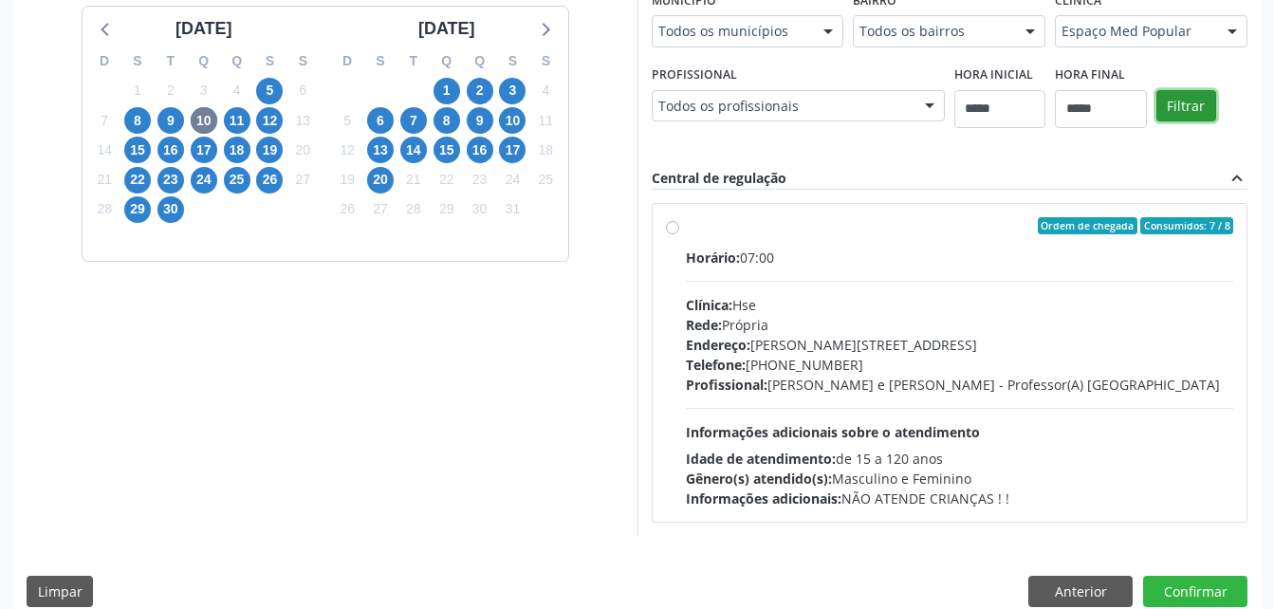
click at [1201, 102] on button "Filtrar" at bounding box center [1186, 106] width 60 height 32
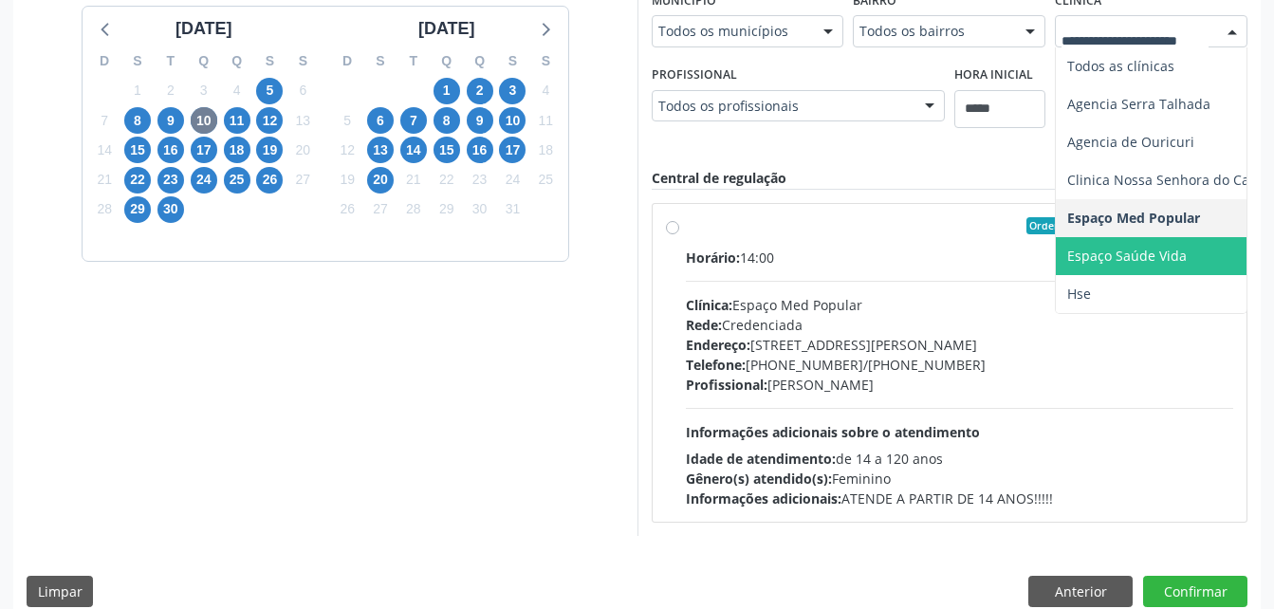
click at [1125, 265] on span "Espaço Saúde Vida" at bounding box center [1170, 256] width 230 height 38
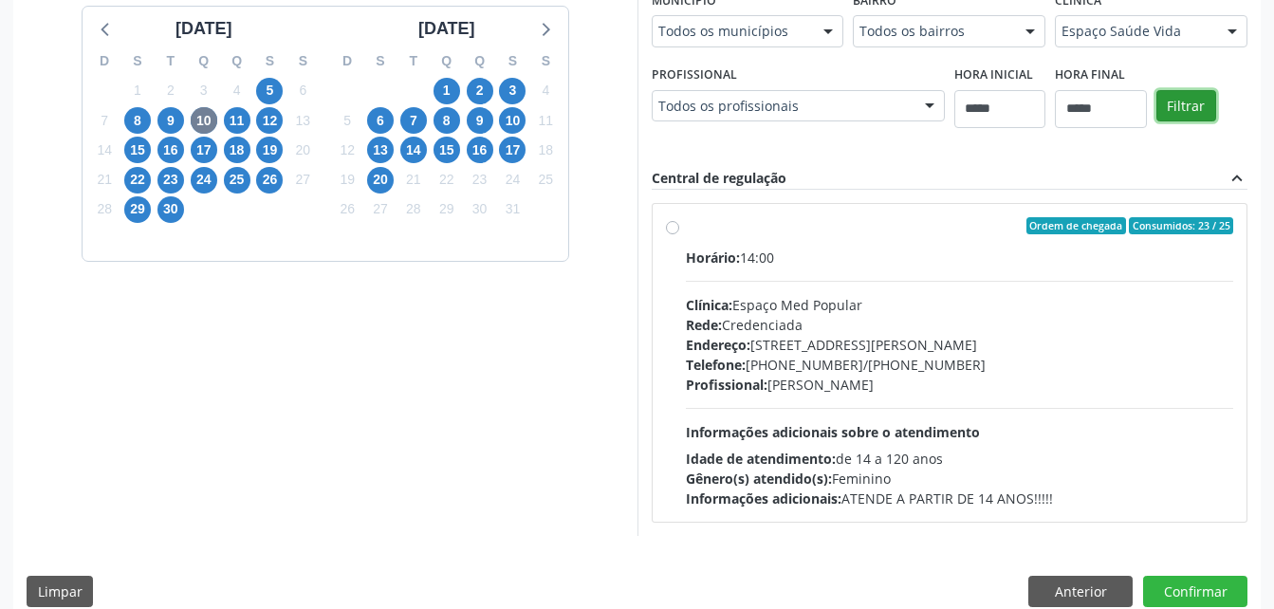
click at [1174, 115] on button "Filtrar" at bounding box center [1186, 106] width 60 height 32
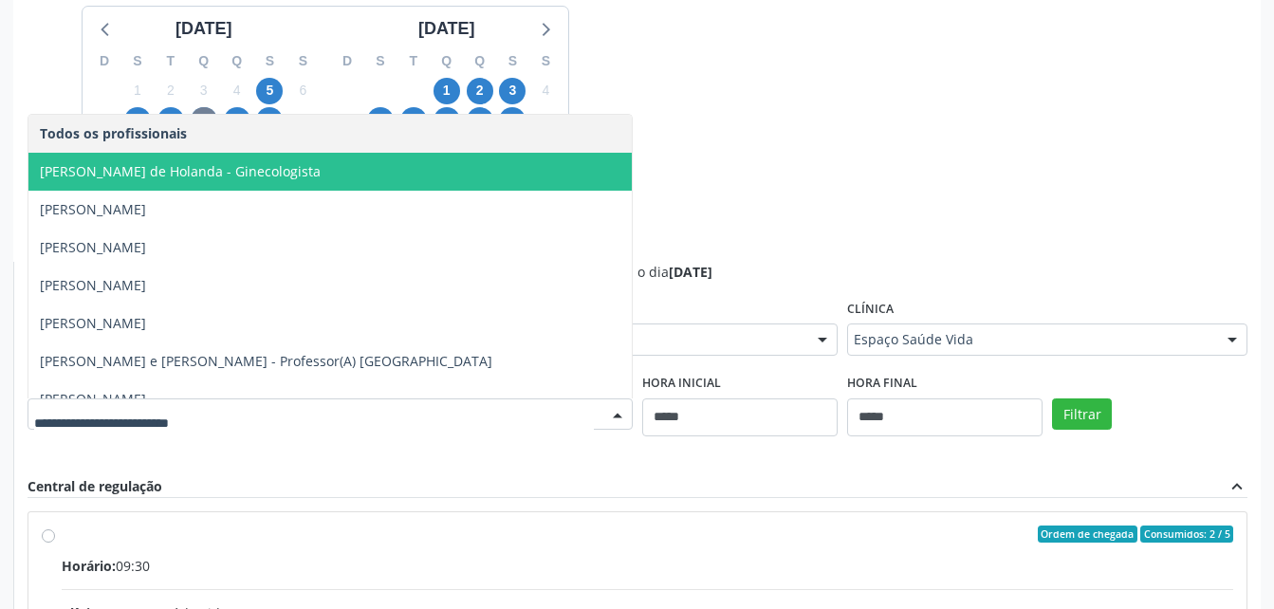
click at [231, 187] on span "Ana Lúcia Vilanova de Holanda - Ginecologista" at bounding box center [329, 172] width 603 height 38
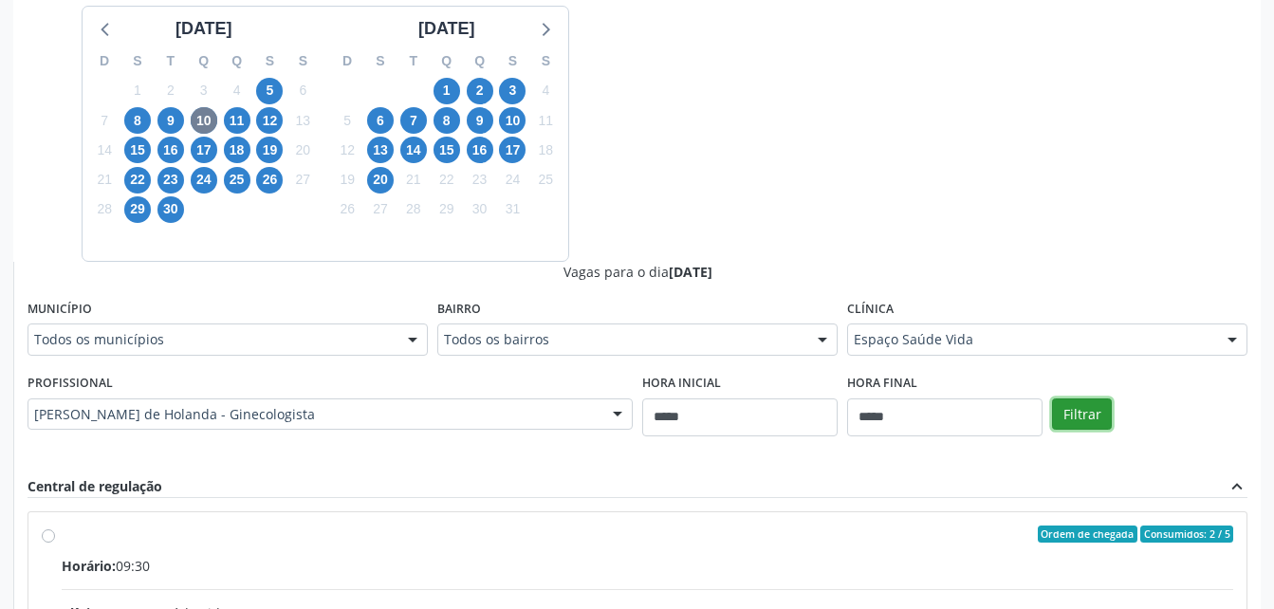
click at [1072, 402] on button "Filtrar" at bounding box center [1082, 414] width 60 height 32
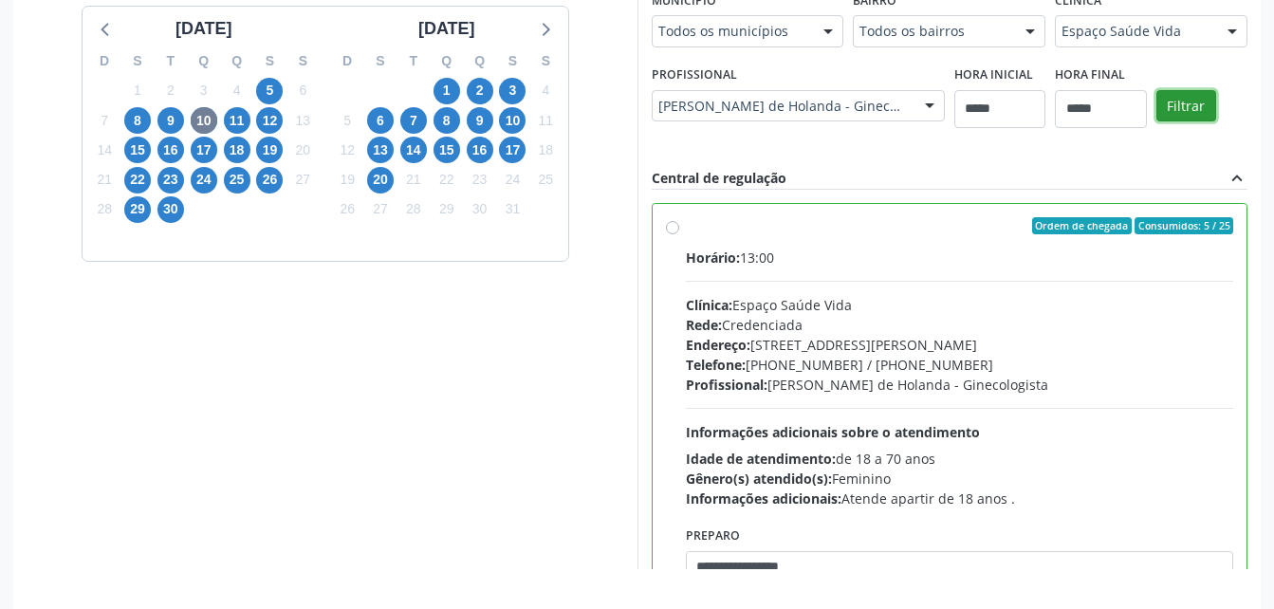
scroll to position [524, 0]
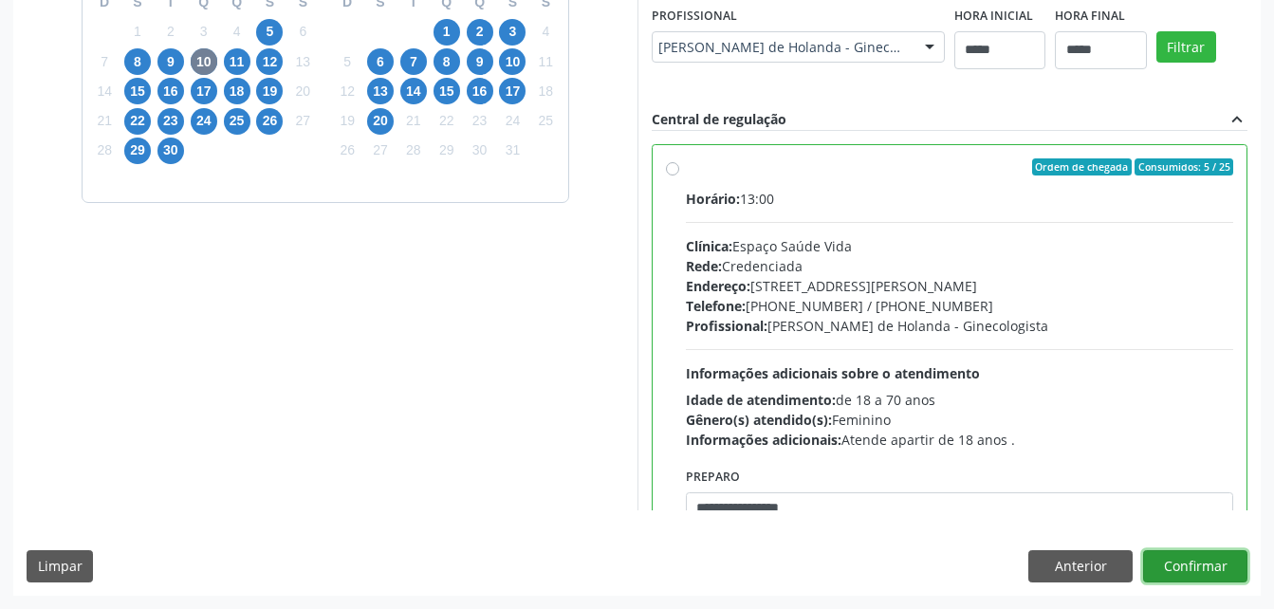
click at [1166, 576] on button "Confirmar" at bounding box center [1195, 566] width 104 height 32
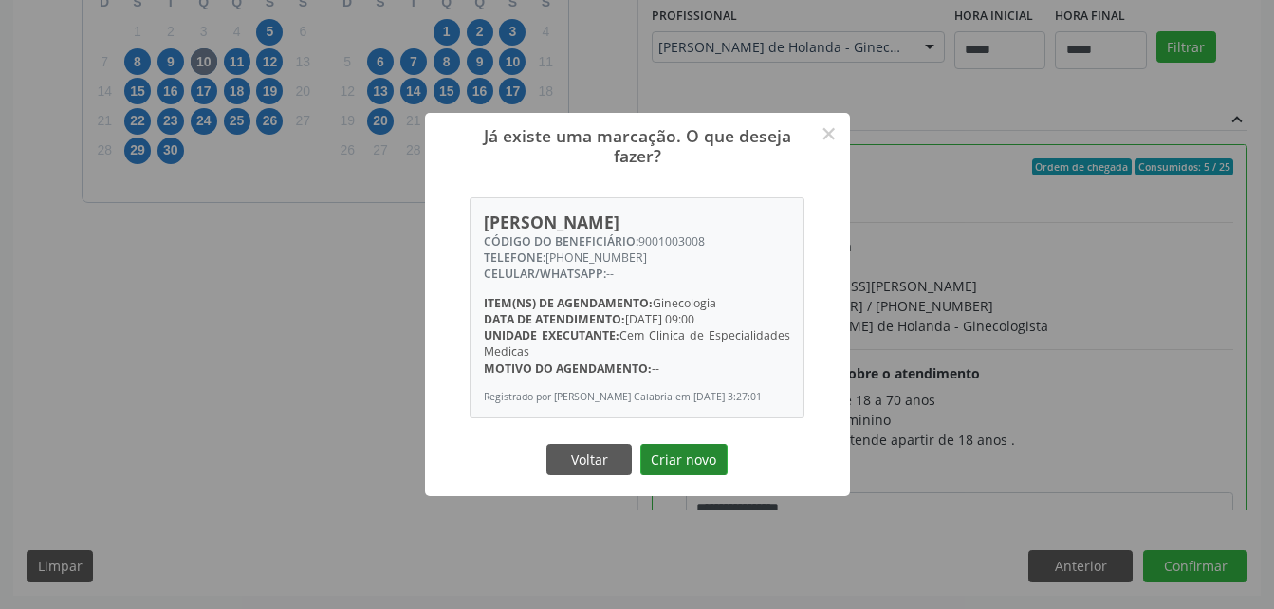
click at [654, 470] on button "Criar novo" at bounding box center [683, 460] width 87 height 32
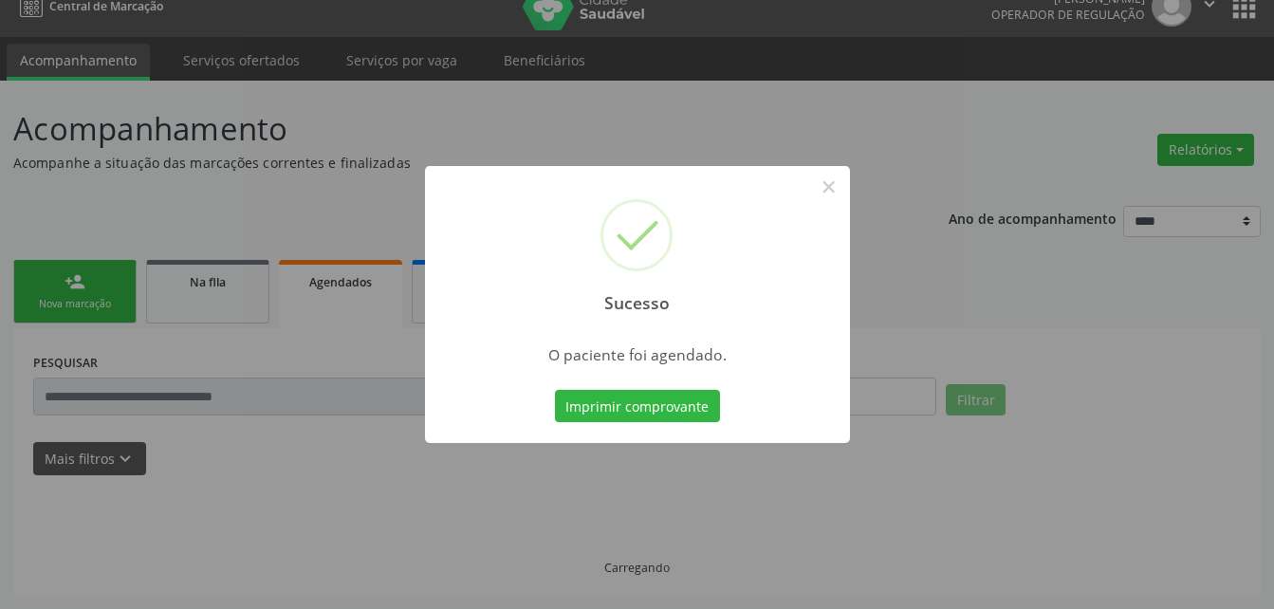
scroll to position [24, 0]
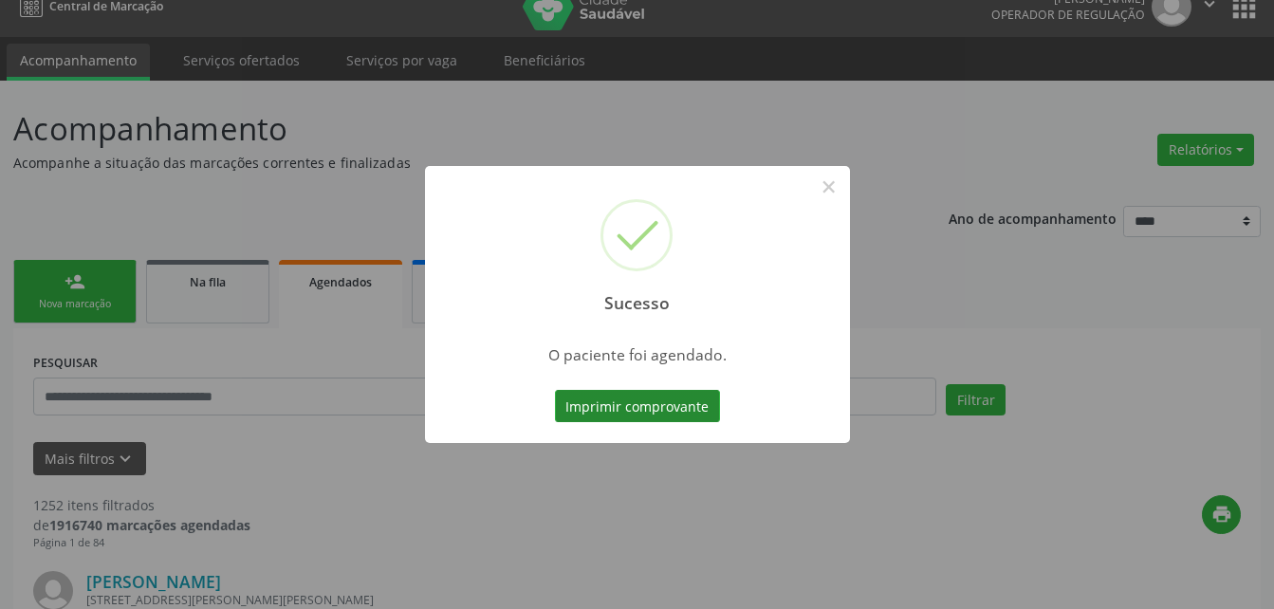
click at [642, 414] on button "Imprimir comprovante" at bounding box center [637, 406] width 165 height 32
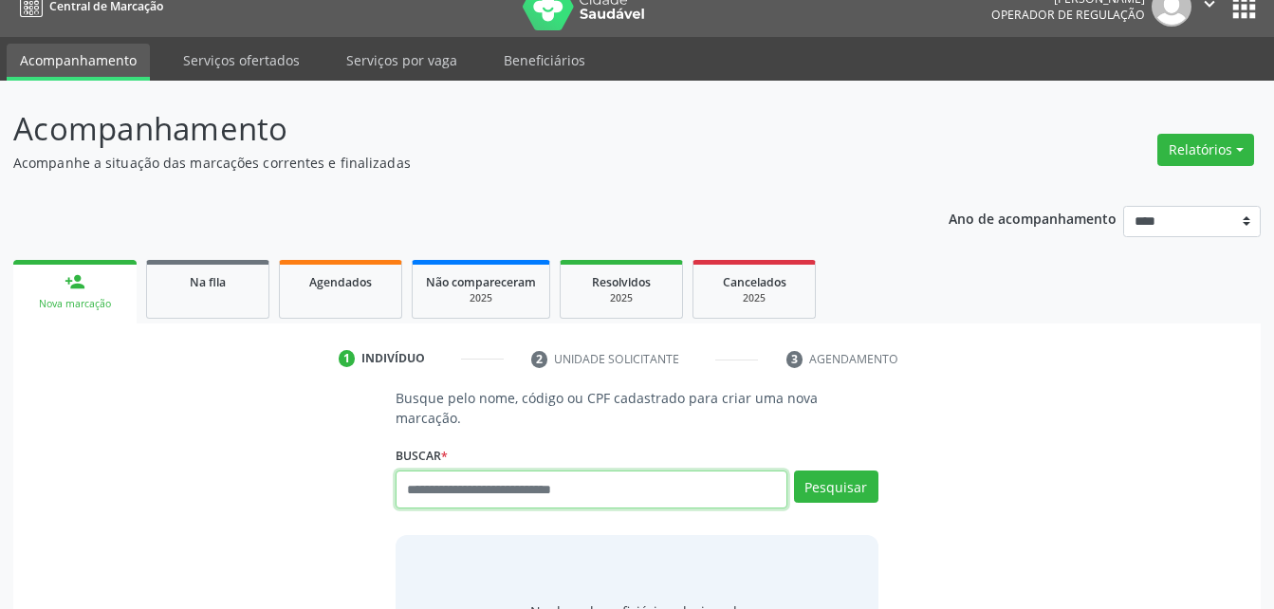
scroll to position [24, 0]
click at [707, 470] on input "text" at bounding box center [590, 489] width 391 height 38
type input "****"
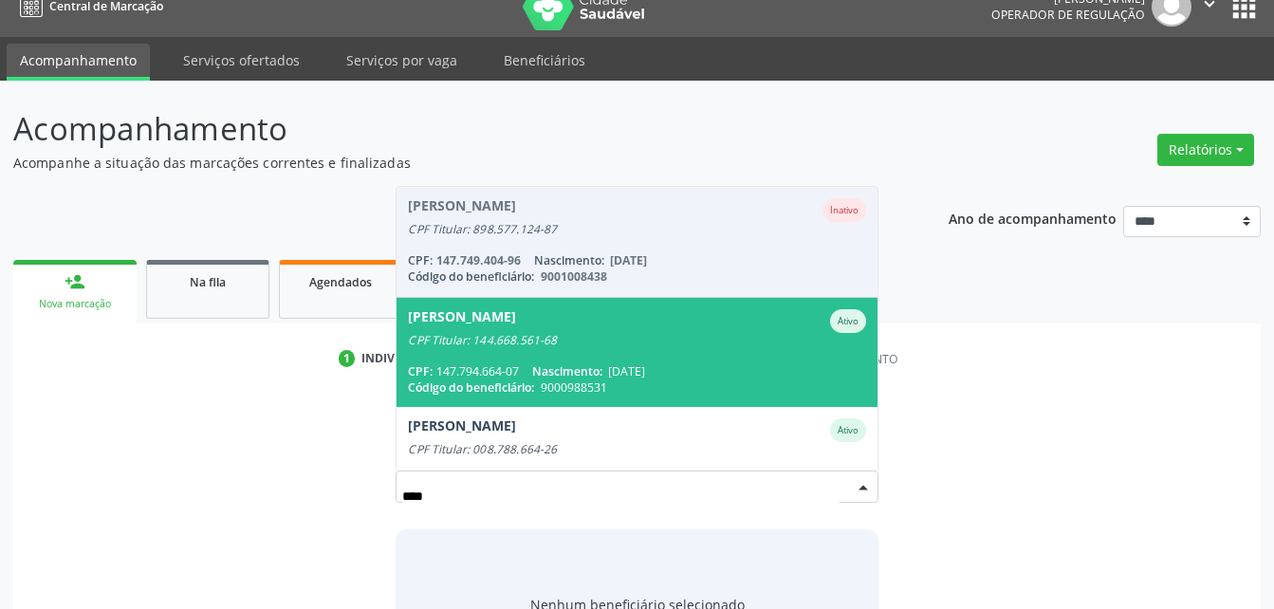
click at [606, 333] on span "[PERSON_NAME] CPF Titular: 144.668.561-68 CPF: 147.794.664-07 Nascimento: [DATE…" at bounding box center [636, 352] width 480 height 109
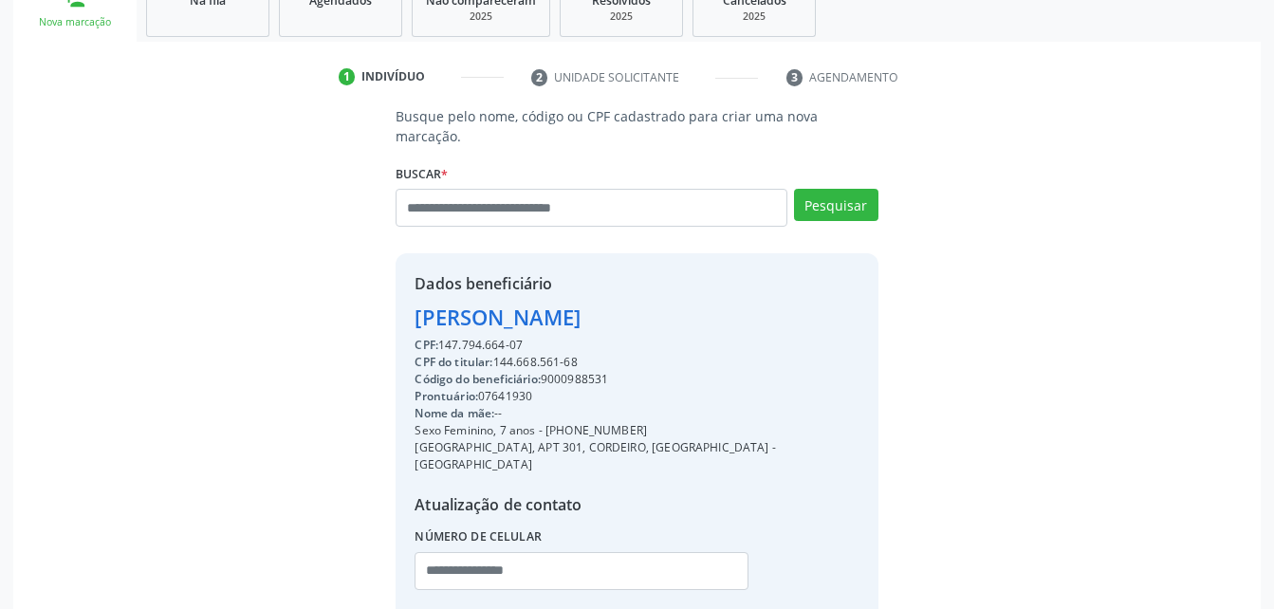
scroll to position [393, 0]
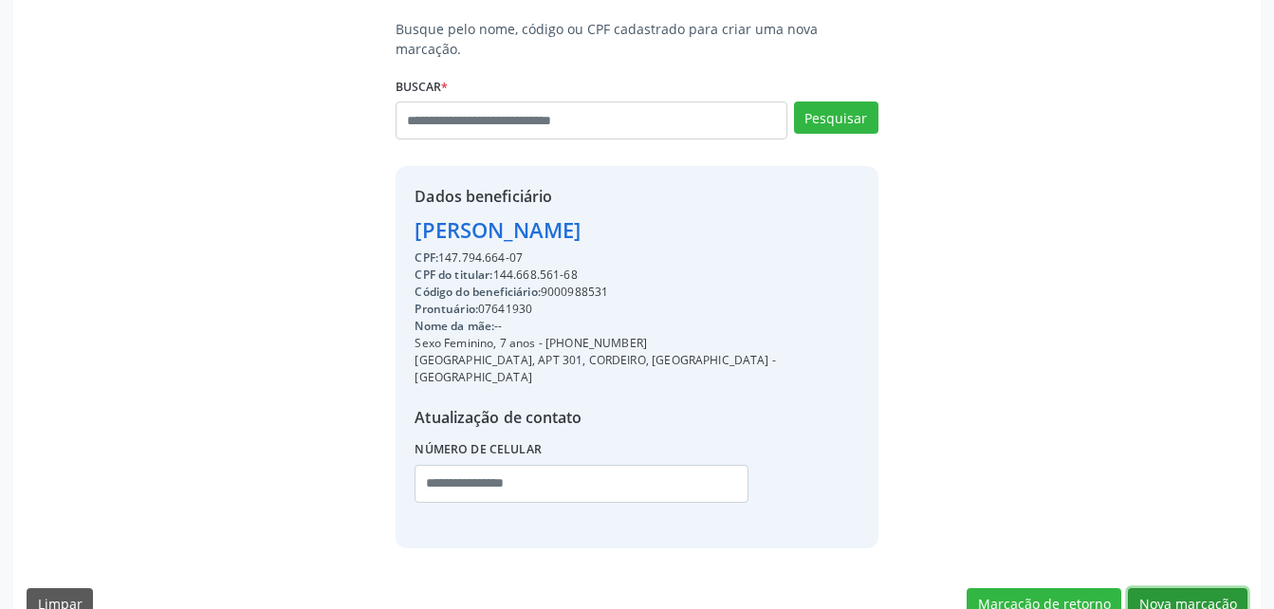
click at [1209, 588] on button "Nova marcação" at bounding box center [1186, 604] width 119 height 32
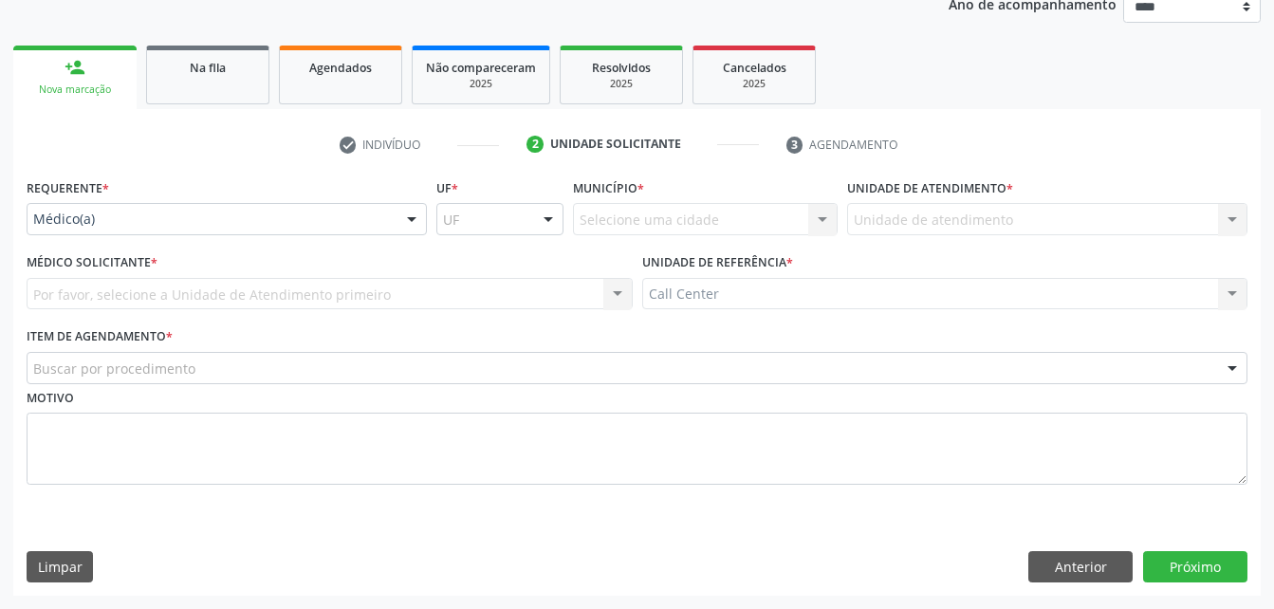
scroll to position [238, 0]
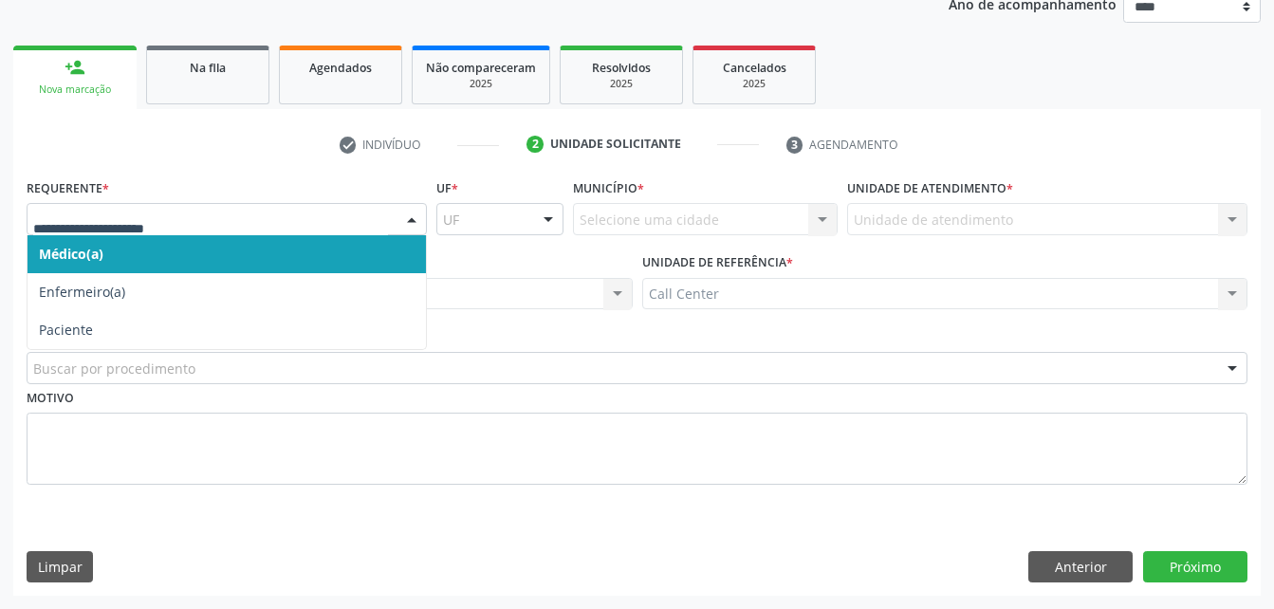
click at [278, 205] on div at bounding box center [227, 219] width 400 height 32
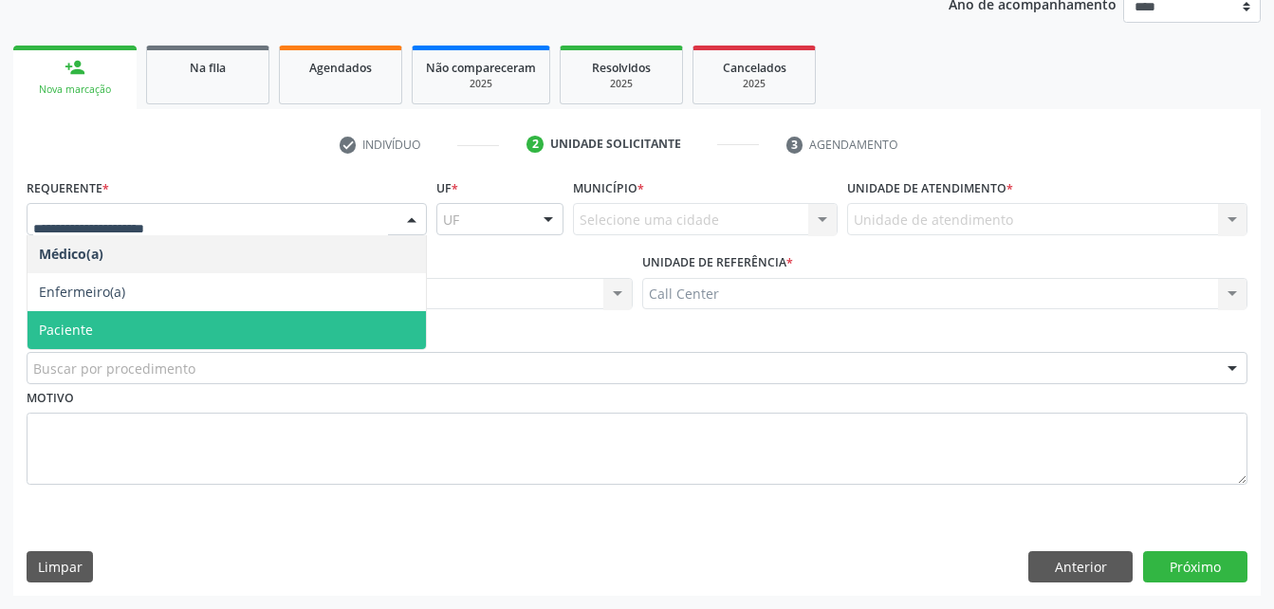
click at [213, 336] on span "Paciente" at bounding box center [226, 330] width 398 height 38
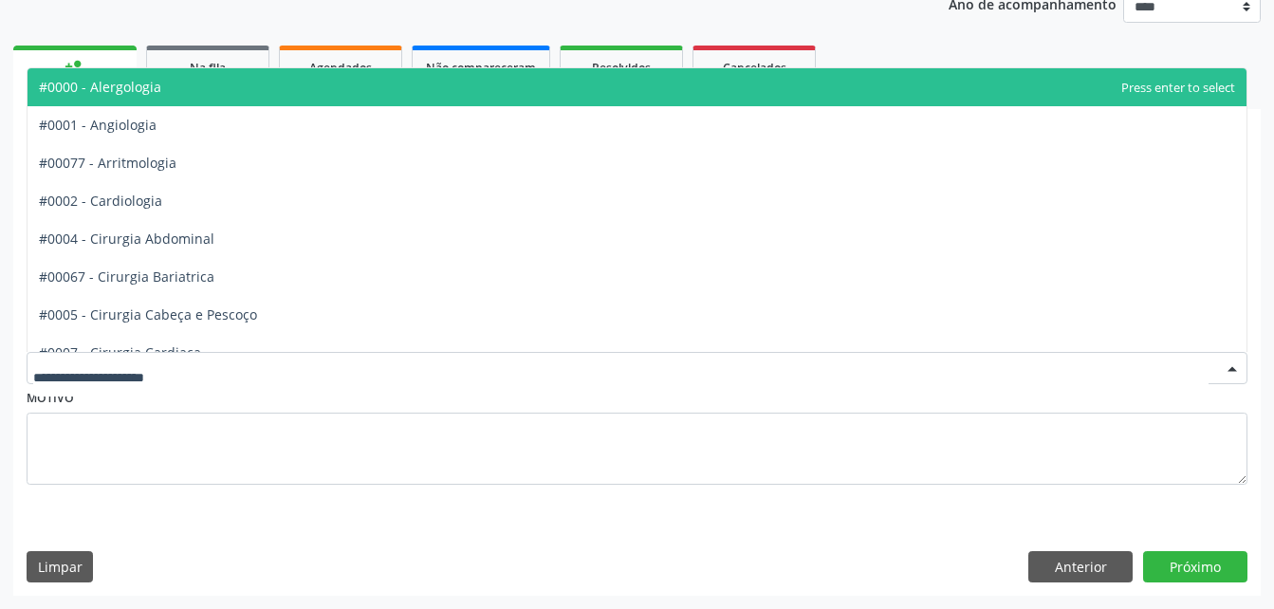
click at [220, 373] on div at bounding box center [637, 368] width 1220 height 32
type input "**"
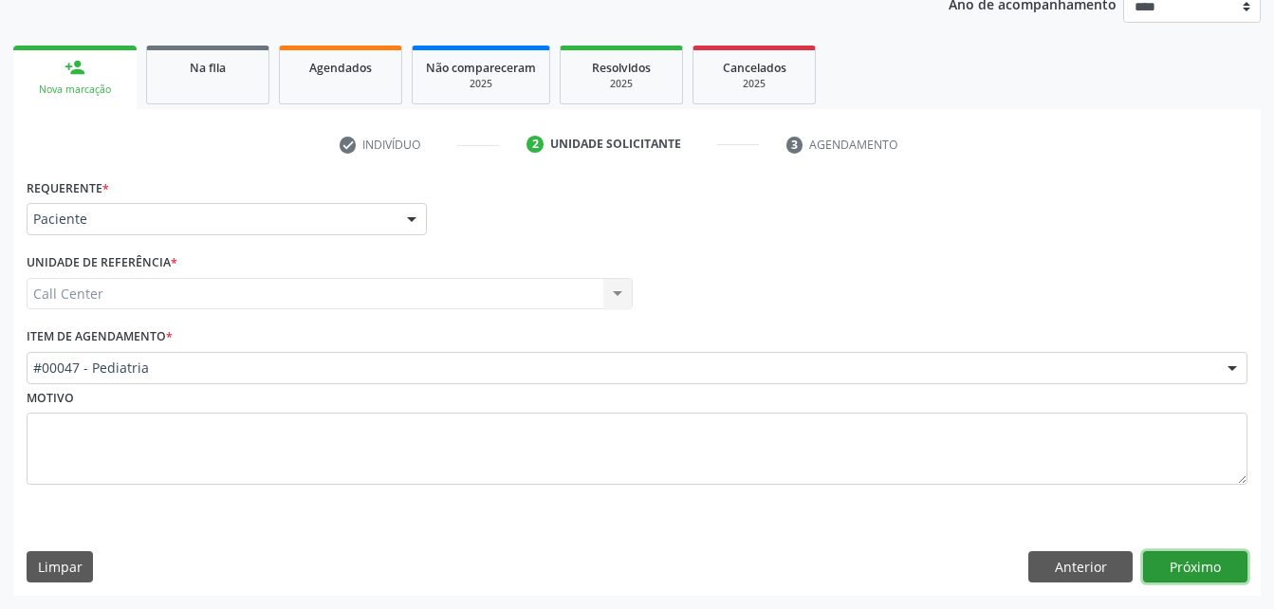
click at [1200, 574] on button "Próximo" at bounding box center [1195, 567] width 104 height 32
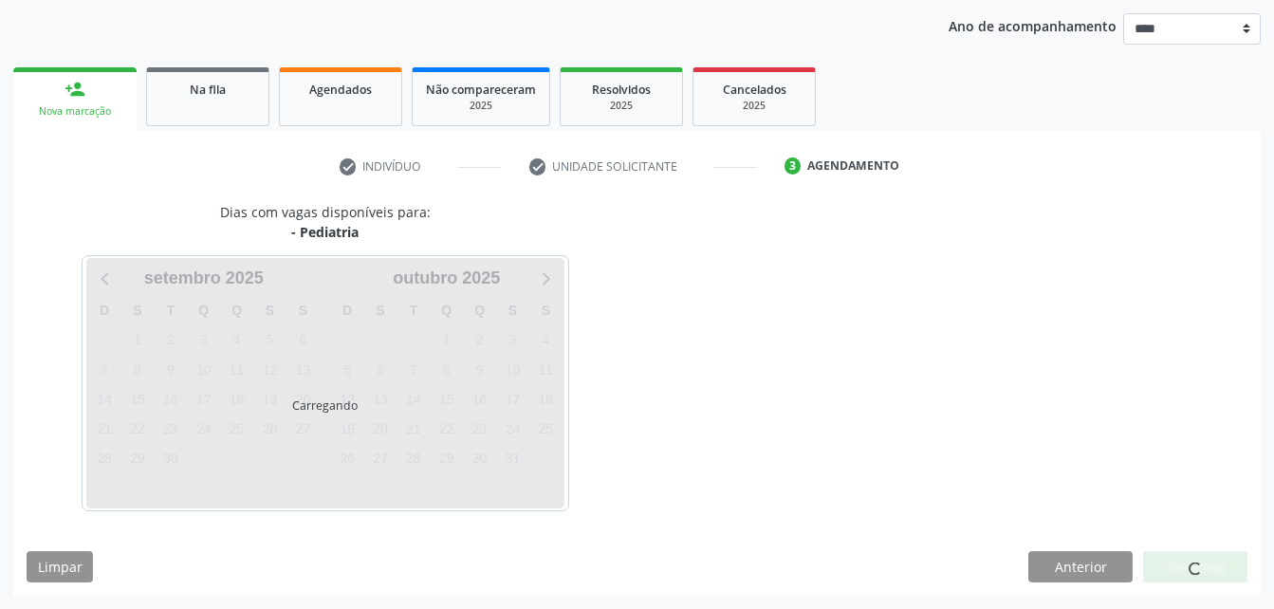
scroll to position [216, 0]
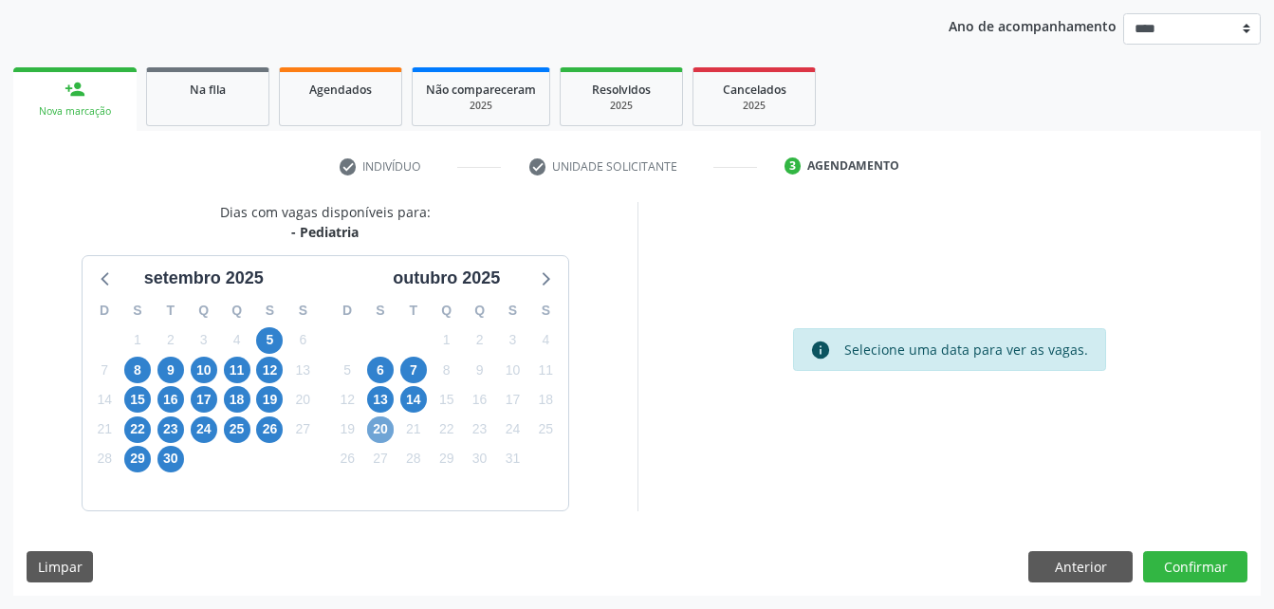
click at [389, 433] on span "20" at bounding box center [380, 429] width 27 height 27
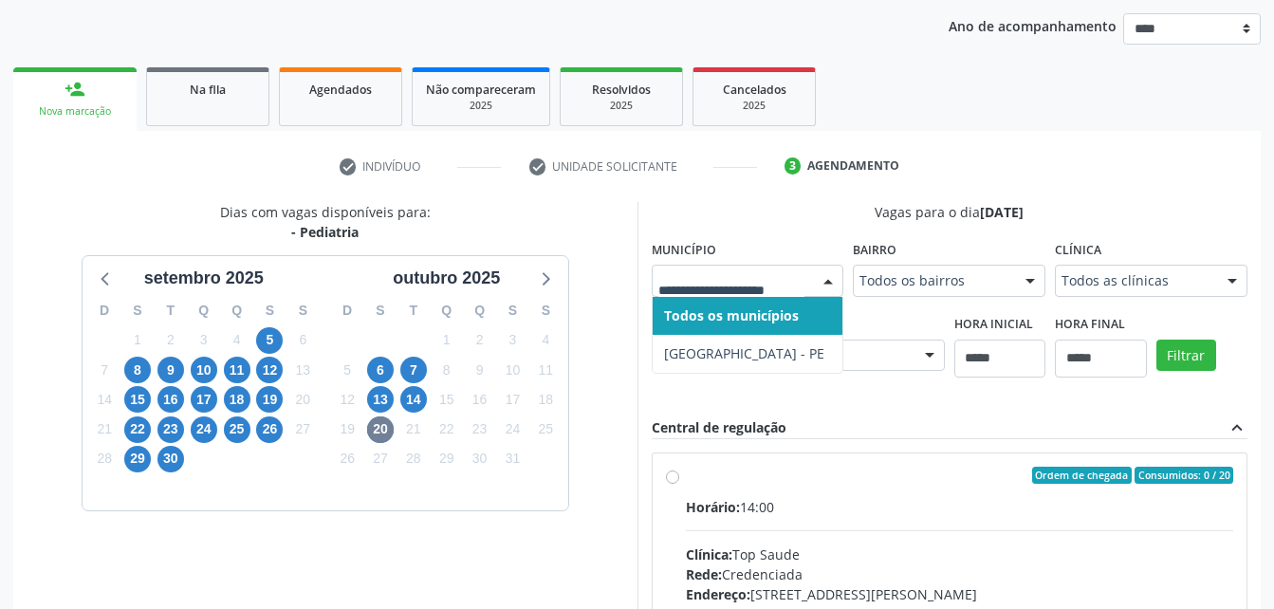
click at [803, 266] on div at bounding box center [747, 281] width 192 height 32
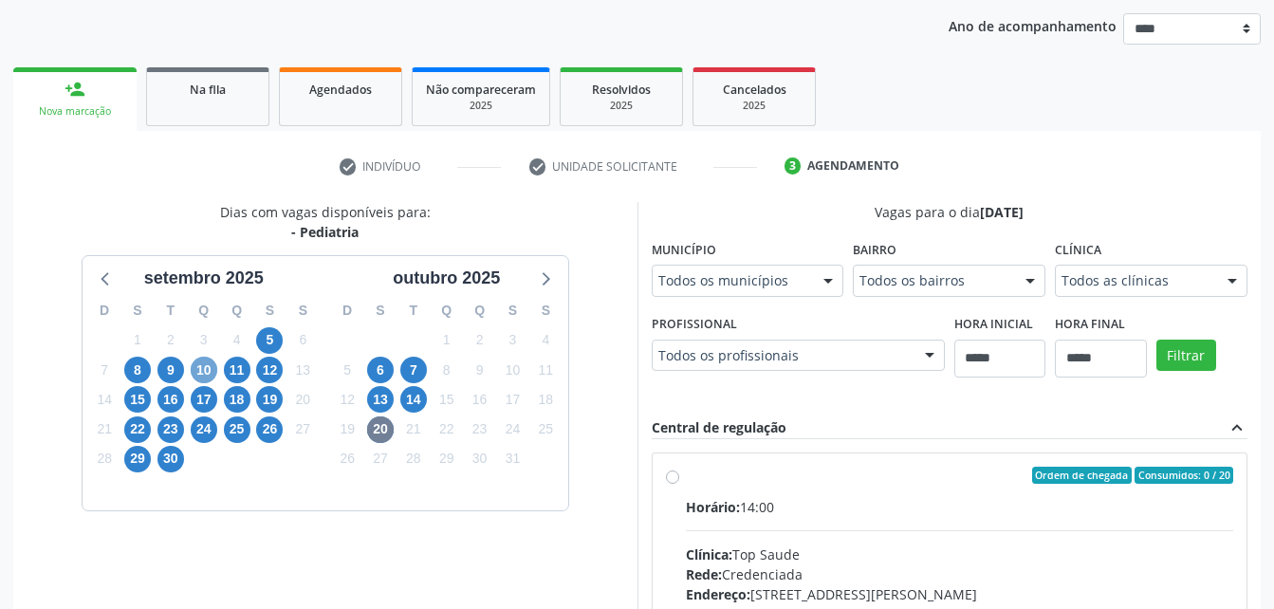
click at [196, 373] on span "10" at bounding box center [204, 370] width 27 height 27
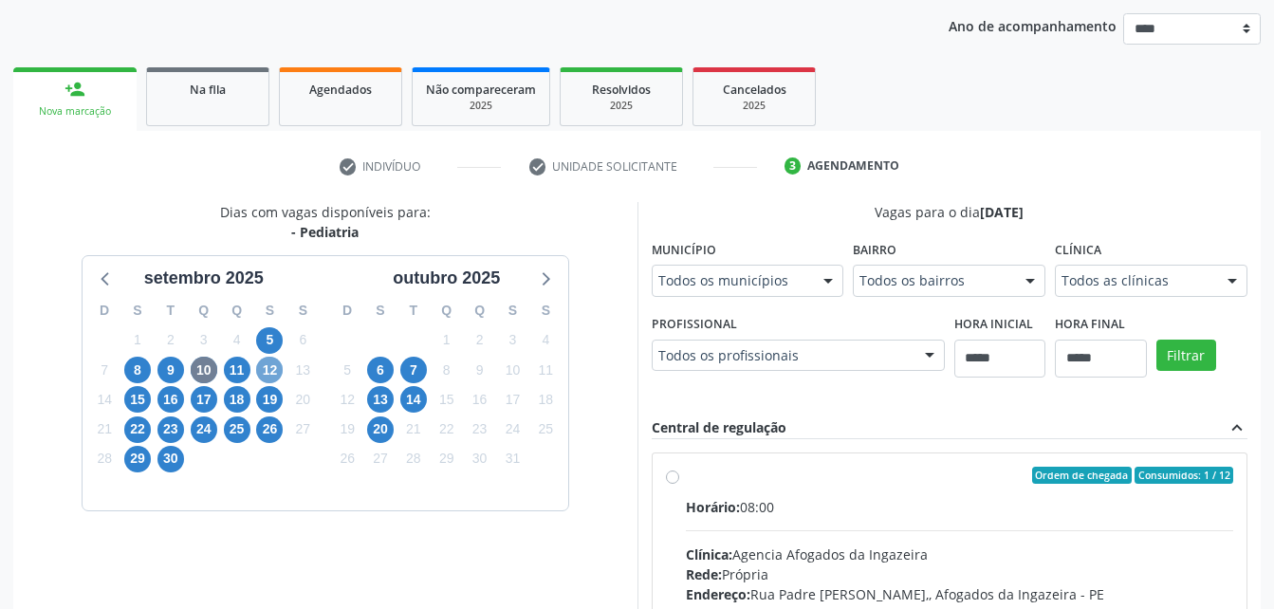
click at [265, 376] on span "12" at bounding box center [269, 370] width 27 height 27
click at [136, 402] on span "15" at bounding box center [137, 399] width 27 height 27
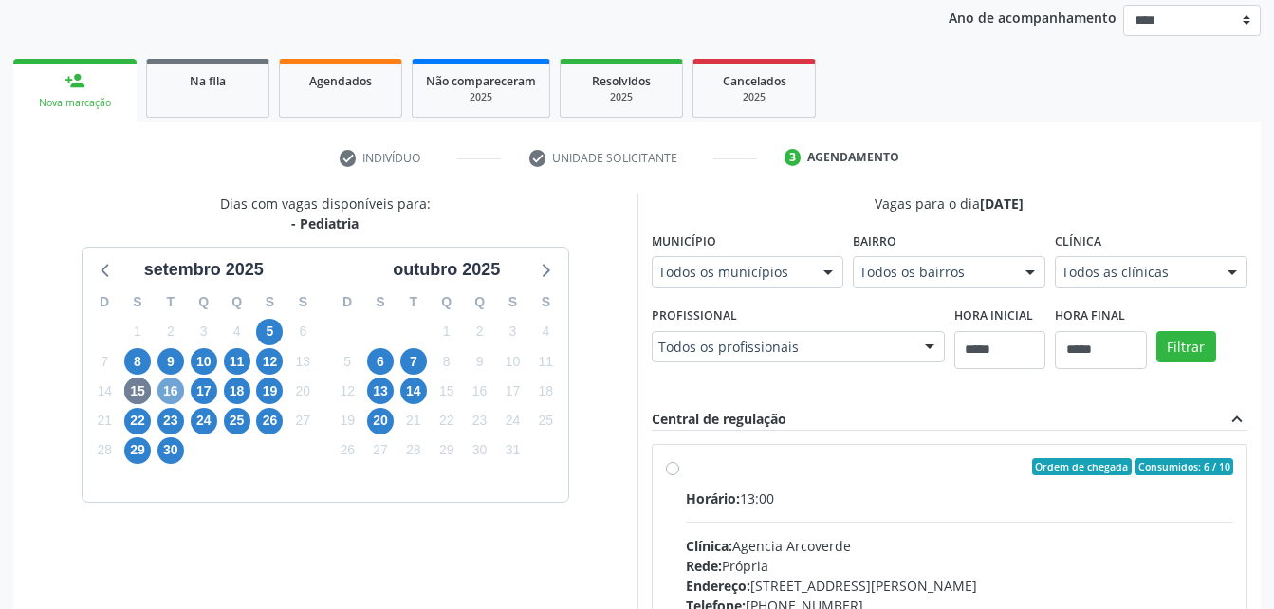
click at [166, 391] on span "16" at bounding box center [170, 390] width 27 height 27
click at [205, 395] on span "17" at bounding box center [204, 390] width 27 height 27
click at [230, 393] on span "18" at bounding box center [237, 390] width 27 height 27
click at [267, 399] on span "19" at bounding box center [269, 390] width 27 height 27
click at [791, 283] on div "Todos os municípios" at bounding box center [747, 272] width 192 height 32
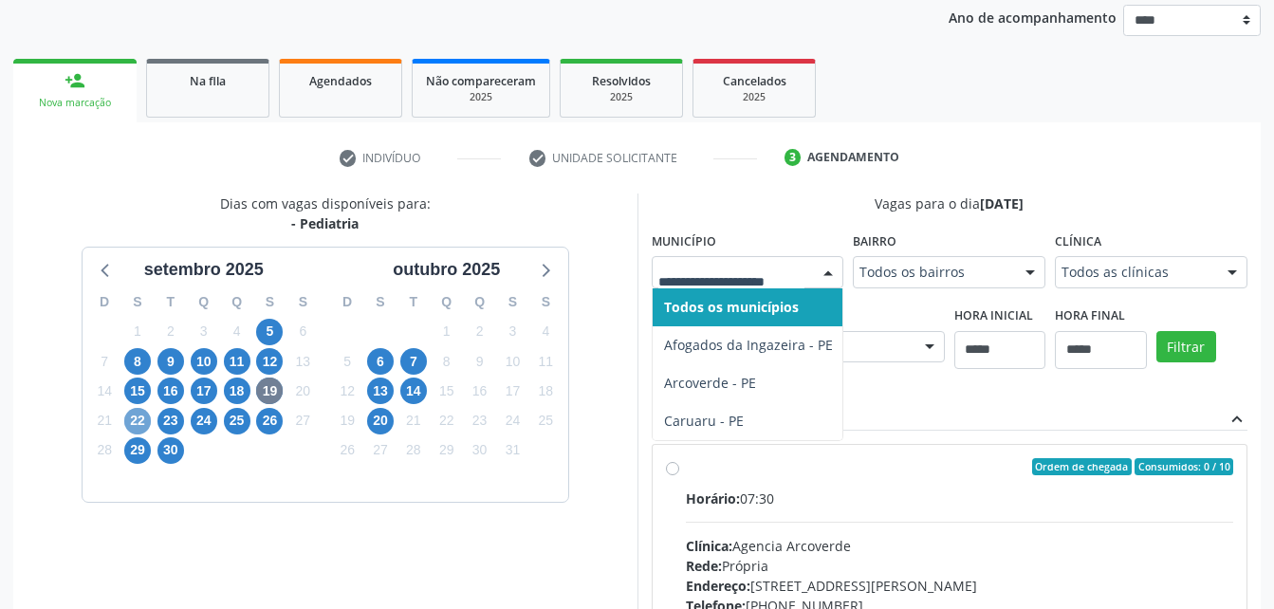
click at [144, 417] on span "22" at bounding box center [137, 421] width 27 height 27
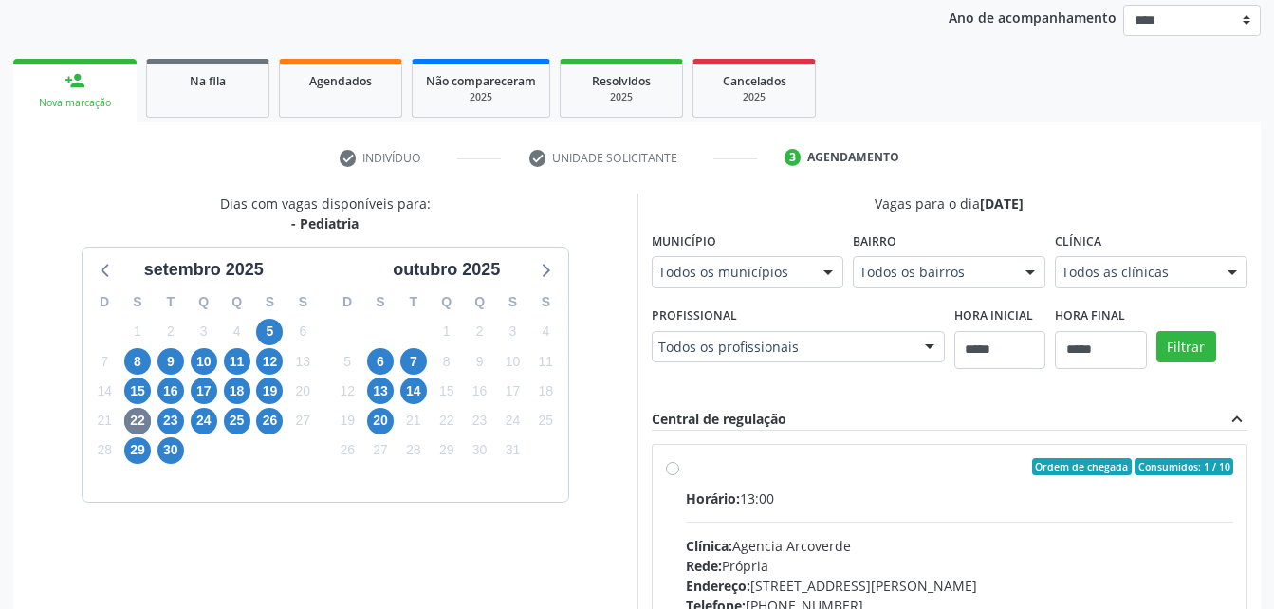
click at [141, 315] on div "S" at bounding box center [137, 301] width 33 height 29
click at [182, 424] on span "23" at bounding box center [170, 421] width 27 height 27
click at [651, 301] on fieldset "Município Todos os municípios Todos os municípios Afogados da Ingazeira - PE Ca…" at bounding box center [747, 264] width 192 height 74
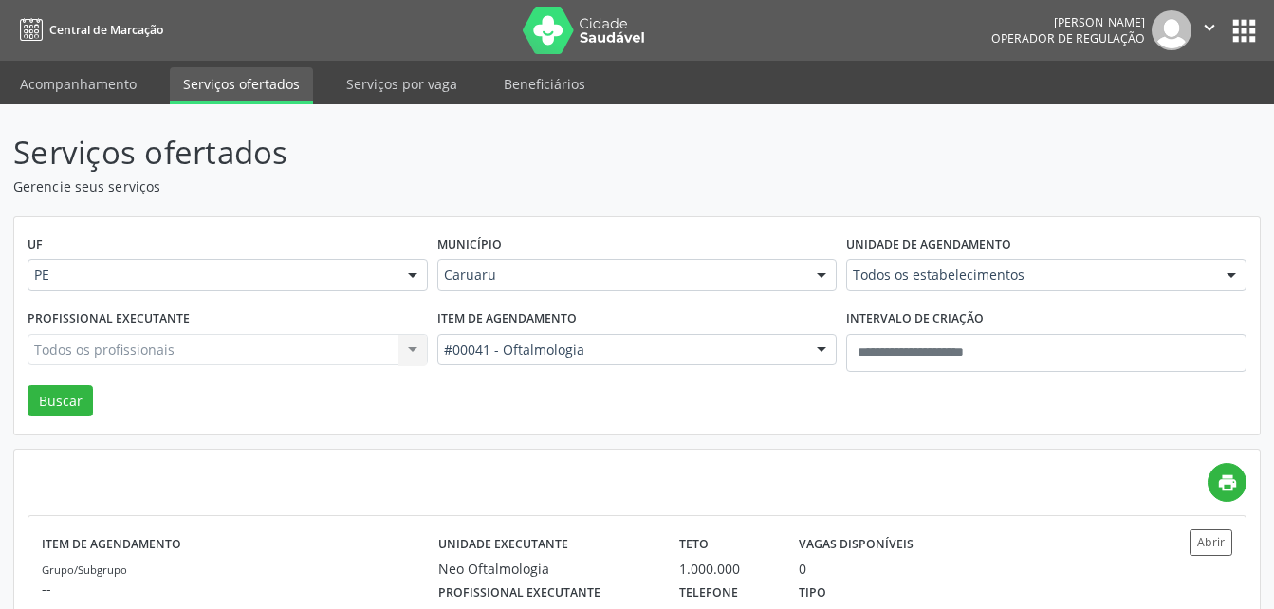
click at [718, 297] on div "Município Caruaru Todas as cidades [GEOGRAPHIC_DATA] e [GEOGRAPHIC_DATA] Afogad…" at bounding box center [637, 267] width 410 height 74
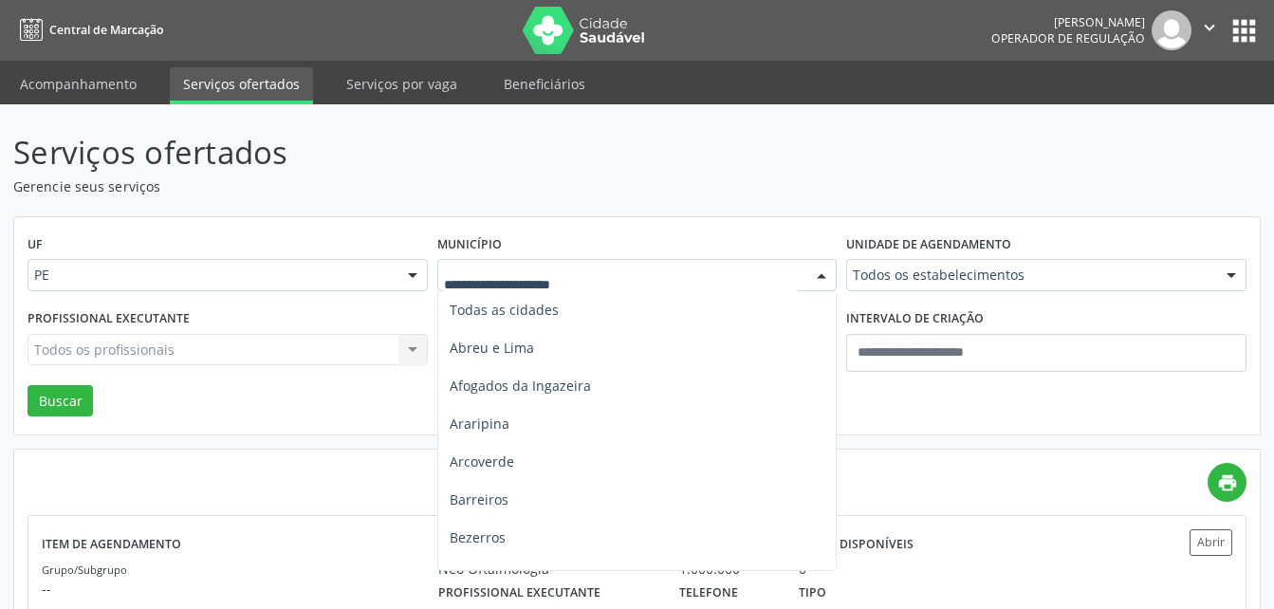
click at [690, 262] on div at bounding box center [637, 275] width 400 height 32
type input "**"
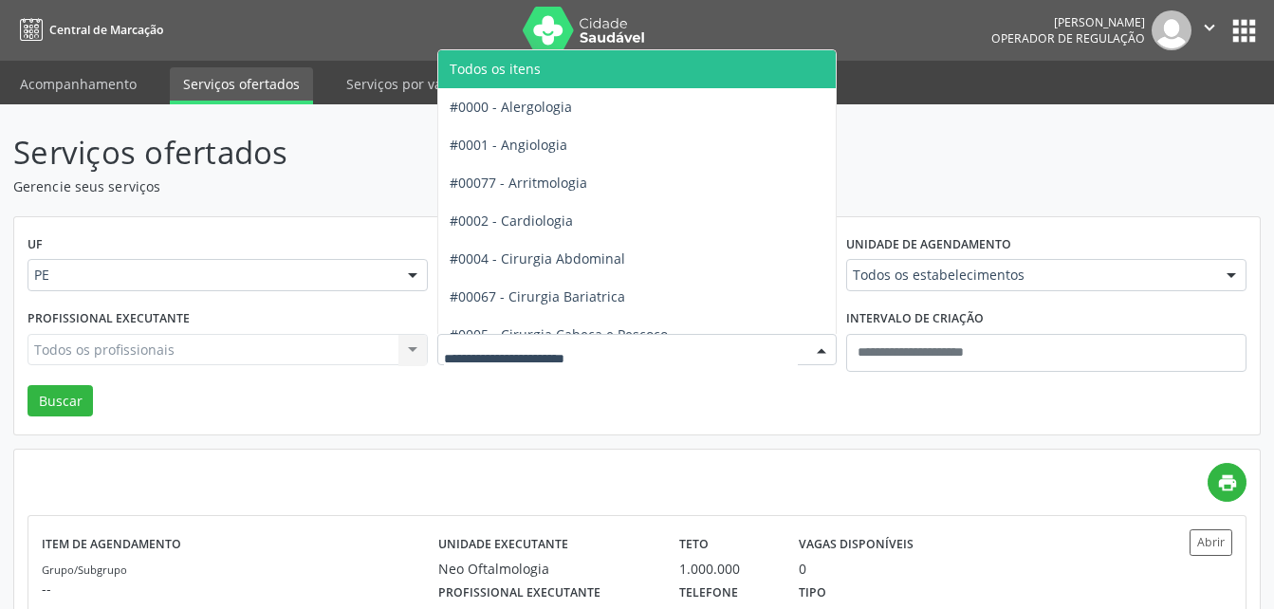
click at [639, 361] on div at bounding box center [637, 350] width 400 height 32
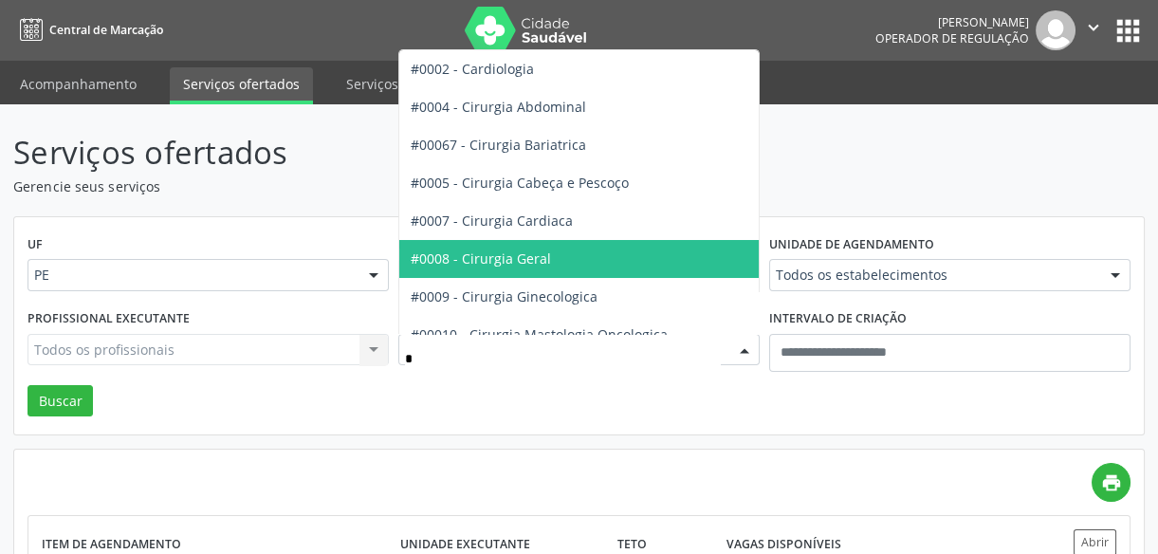
type input "**"
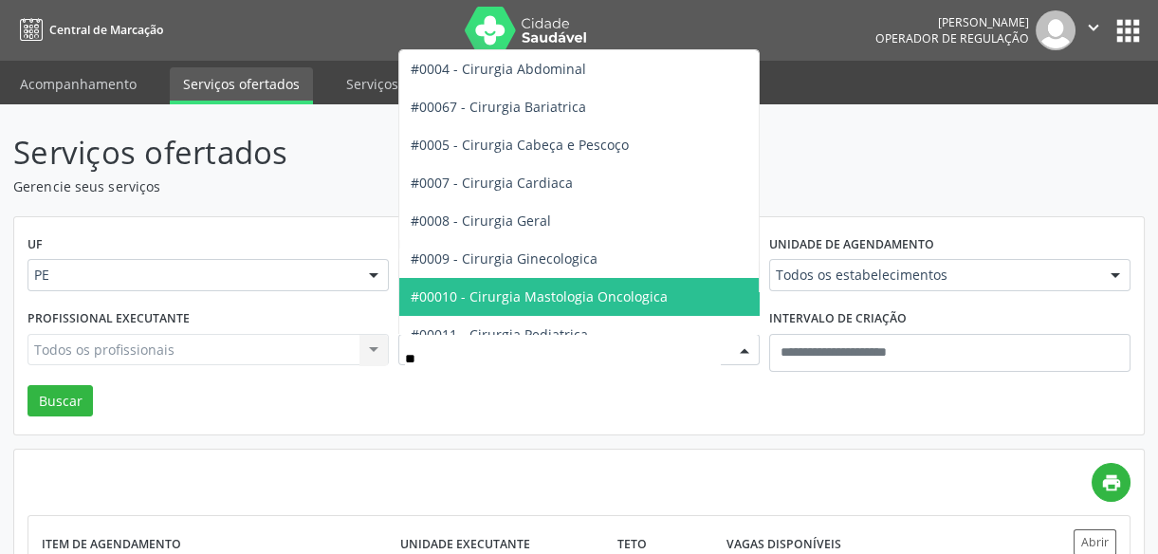
click at [586, 288] on span "#00010 - Cirurgia Mastologia Oncologica" at bounding box center [539, 296] width 257 height 18
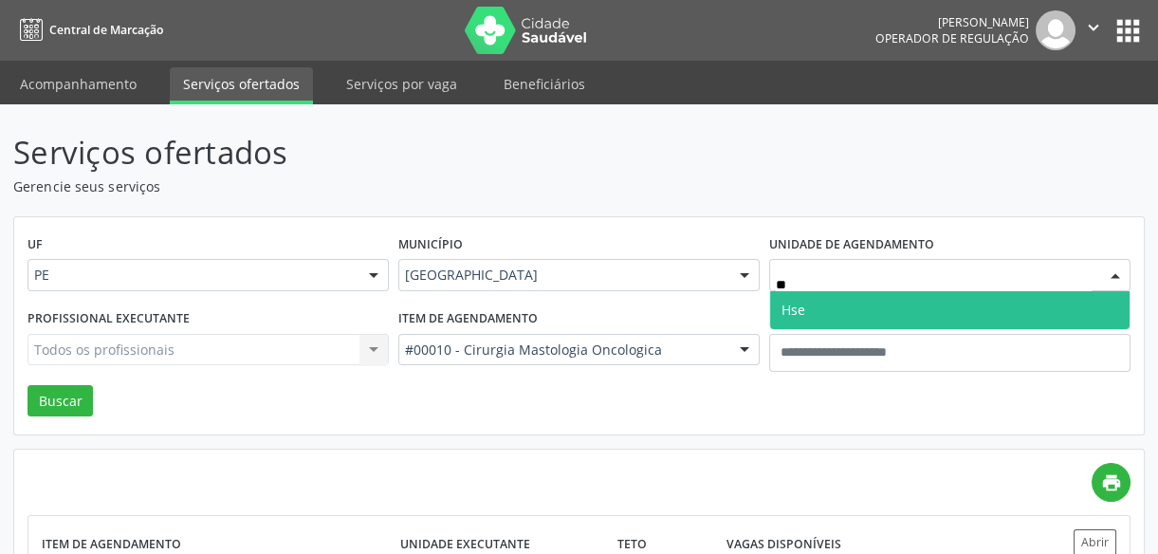
type input "***"
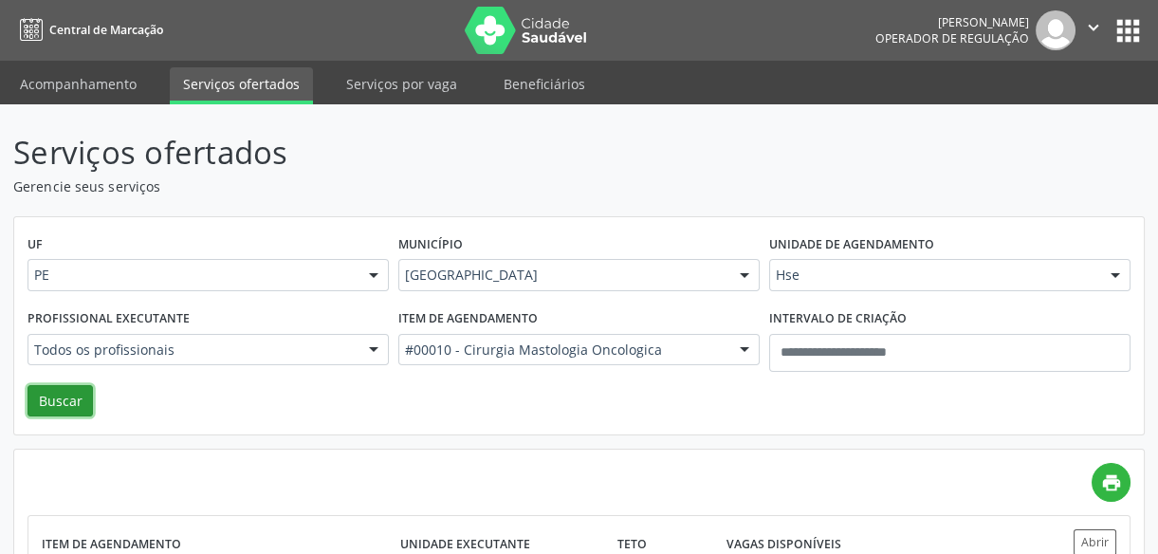
click at [66, 396] on button "Buscar" at bounding box center [59, 401] width 65 height 32
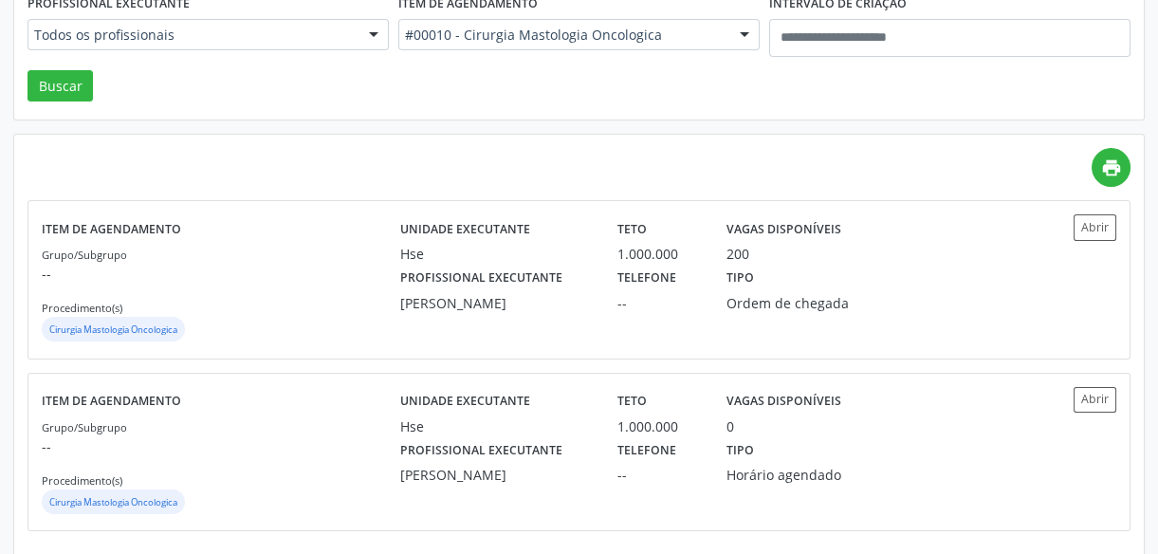
scroll to position [332, 0]
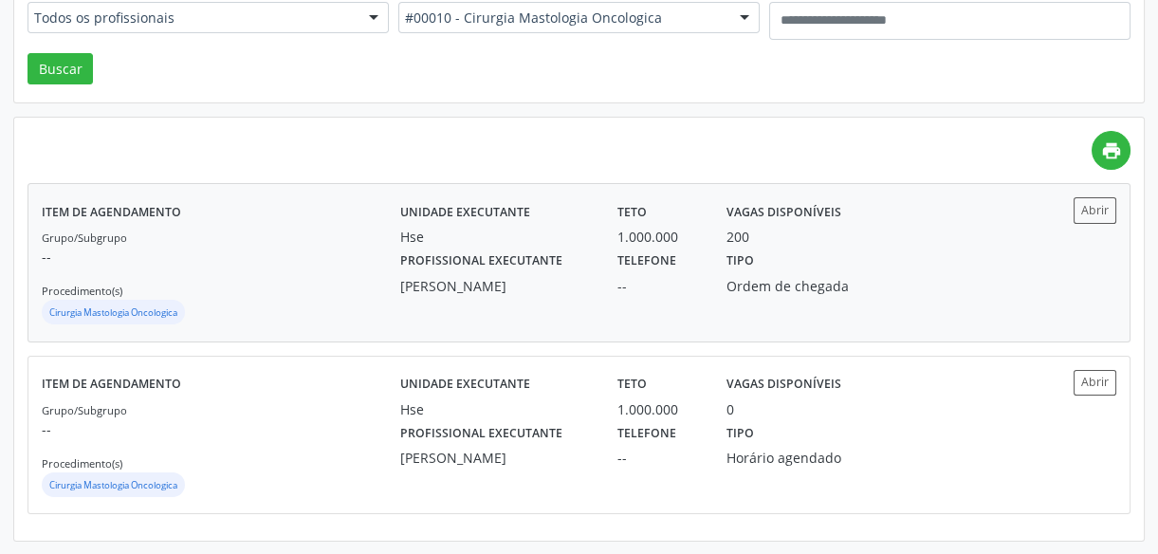
click at [749, 296] on div "Tipo Ordem de chegada" at bounding box center [794, 271] width 163 height 49
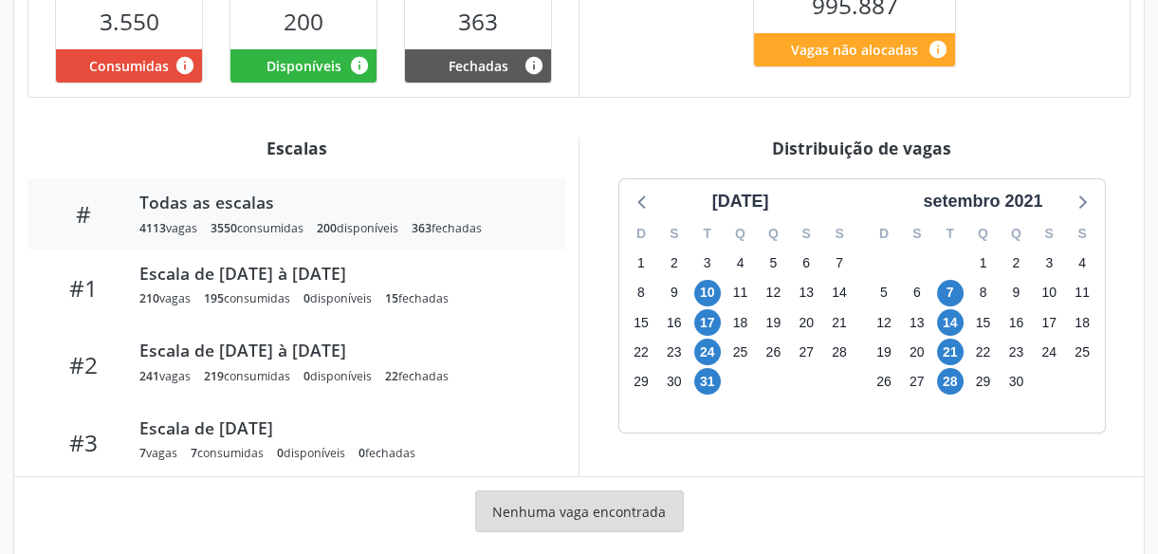
scroll to position [548, 0]
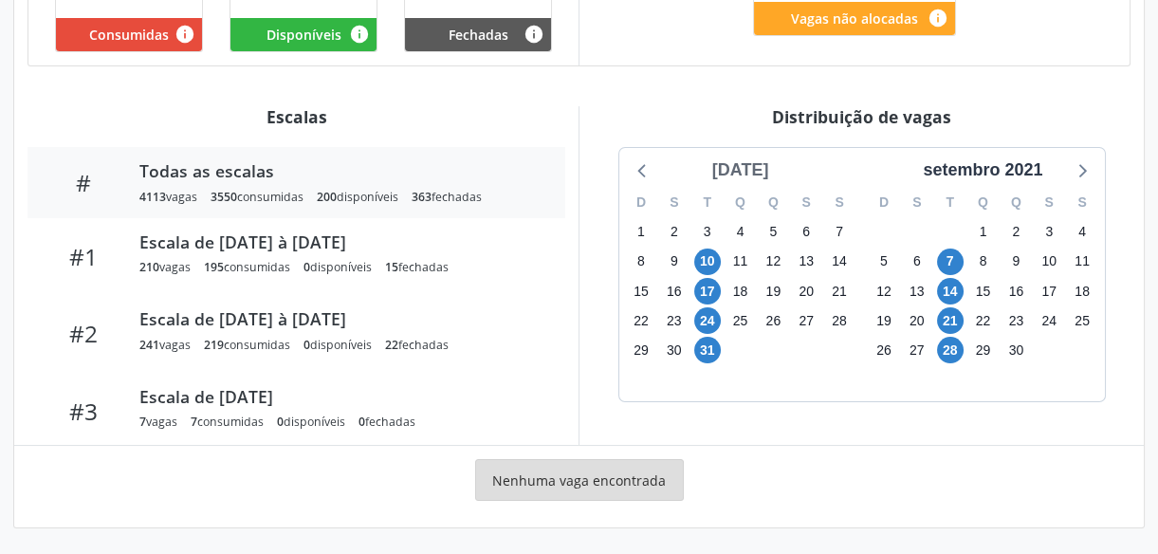
click at [769, 171] on div "[DATE]" at bounding box center [741, 170] width 72 height 26
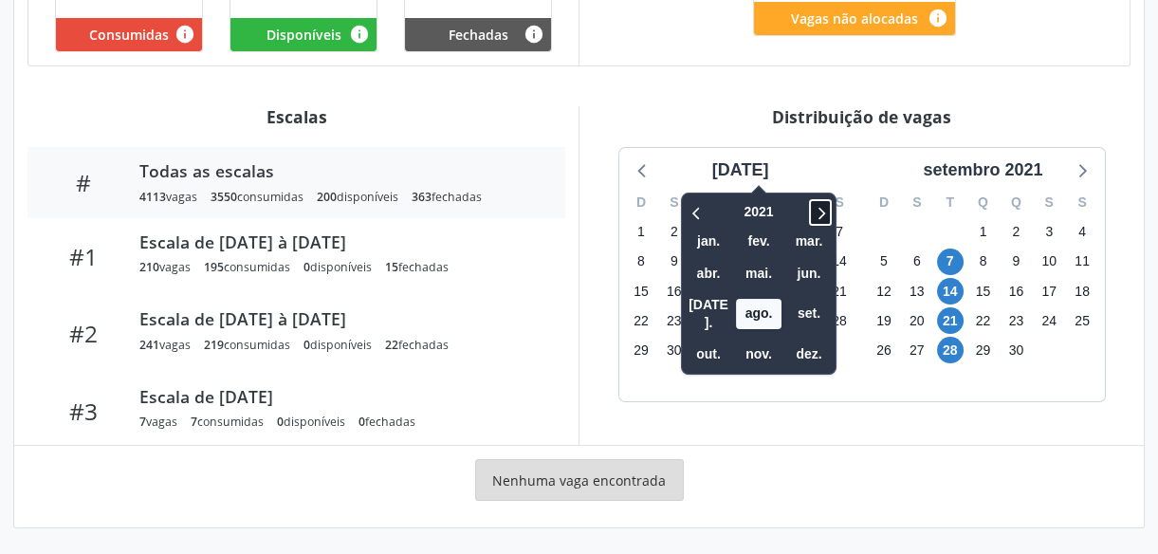
click at [811, 211] on icon at bounding box center [820, 212] width 19 height 23
click at [786, 299] on span "set." at bounding box center [809, 313] width 46 height 29
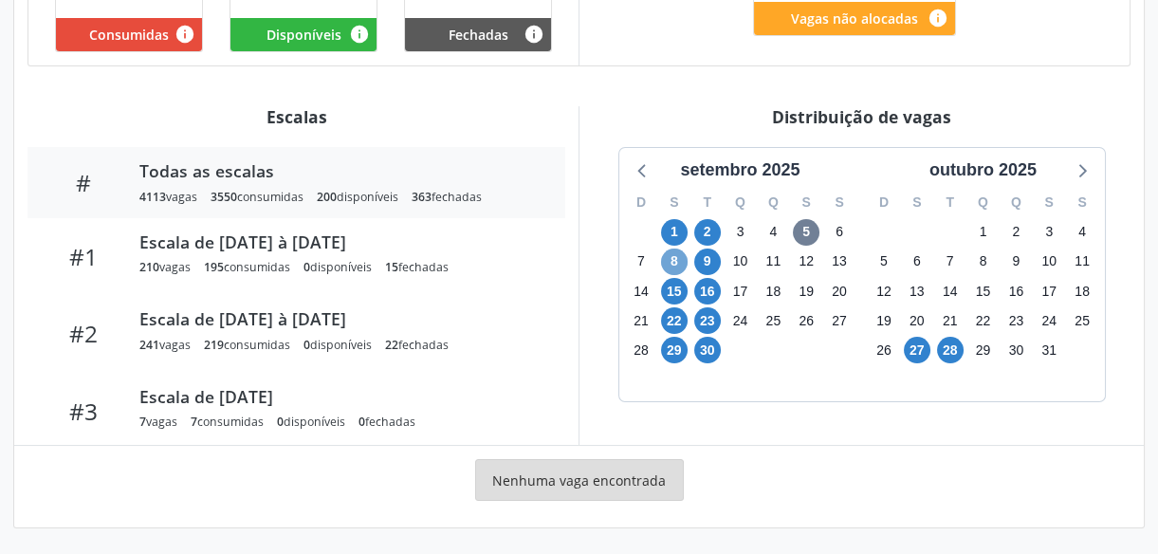
click at [672, 258] on span "8" at bounding box center [674, 261] width 27 height 27
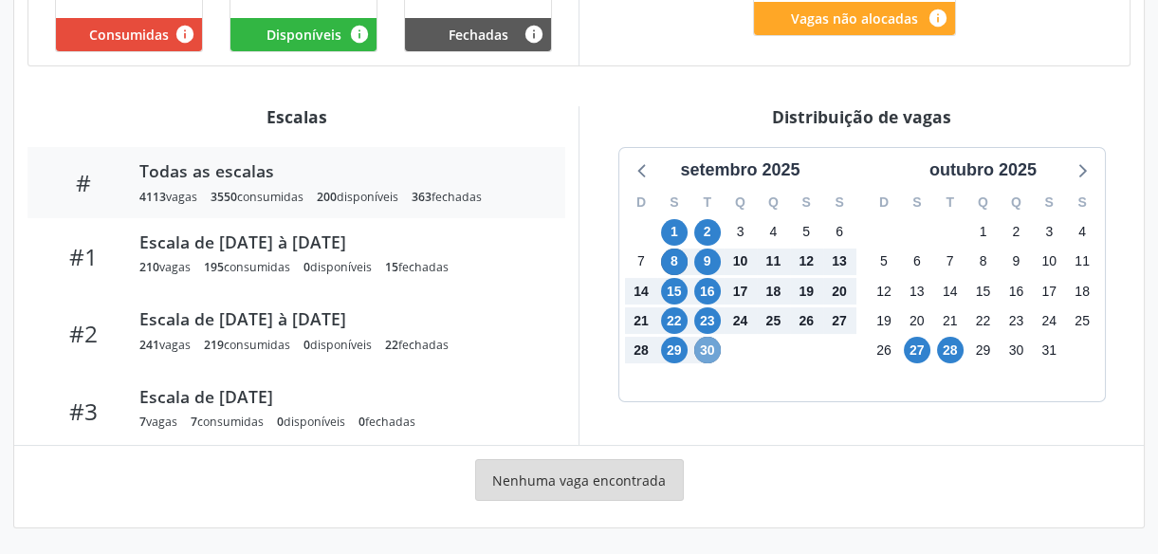
click at [702, 354] on span "30" at bounding box center [707, 350] width 27 height 27
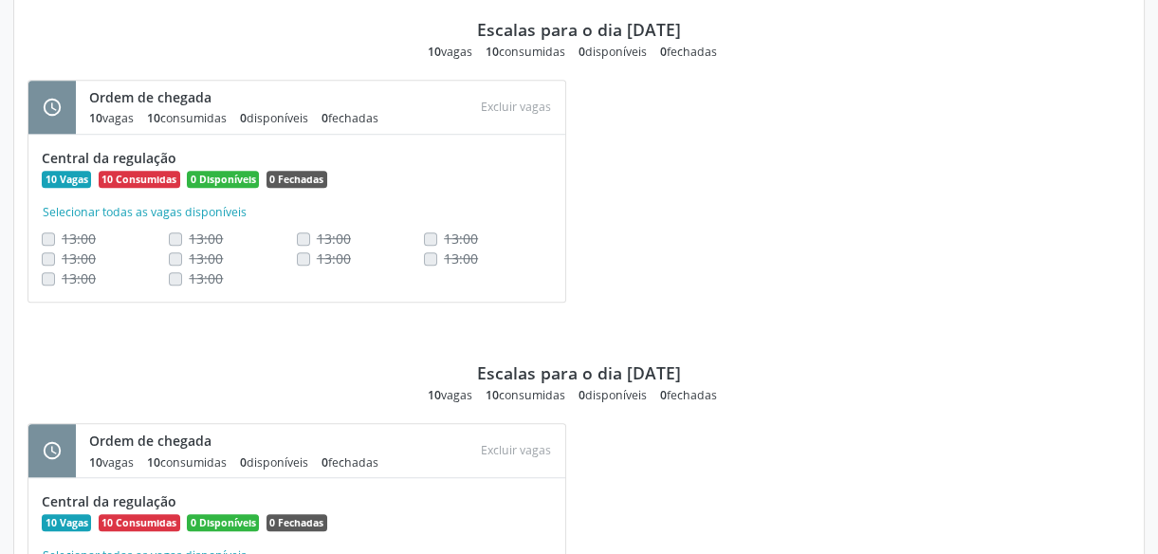
scroll to position [3219, 0]
